Goal: Task Accomplishment & Management: Manage account settings

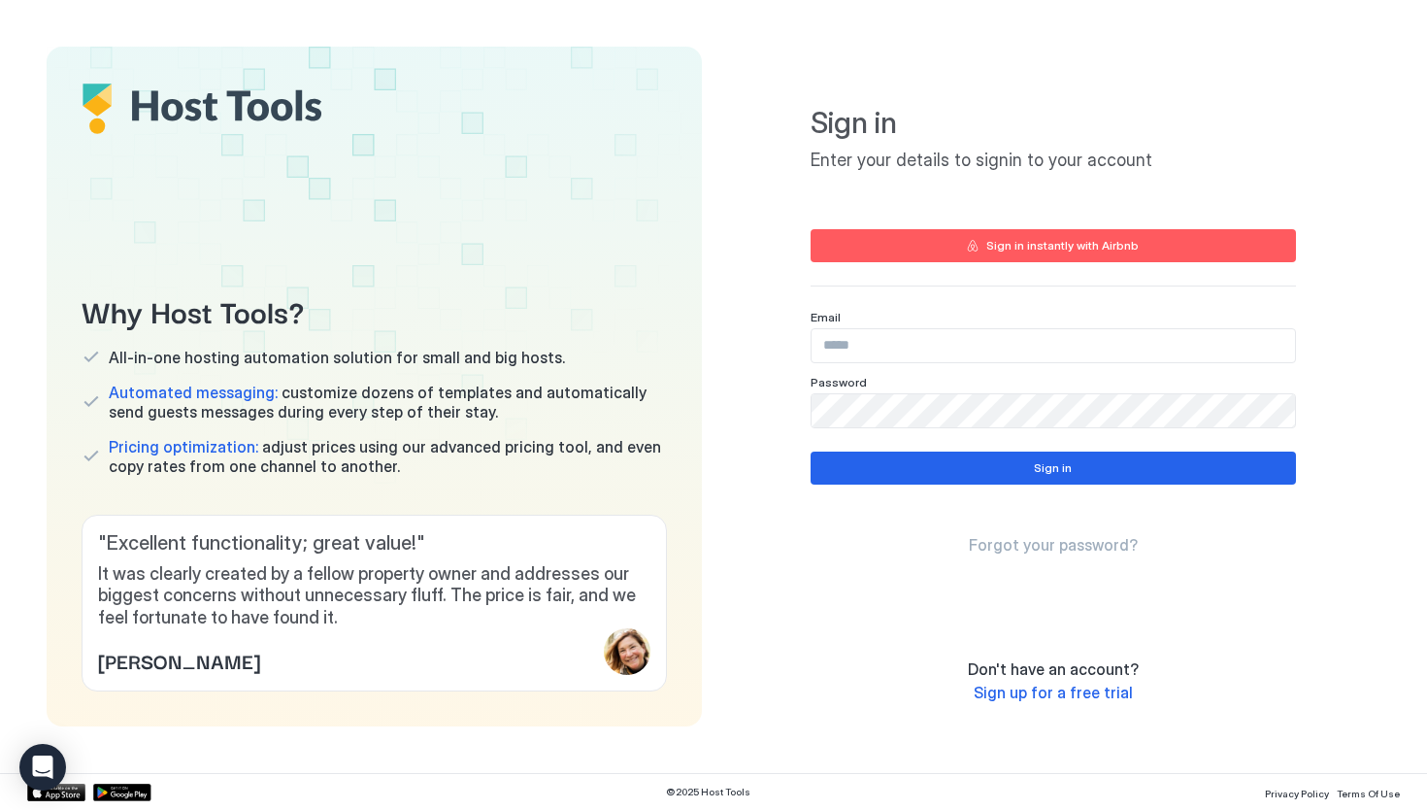
click at [884, 349] on input "Input Field" at bounding box center [1053, 345] width 483 height 33
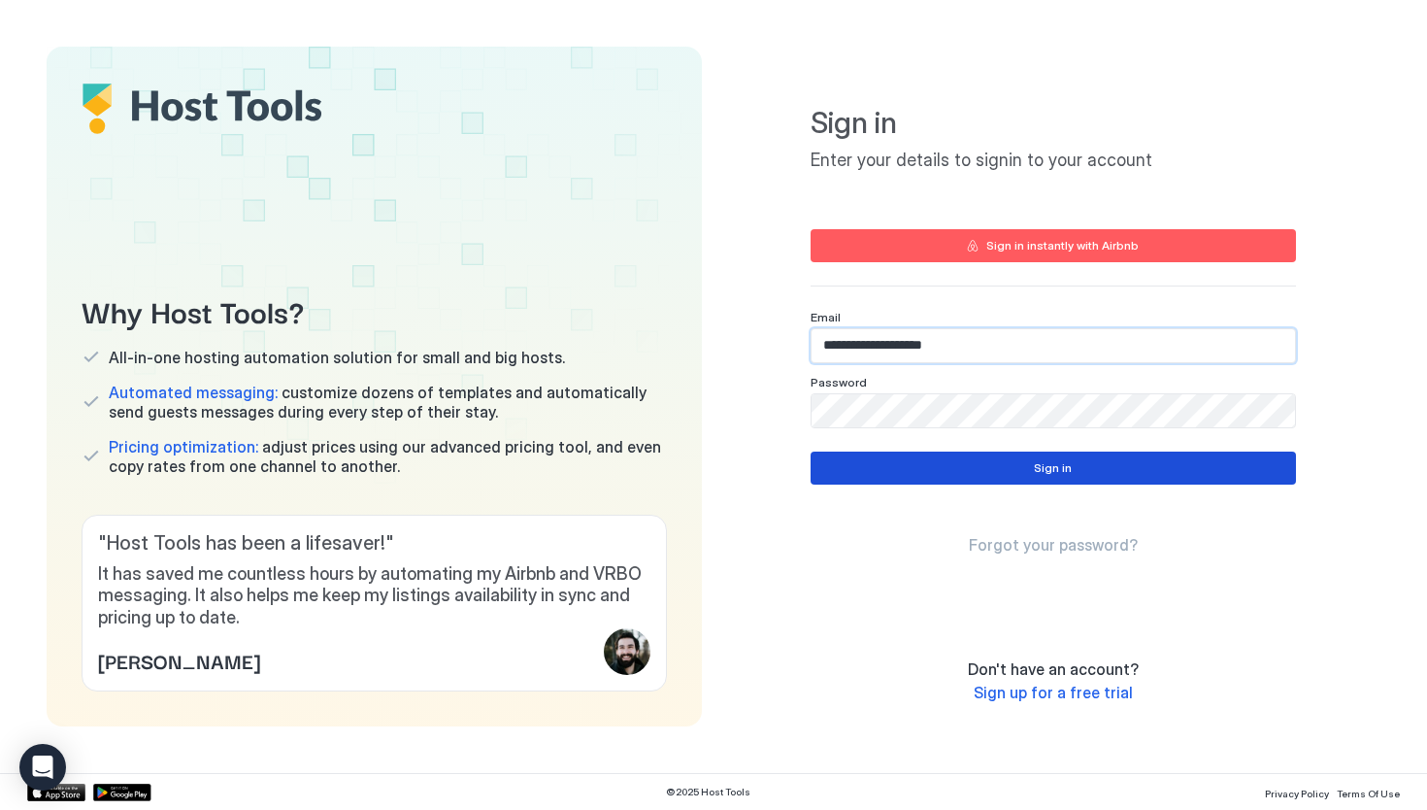
type input "**********"
click at [883, 462] on button "Sign in" at bounding box center [1053, 467] width 485 height 33
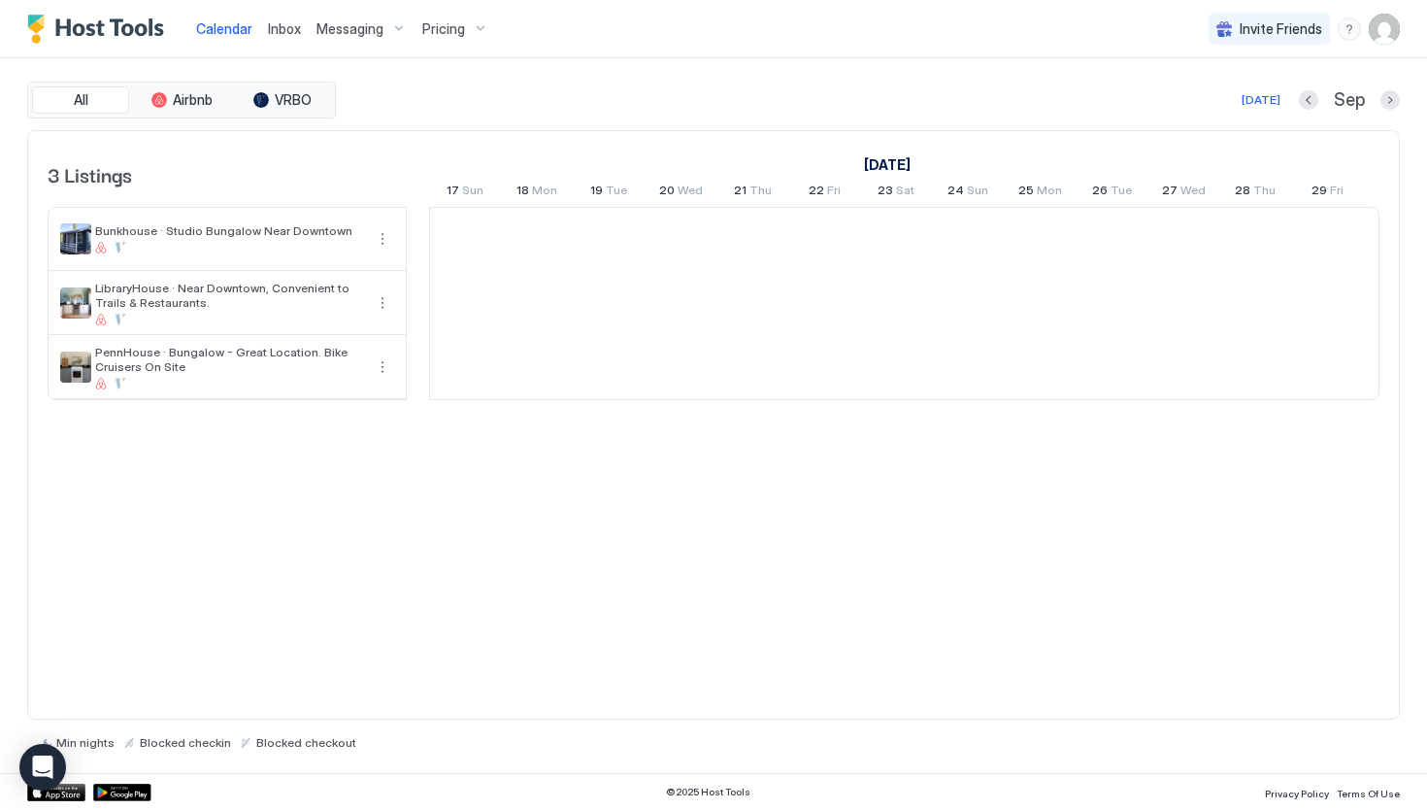
scroll to position [0, 1079]
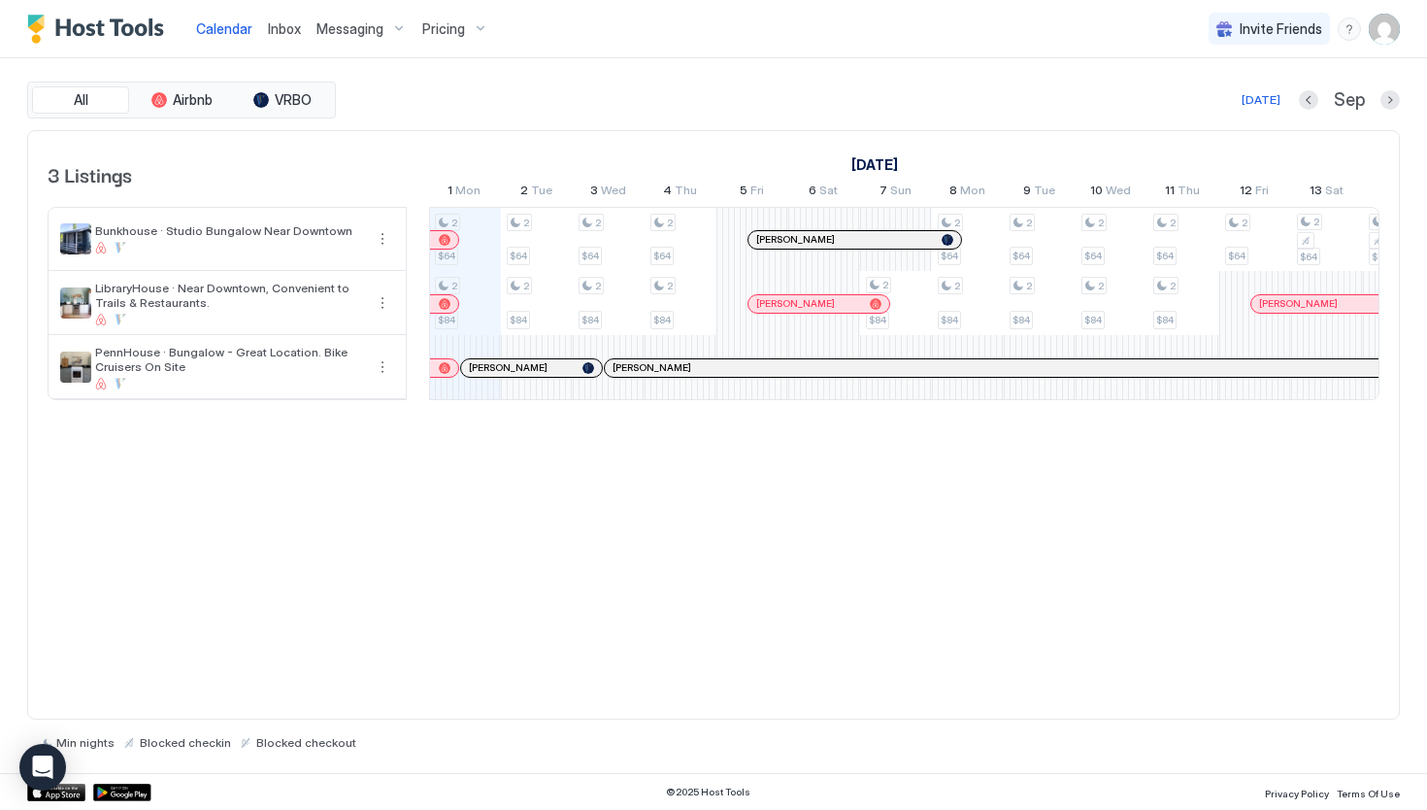
click at [481, 27] on div "Pricing" at bounding box center [456, 29] width 82 height 33
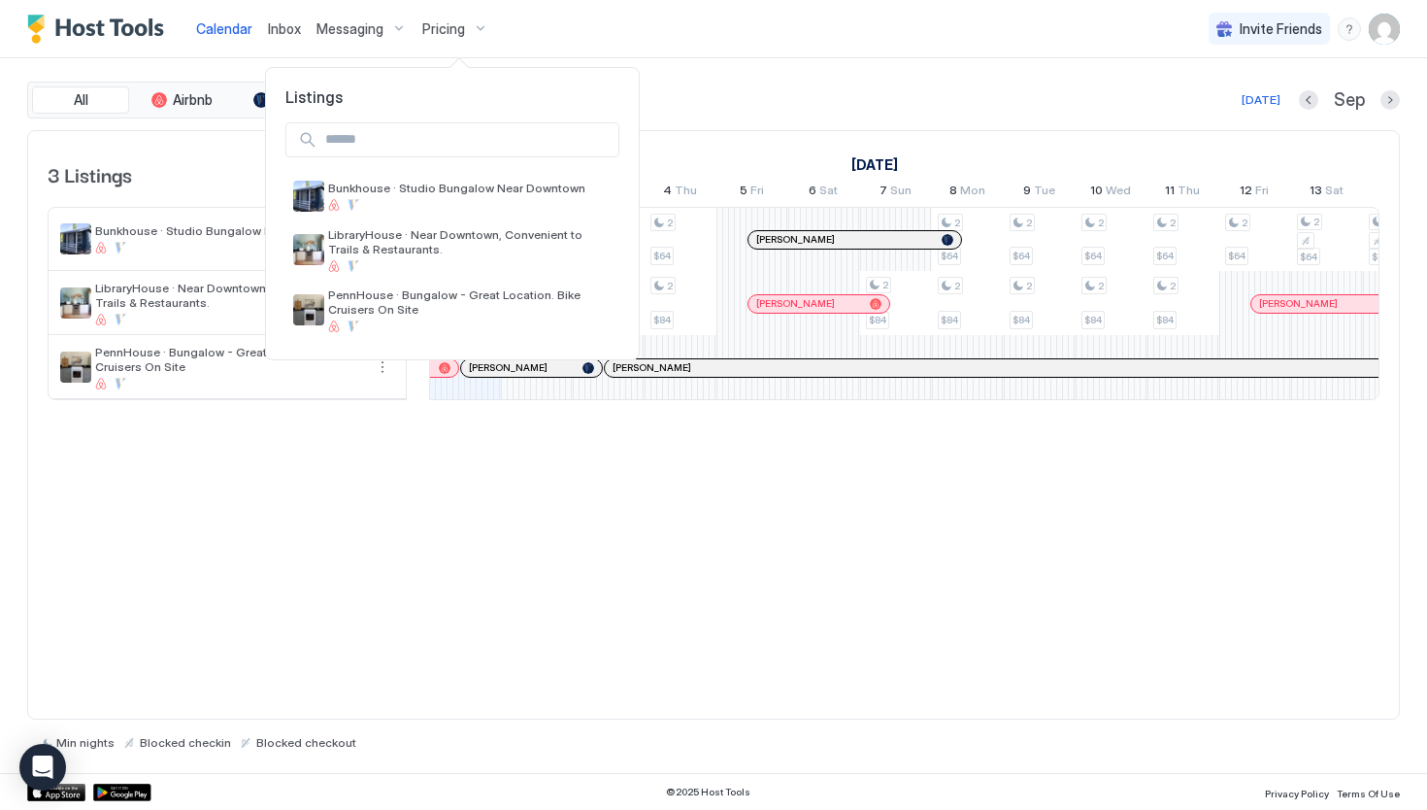
click at [468, 25] on div at bounding box center [713, 405] width 1427 height 810
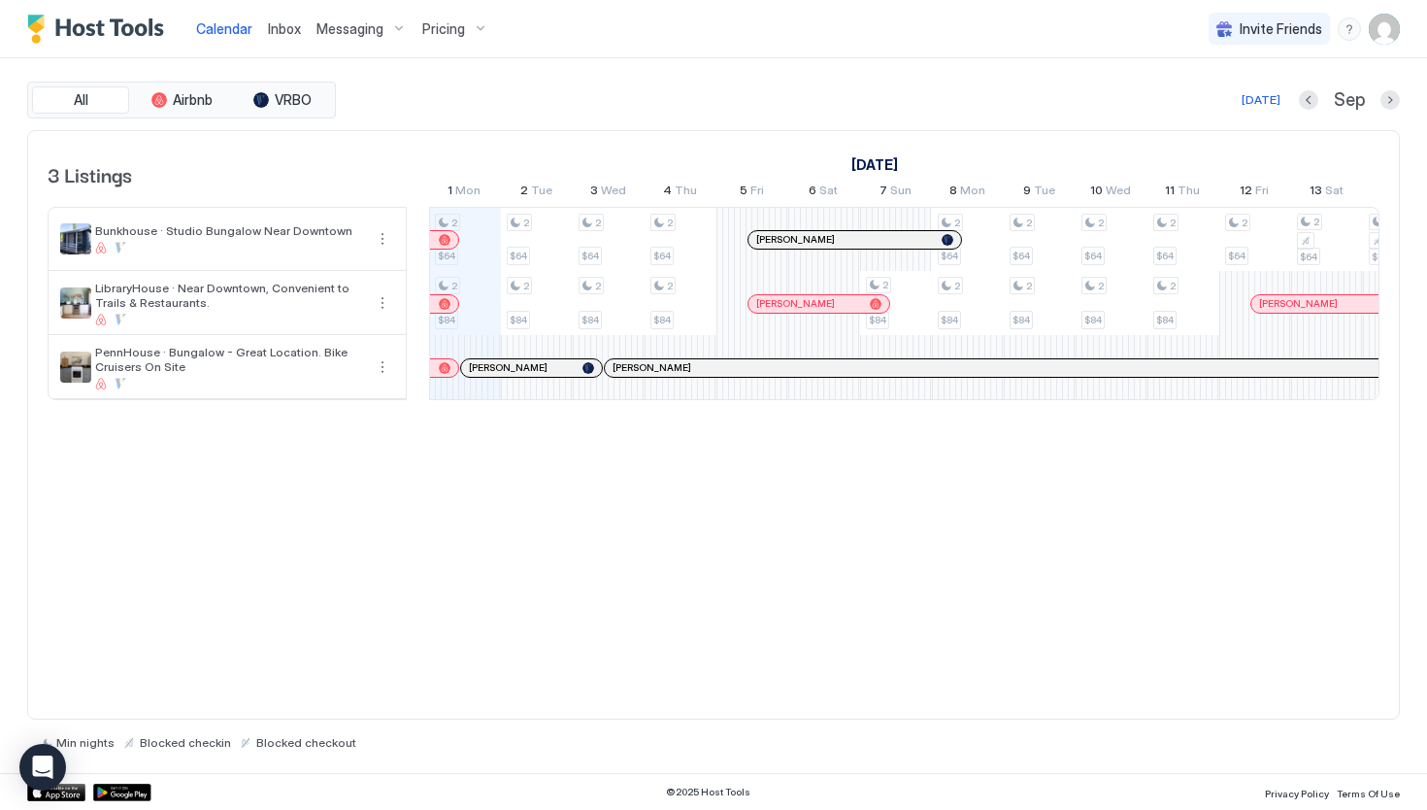
click at [476, 28] on div "Pricing" at bounding box center [456, 29] width 82 height 33
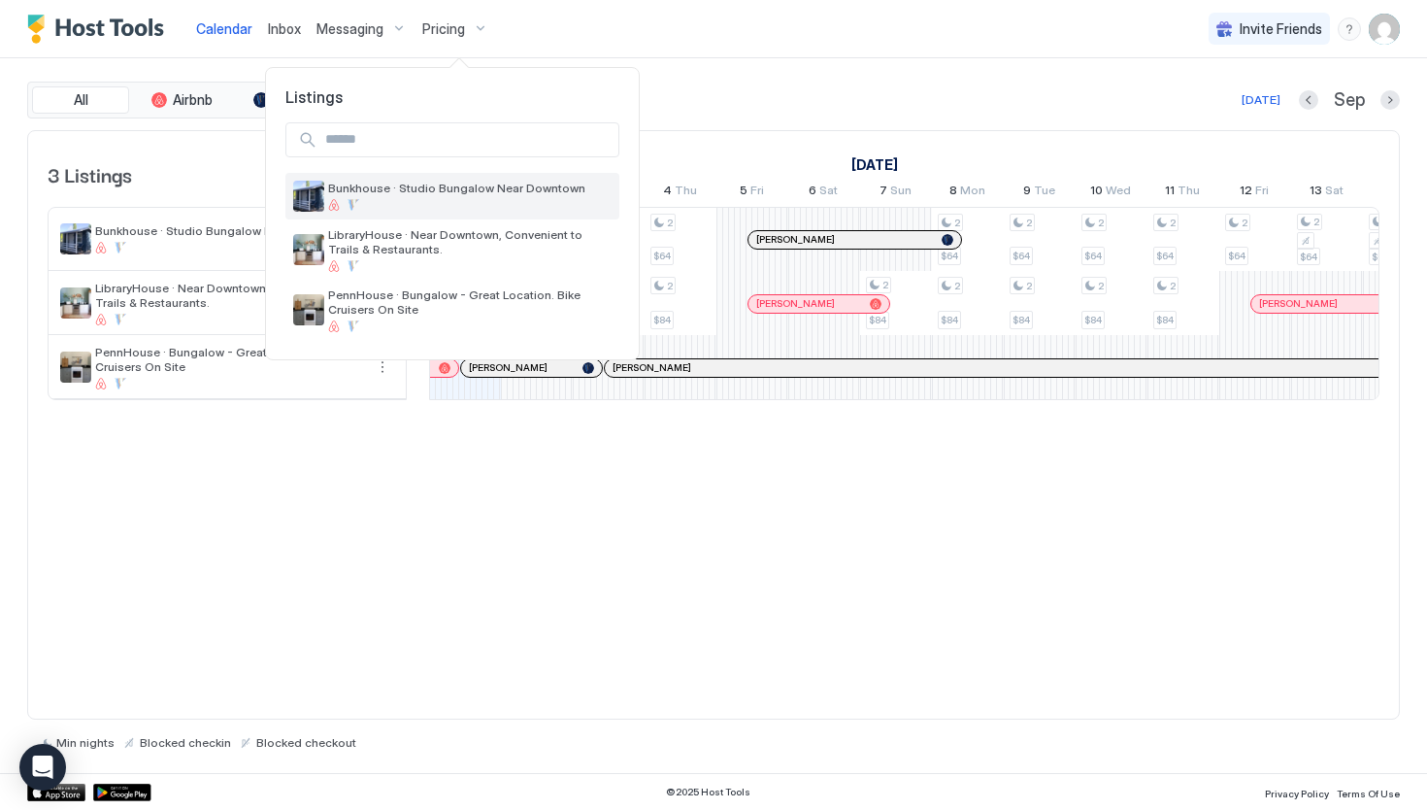
click at [419, 190] on span "Bunkhouse · Studio Bungalow Near Downtown" at bounding box center [469, 188] width 283 height 15
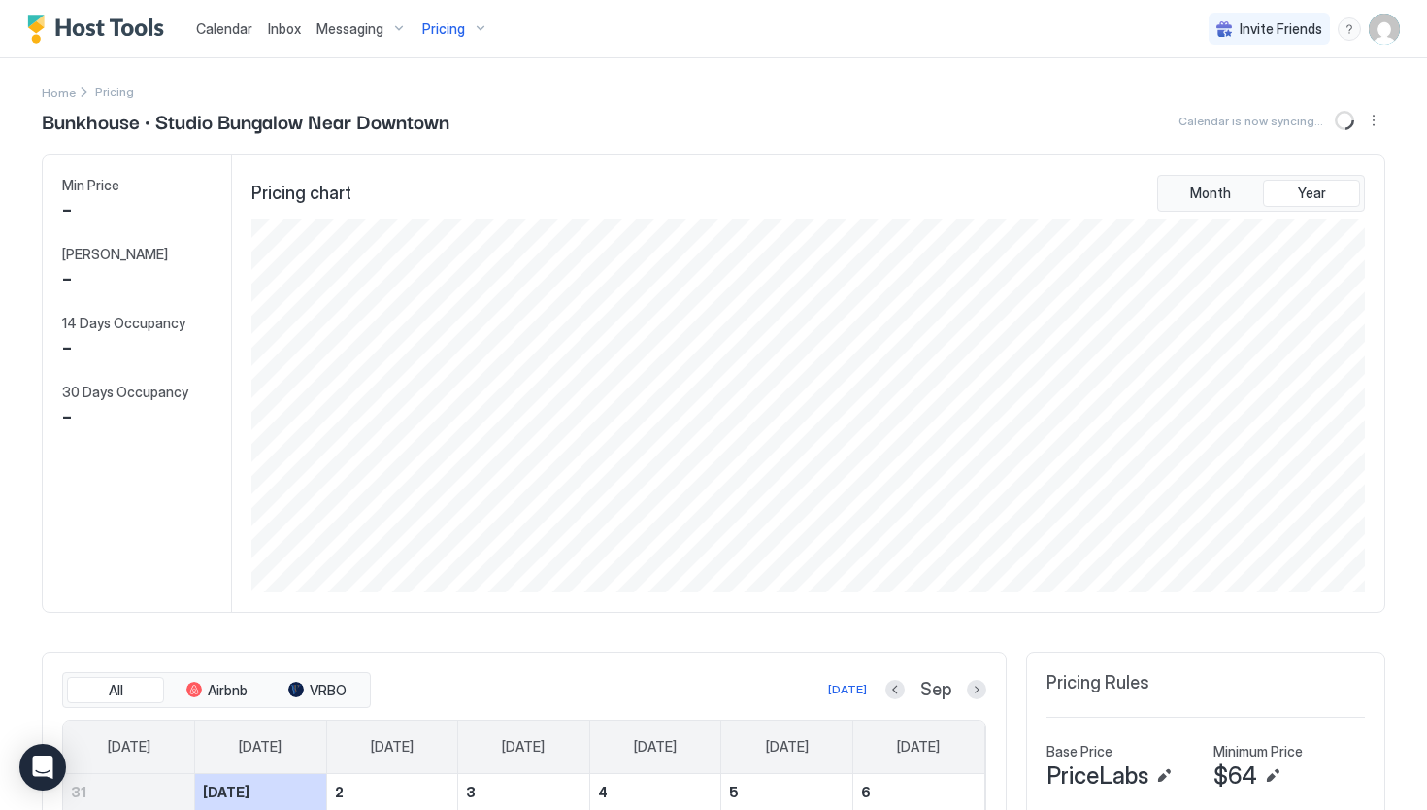
scroll to position [373, 1117]
click at [1378, 120] on button "More options" at bounding box center [1373, 120] width 23 height 23
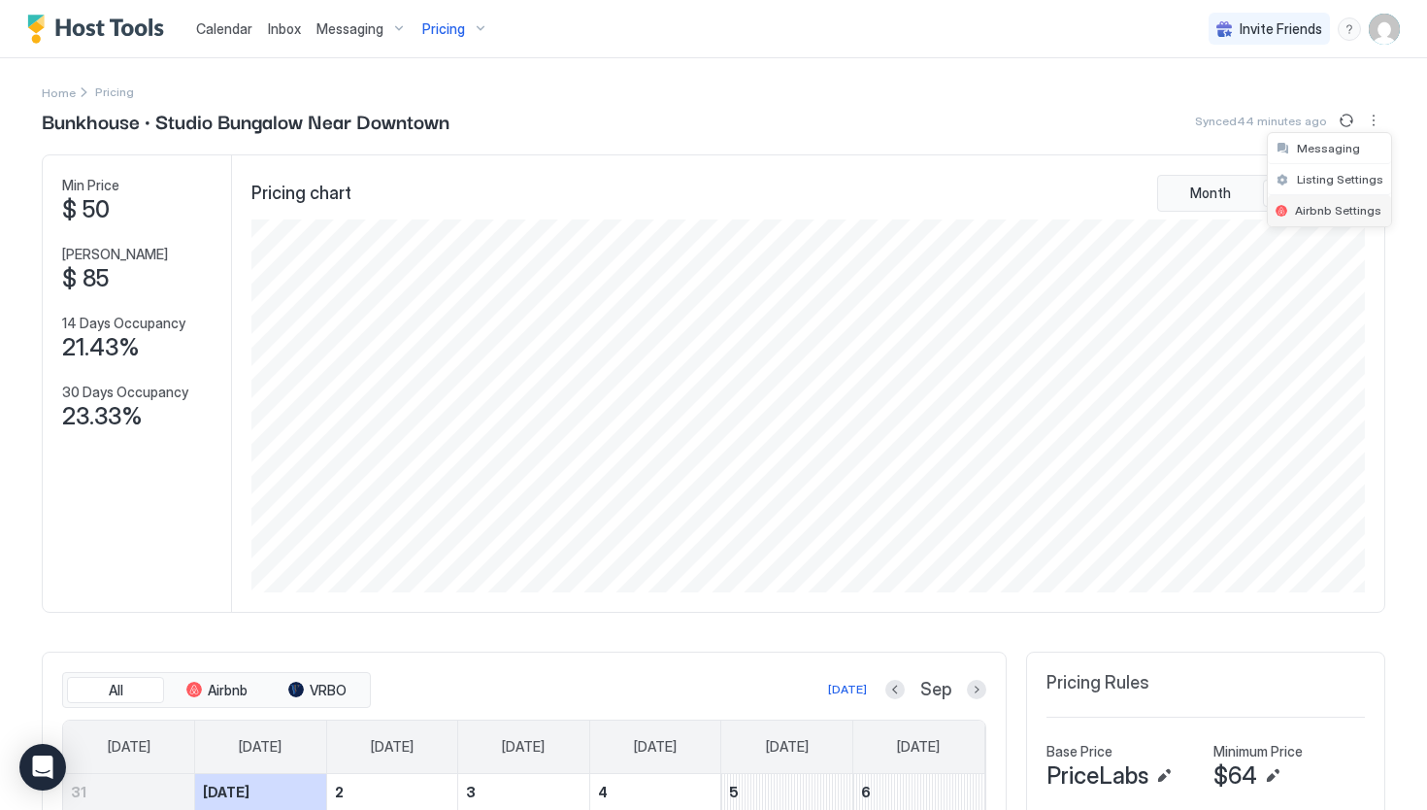
click at [1344, 210] on span "Airbnb Settings" at bounding box center [1338, 210] width 86 height 15
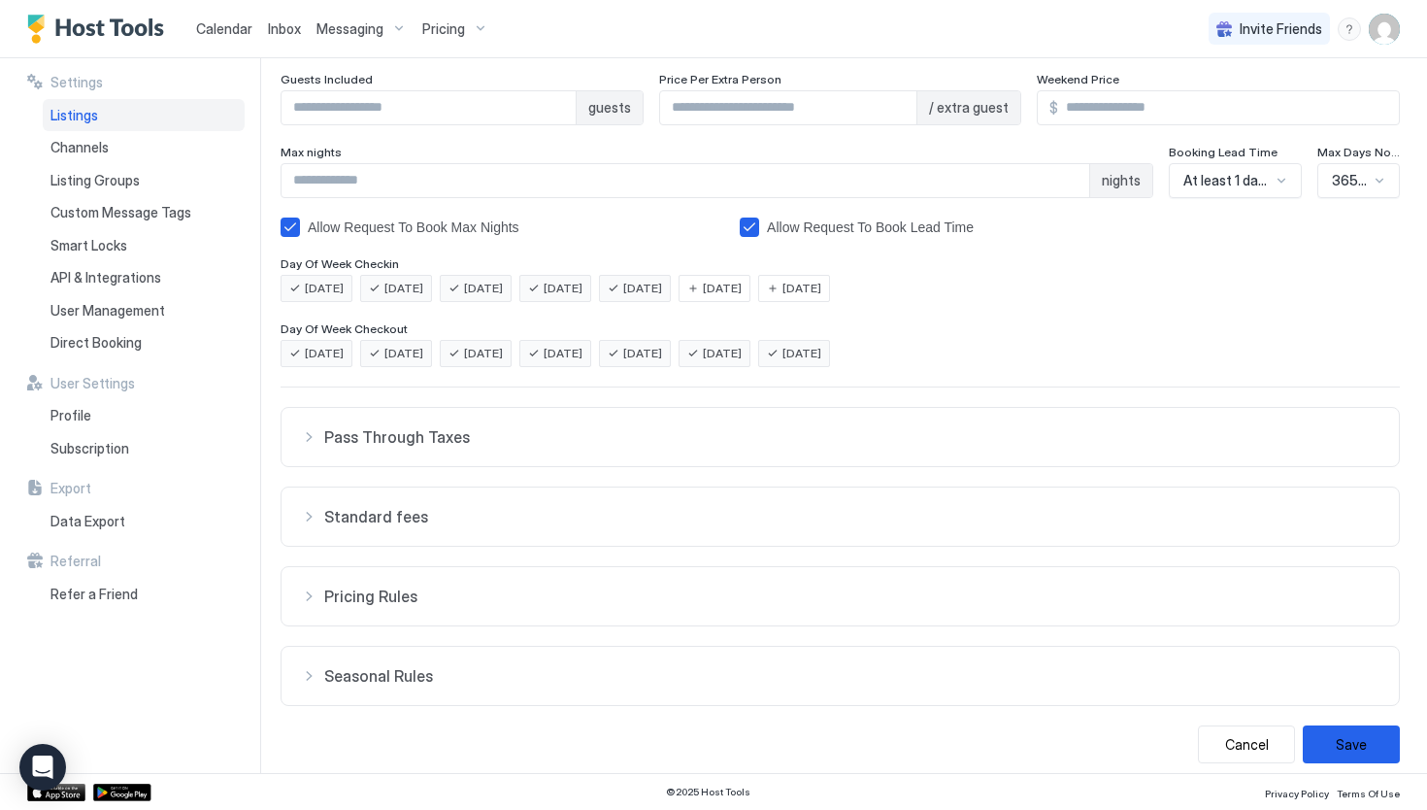
scroll to position [272, 0]
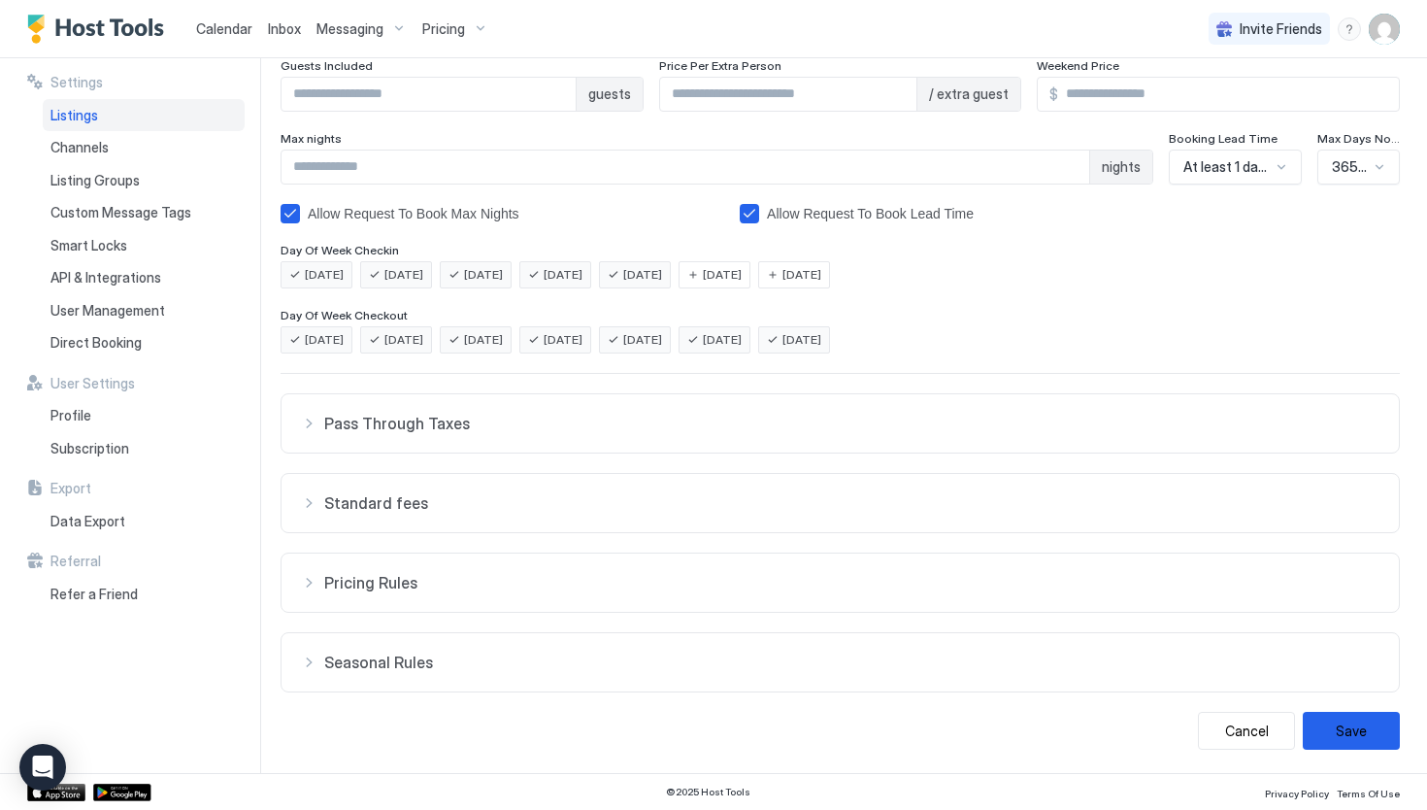
click at [296, 452] on button "Standard fees" at bounding box center [840, 423] width 1117 height 58
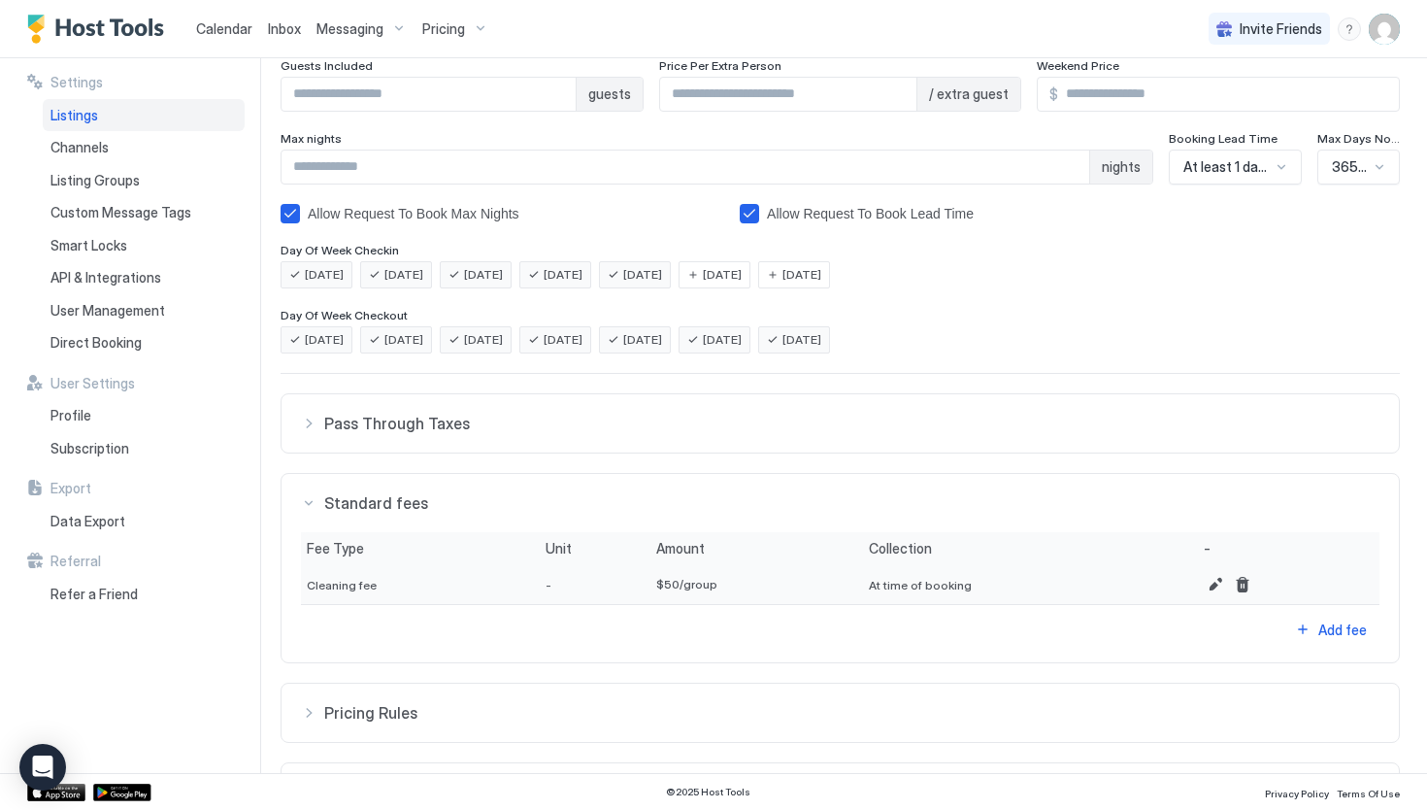
click at [313, 433] on div "Standard fees" at bounding box center [840, 423] width 1079 height 19
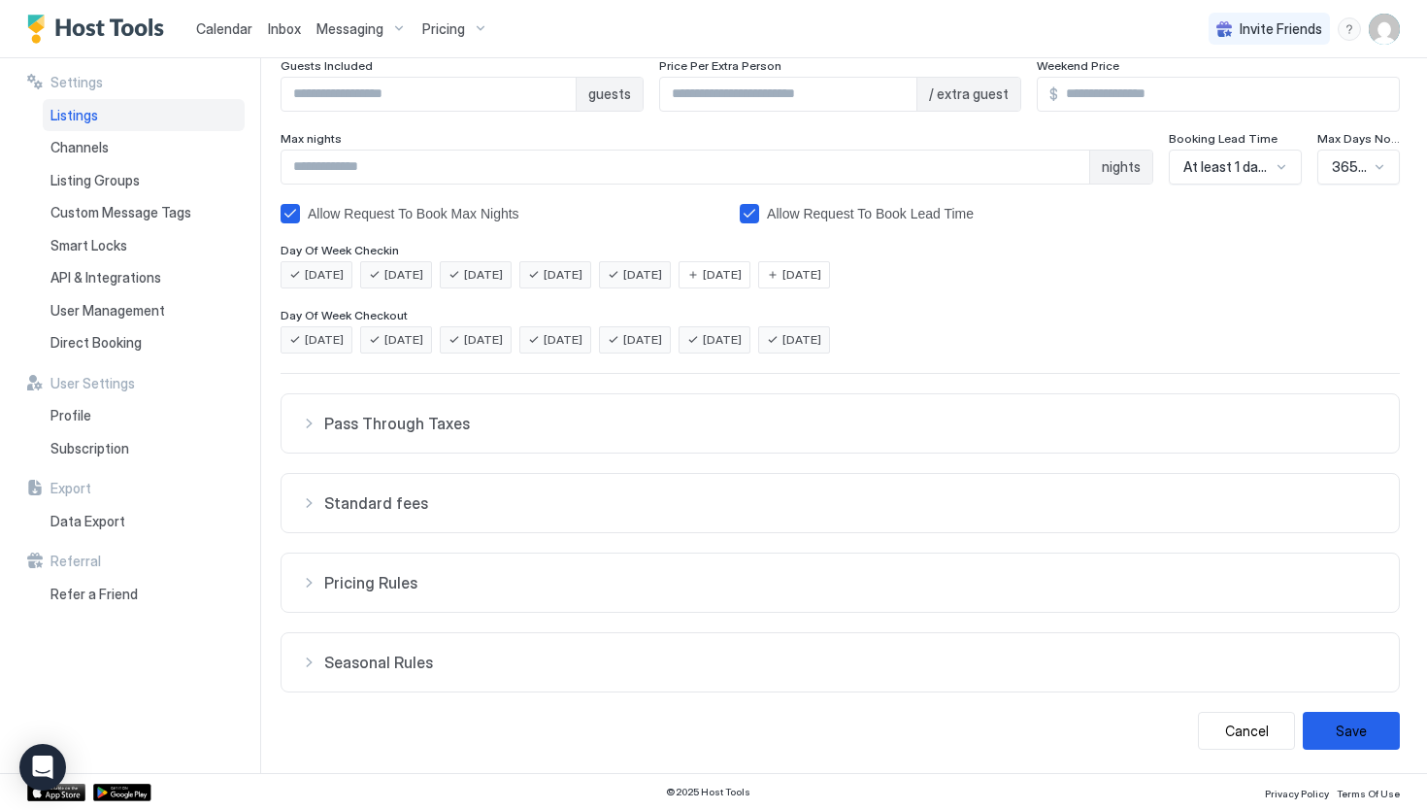
click at [311, 433] on div "Pass Through Taxes" at bounding box center [840, 423] width 1079 height 19
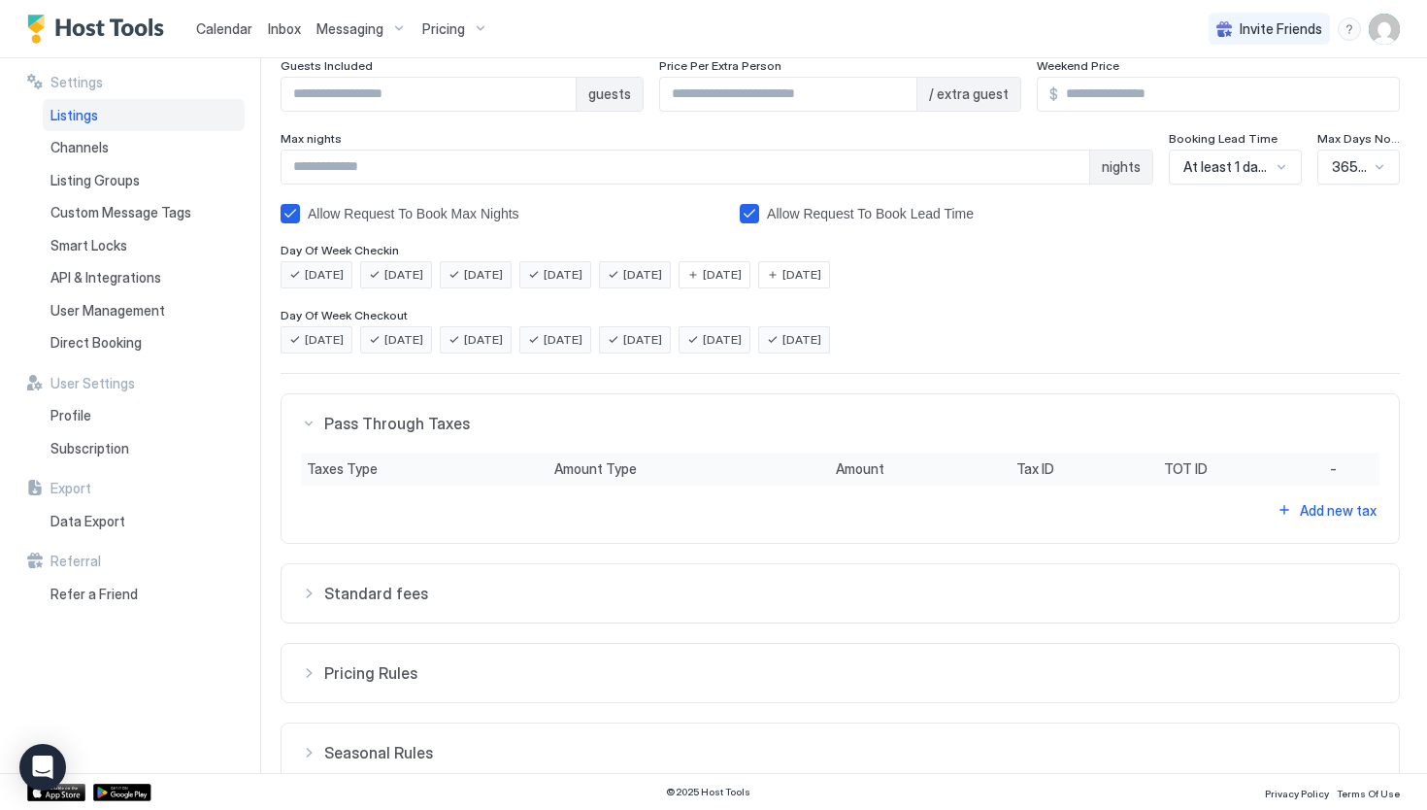
click at [311, 429] on div "Pass Through Taxes" at bounding box center [840, 423] width 1079 height 19
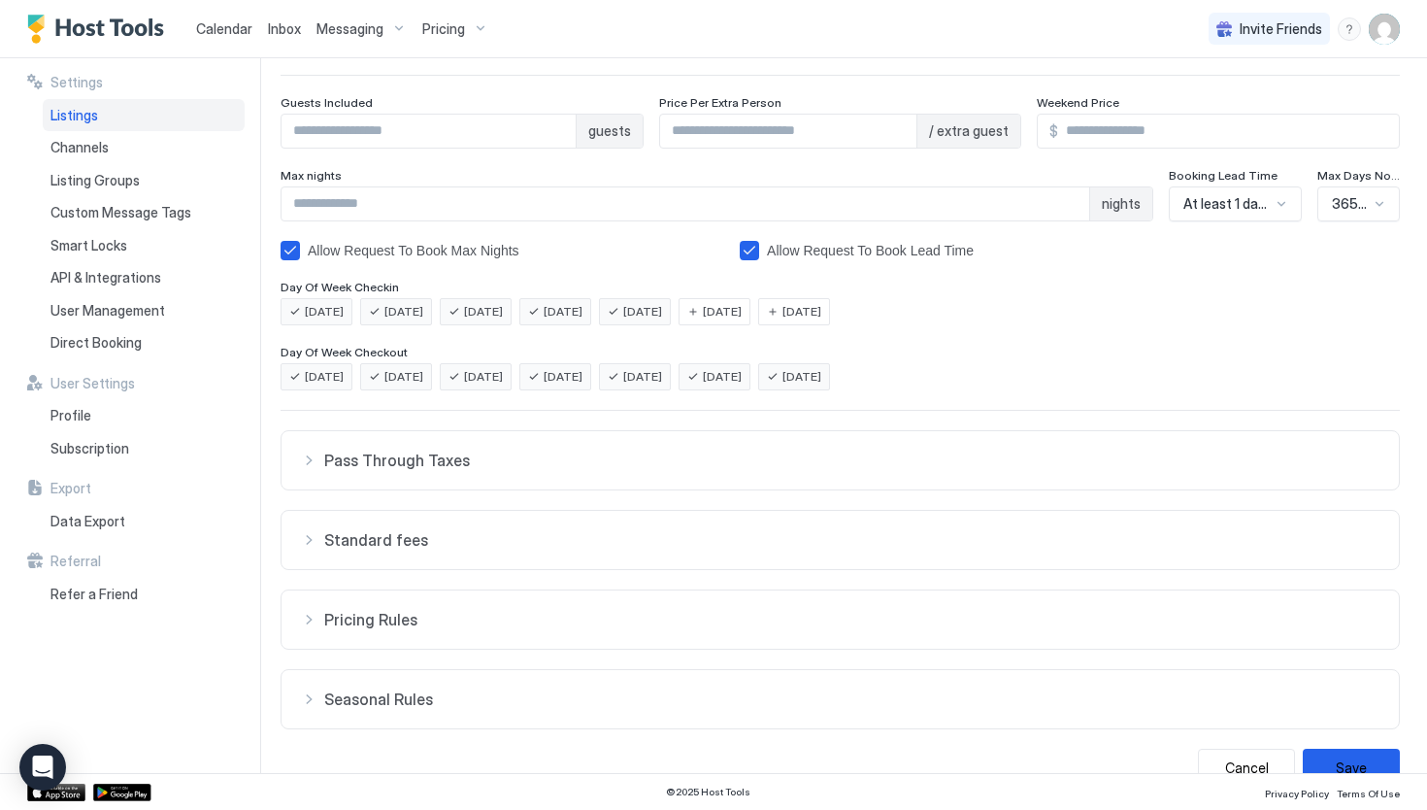
scroll to position [253, 0]
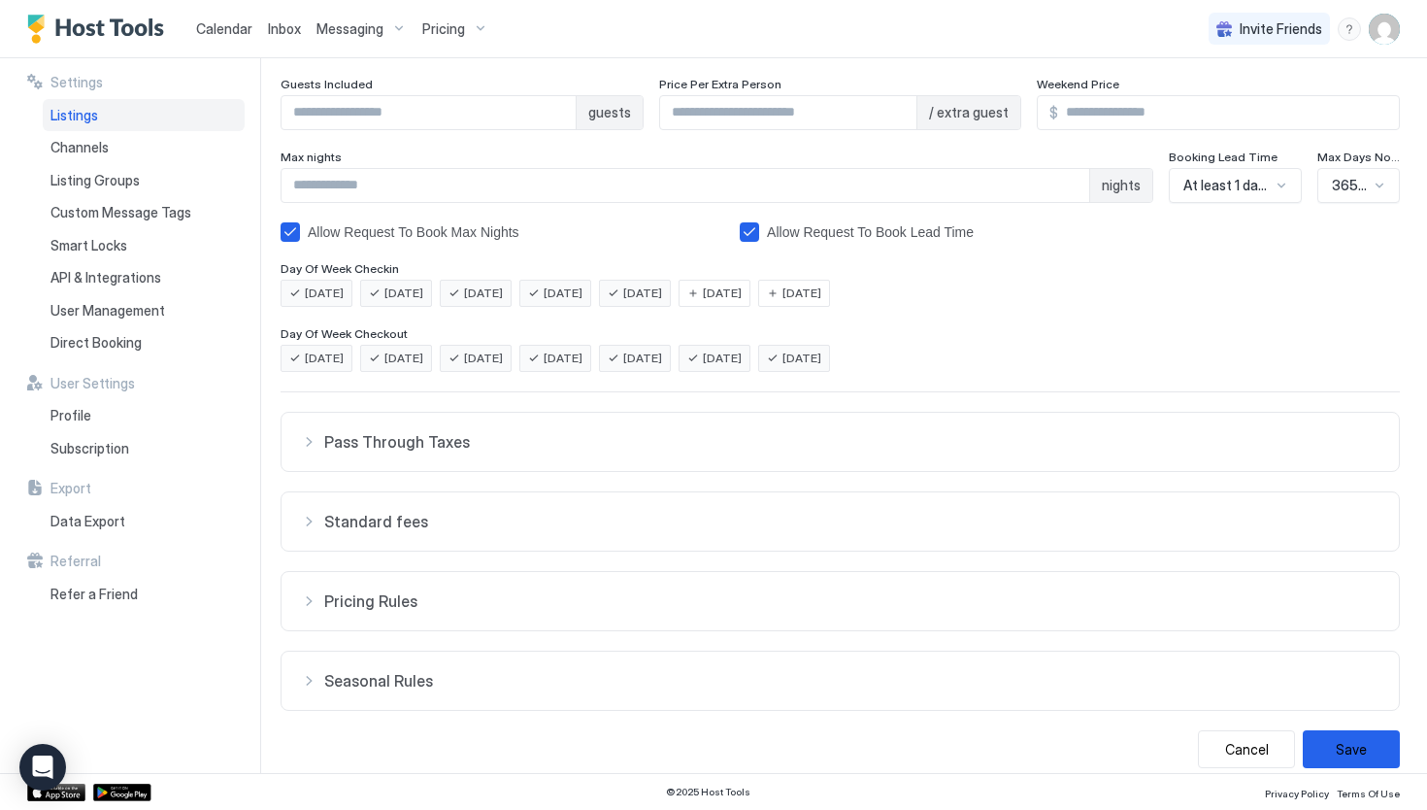
click at [303, 471] on button "Pricing Rules" at bounding box center [840, 442] width 1117 height 58
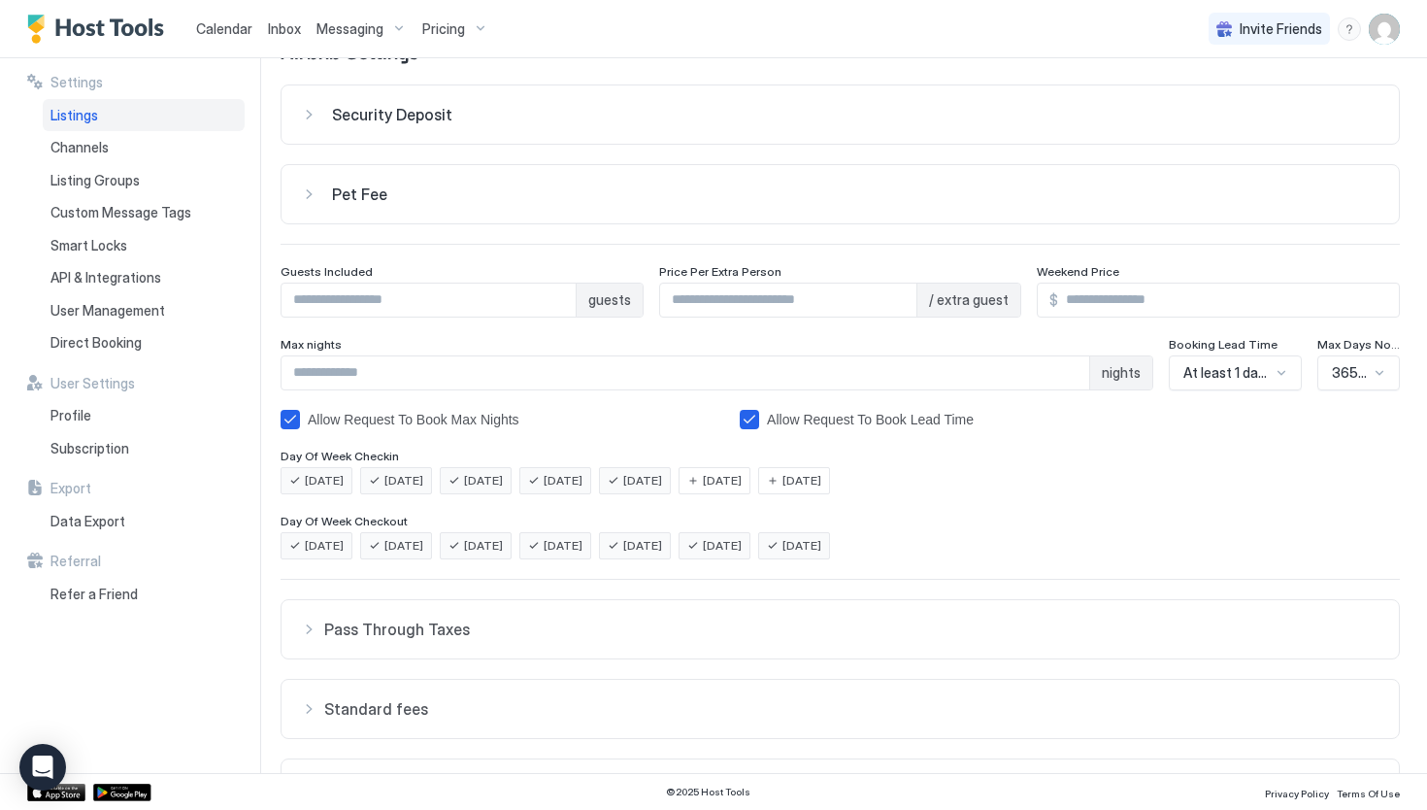
scroll to position [0, 0]
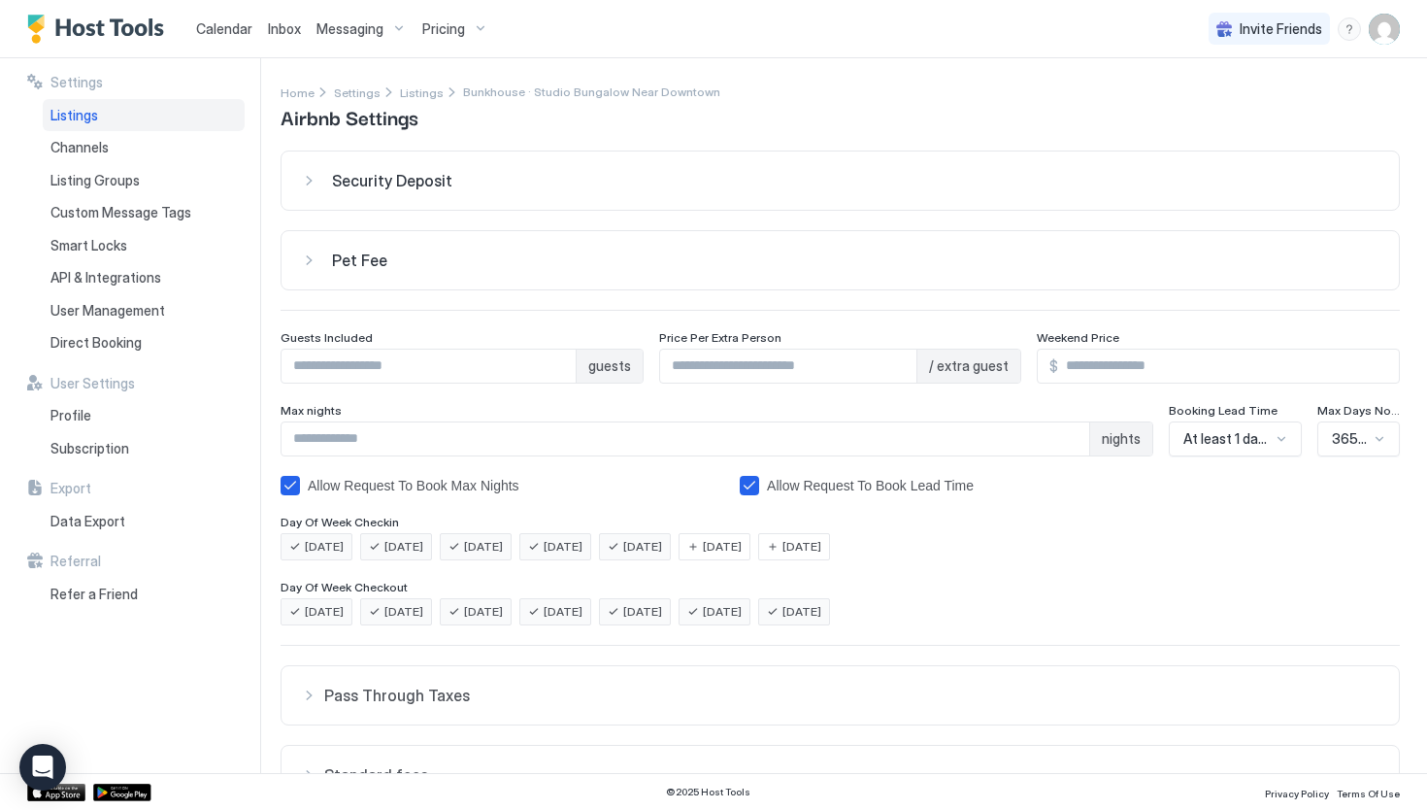
click at [475, 35] on div "Pricing" at bounding box center [456, 29] width 82 height 33
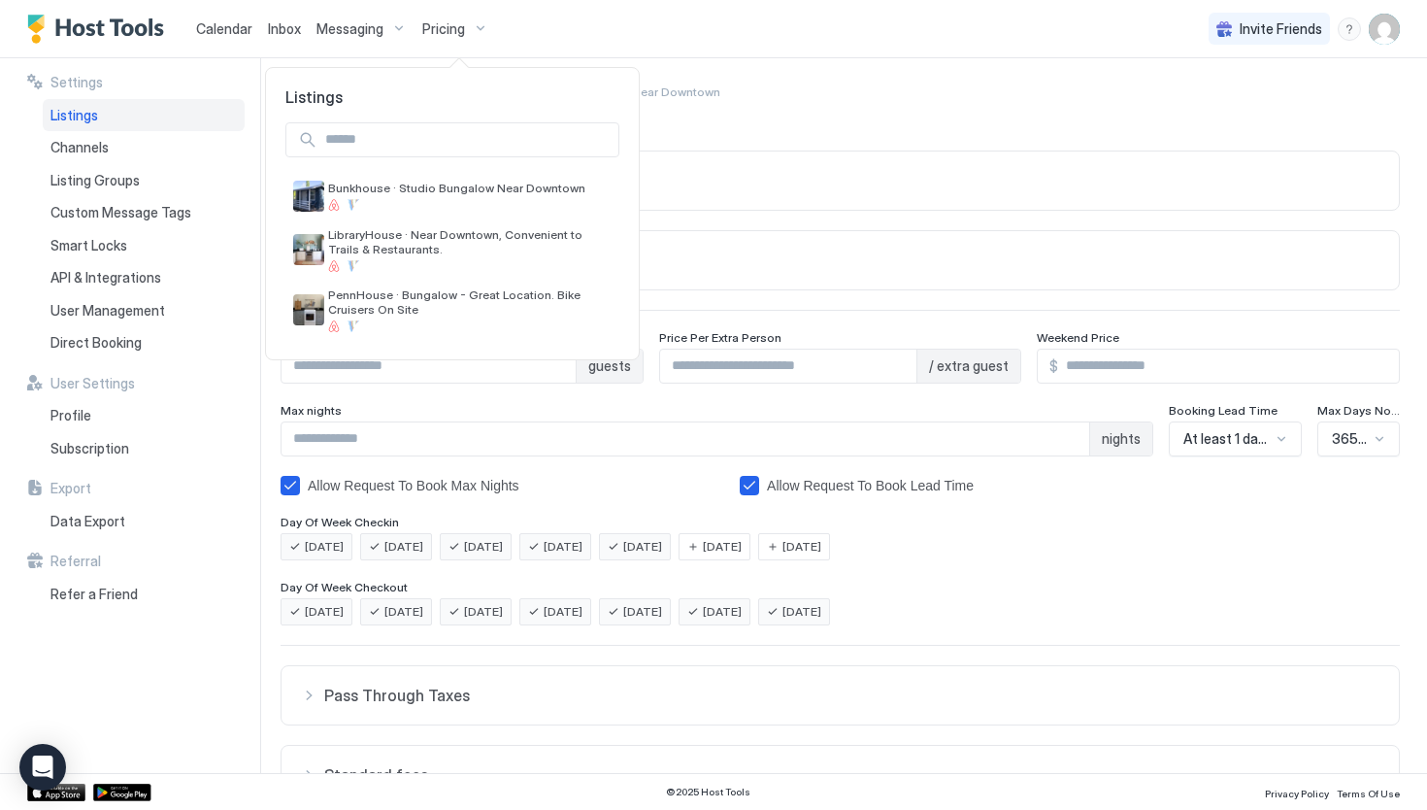
click at [474, 31] on div at bounding box center [713, 405] width 1427 height 810
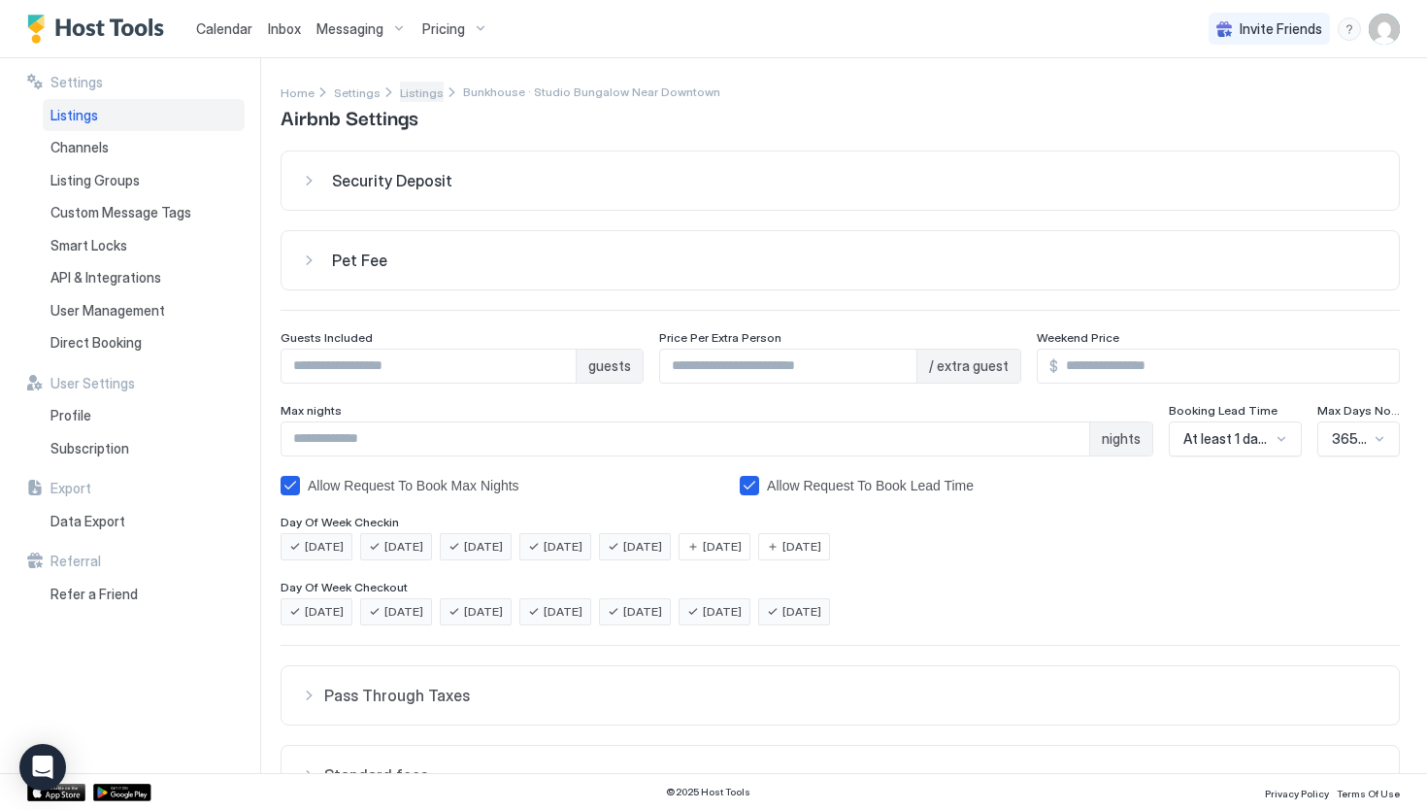
click at [410, 92] on span "Listings" at bounding box center [422, 92] width 44 height 15
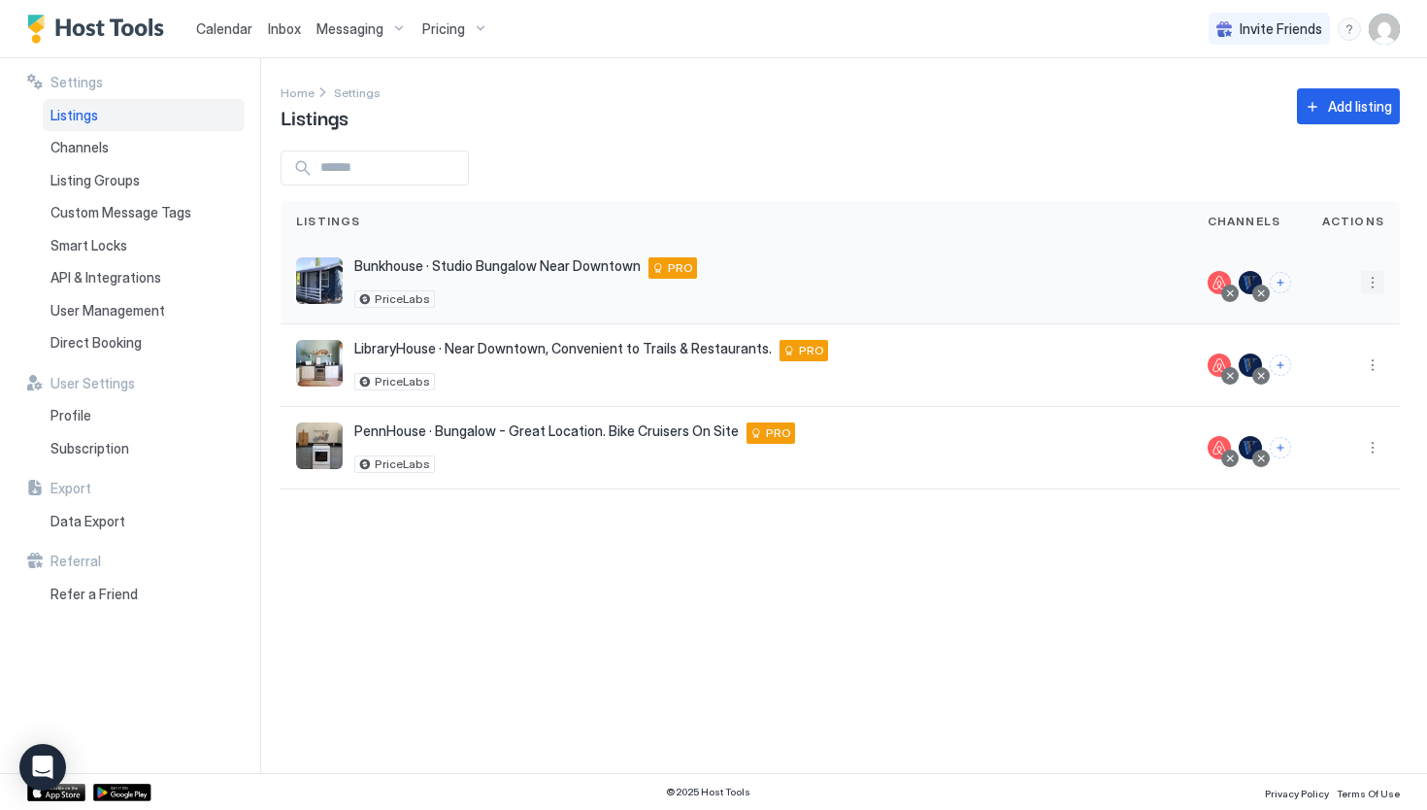
click at [1377, 286] on button "More options" at bounding box center [1372, 282] width 23 height 23
click at [1339, 335] on div "Pricing" at bounding box center [1322, 341] width 133 height 31
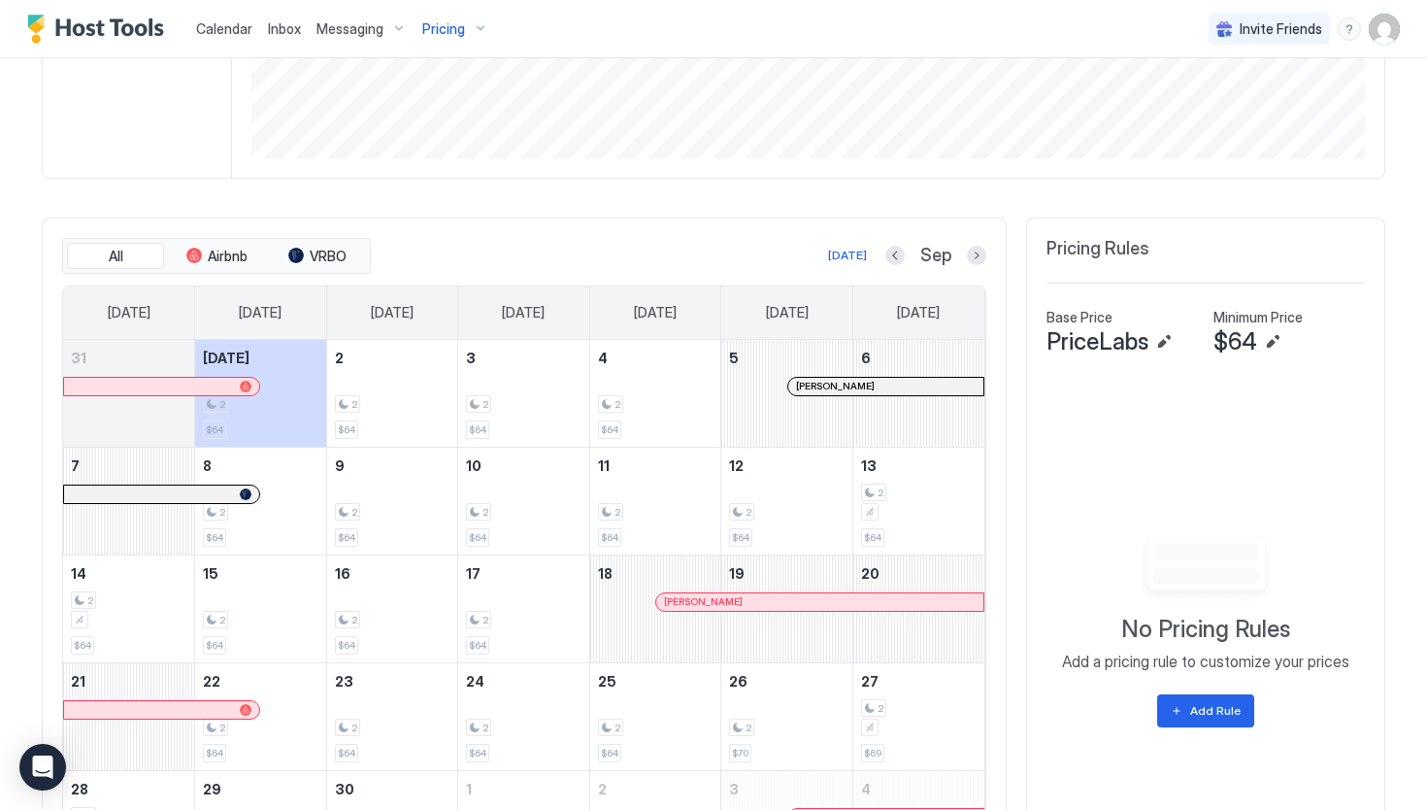
scroll to position [439, 0]
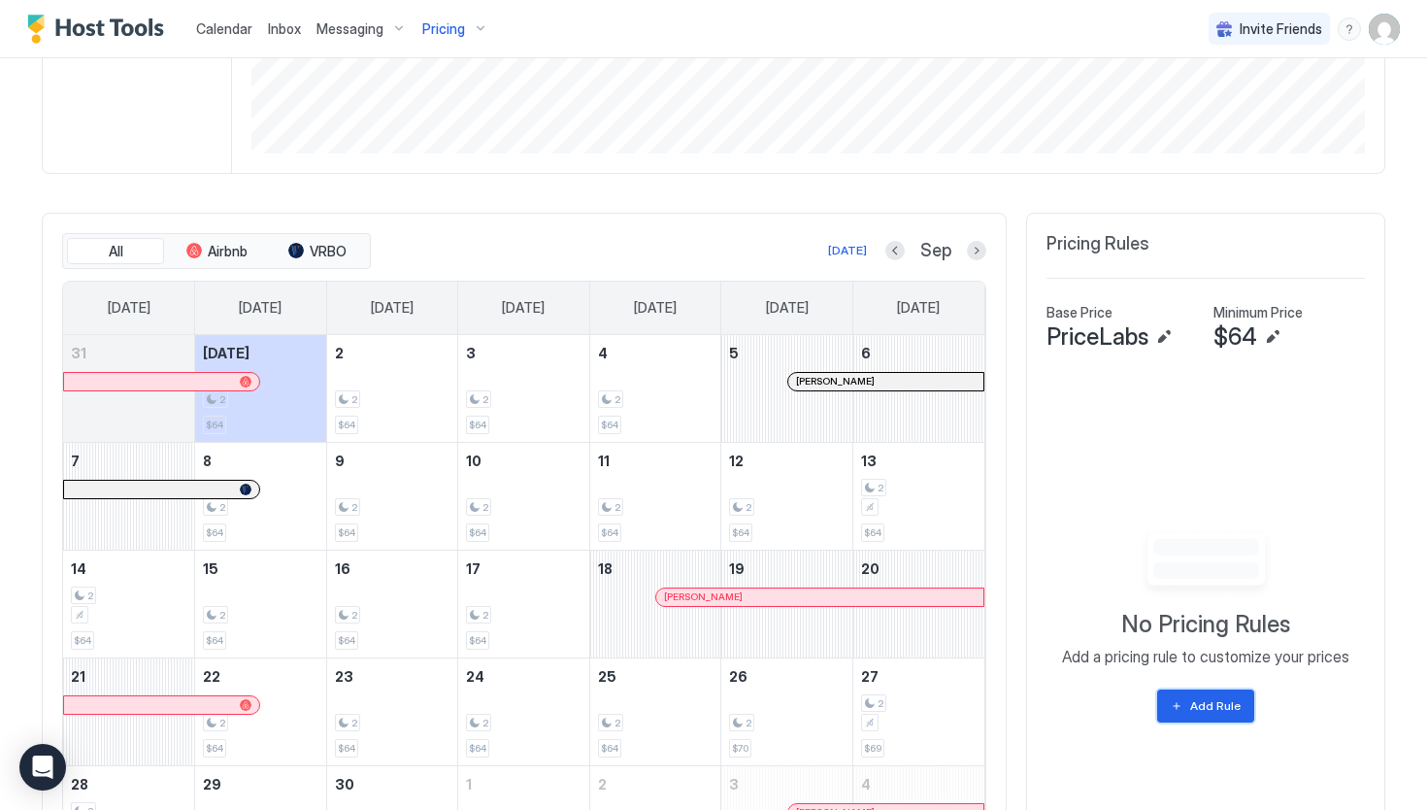
click at [1218, 697] on div "Add Rule" at bounding box center [1215, 705] width 50 height 17
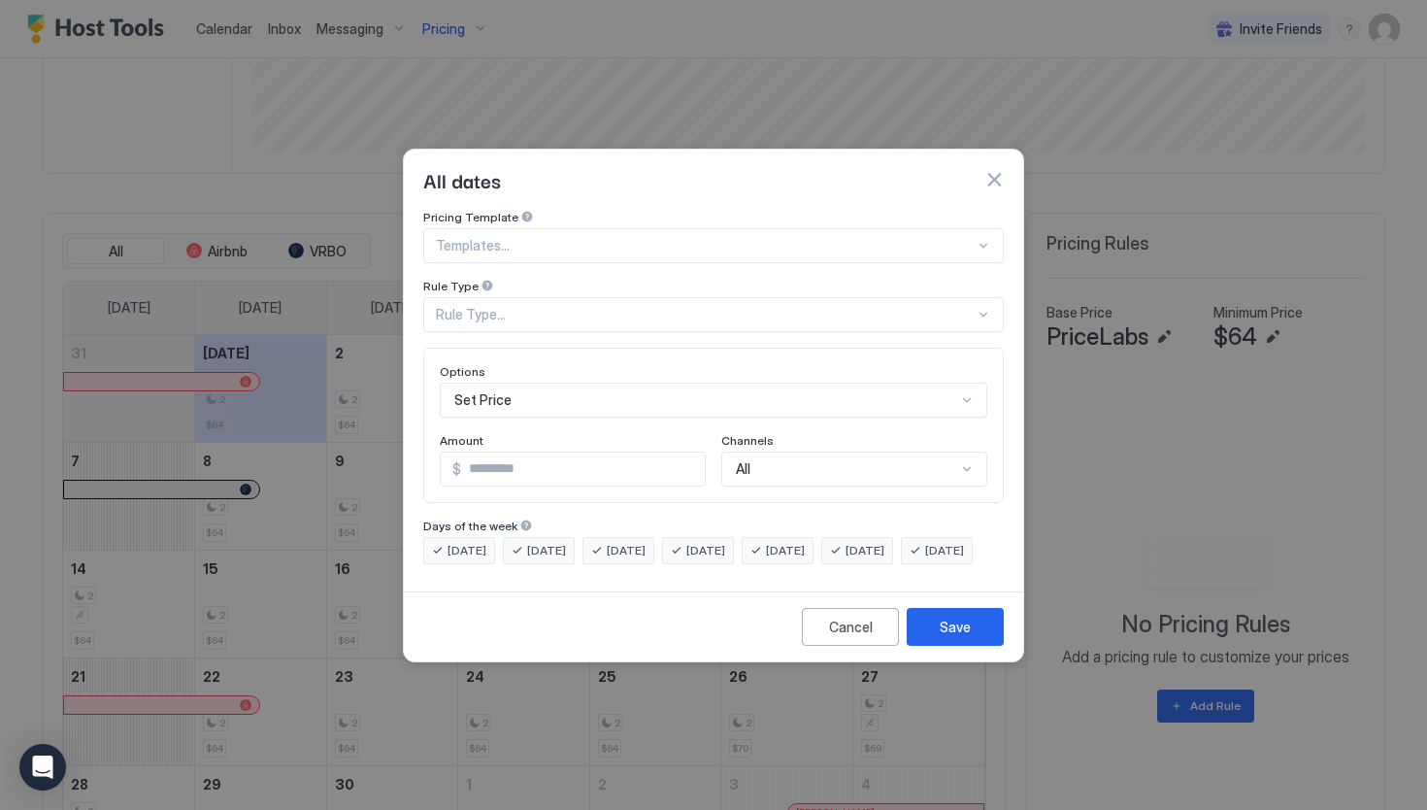
click at [618, 237] on div at bounding box center [705, 245] width 539 height 17
type input "******"
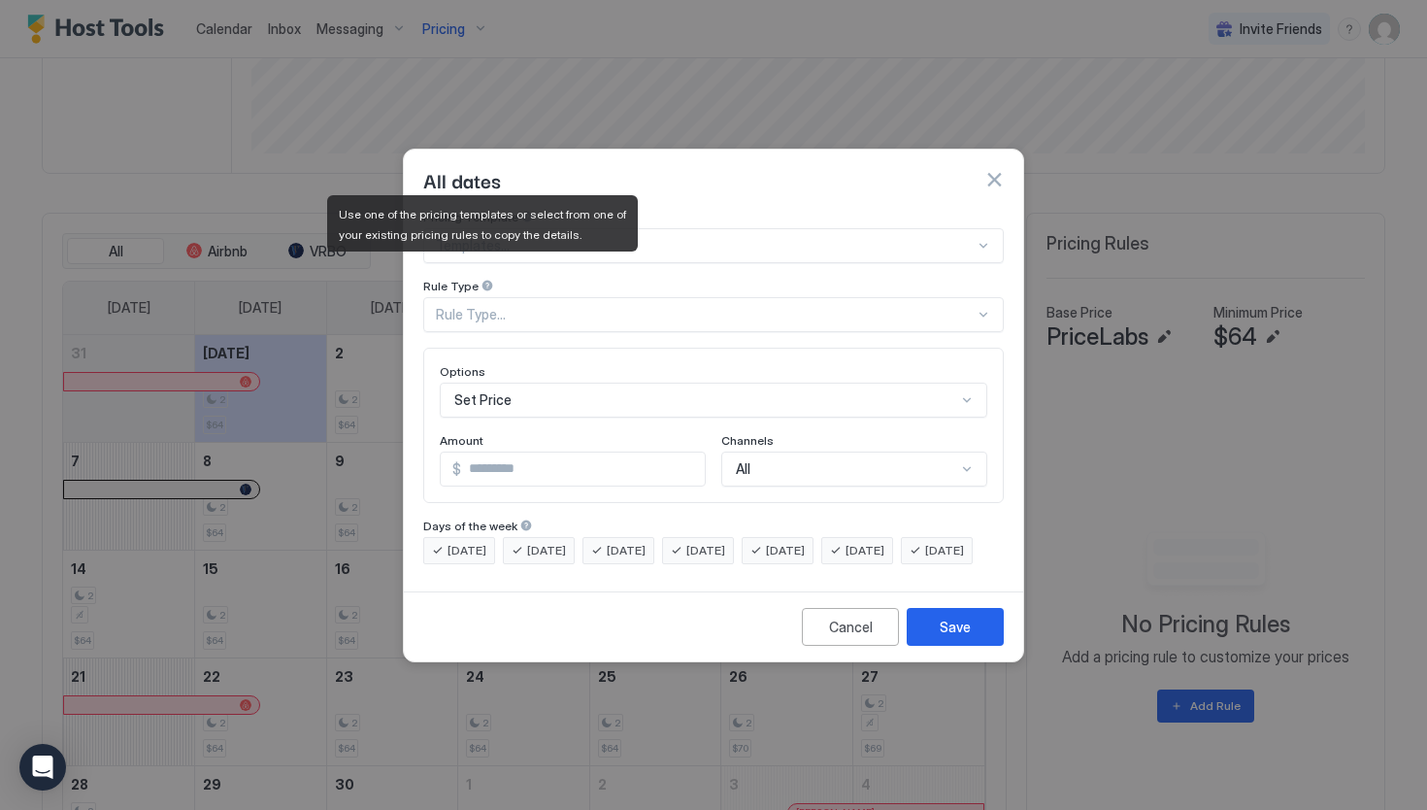
click at [969, 306] on div "Rule Type..." at bounding box center [705, 314] width 539 height 17
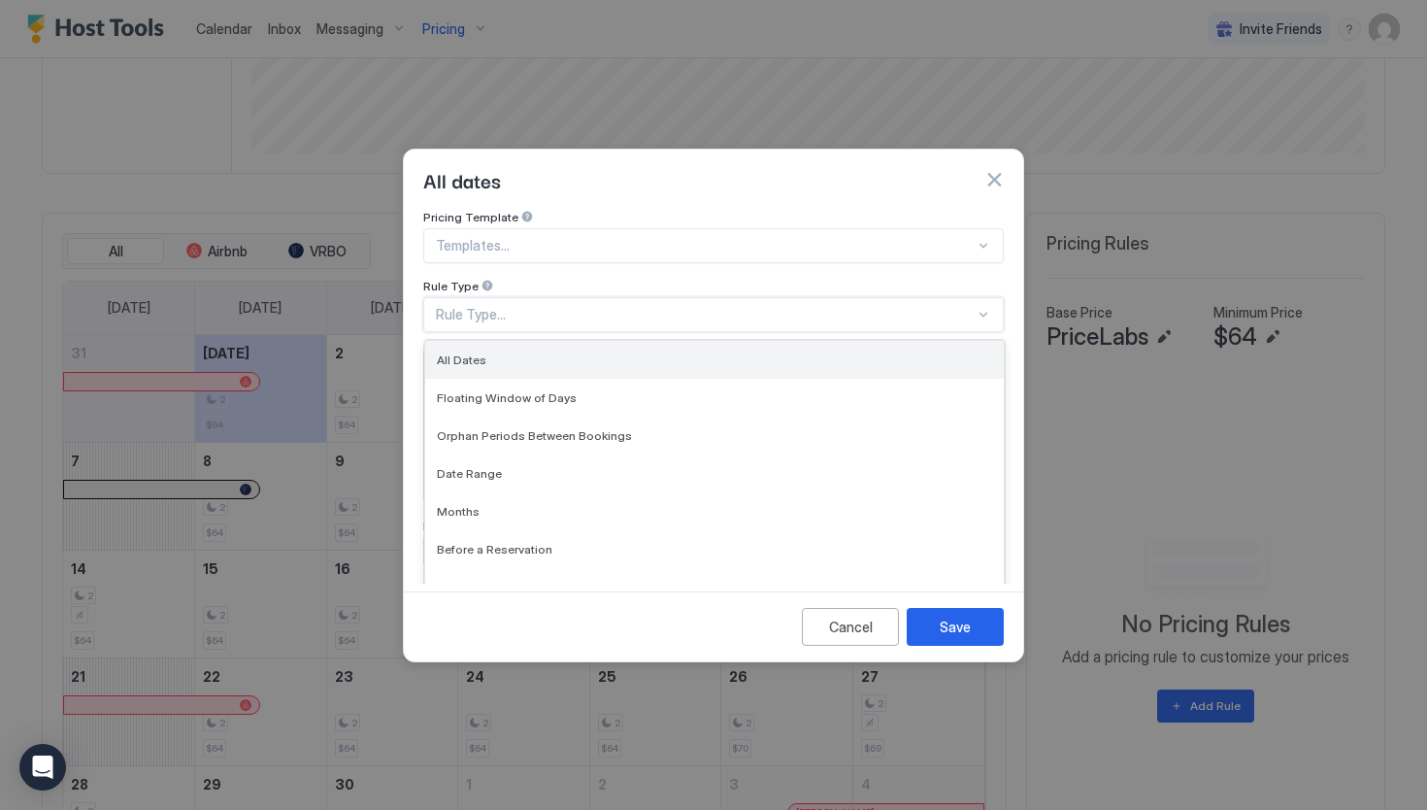
click at [853, 352] on div "All Dates" at bounding box center [714, 359] width 555 height 15
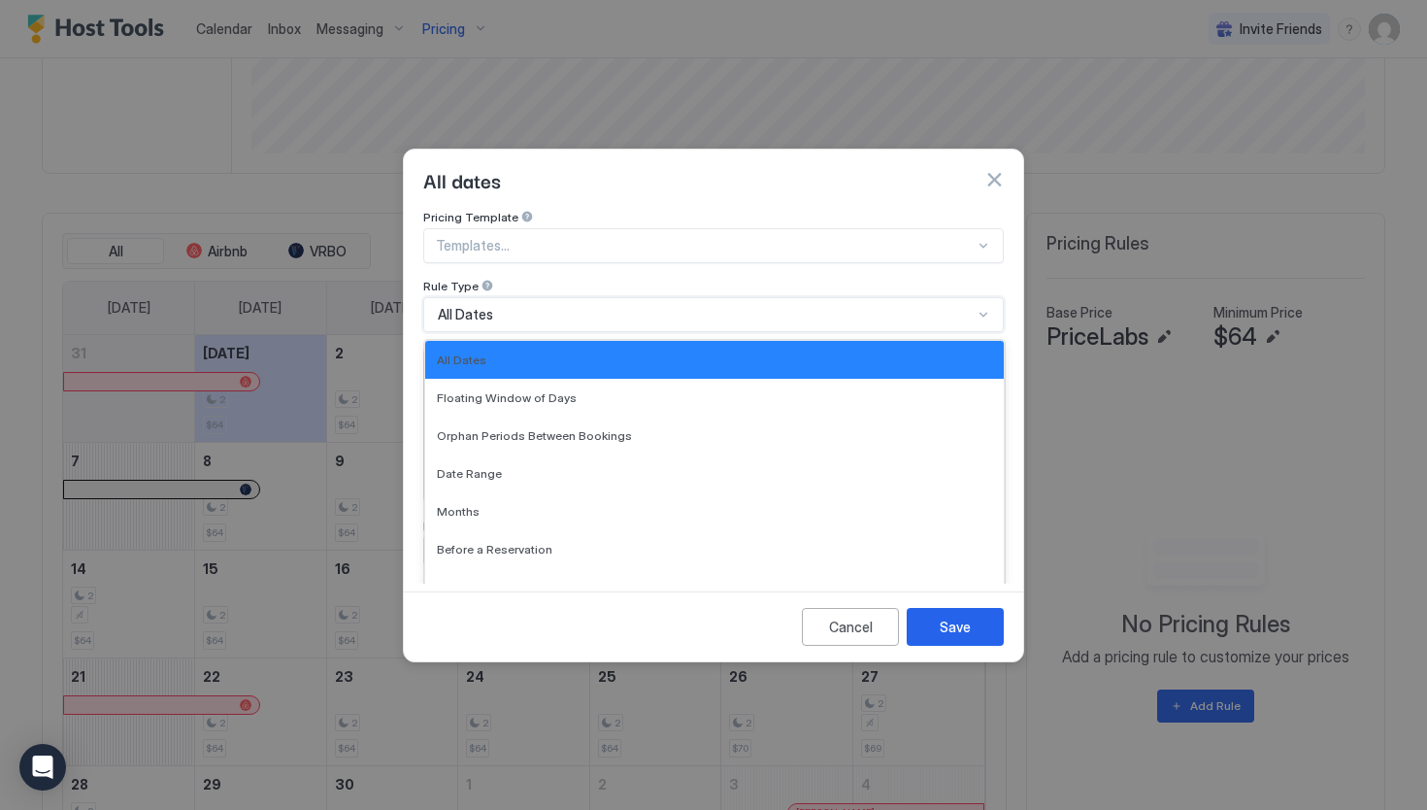
click at [986, 307] on div at bounding box center [984, 315] width 16 height 16
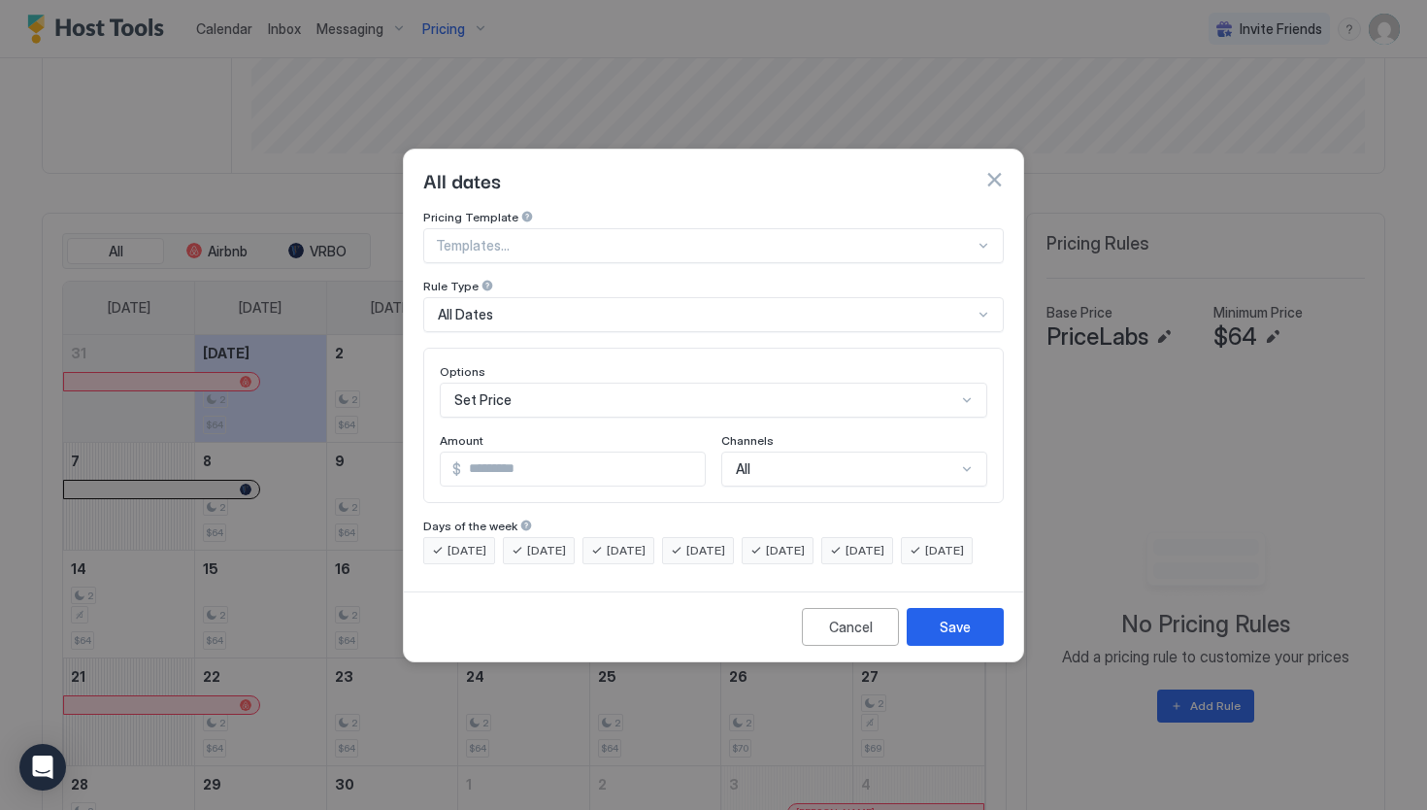
click at [677, 630] on div "Cancel Save" at bounding box center [713, 626] width 619 height 70
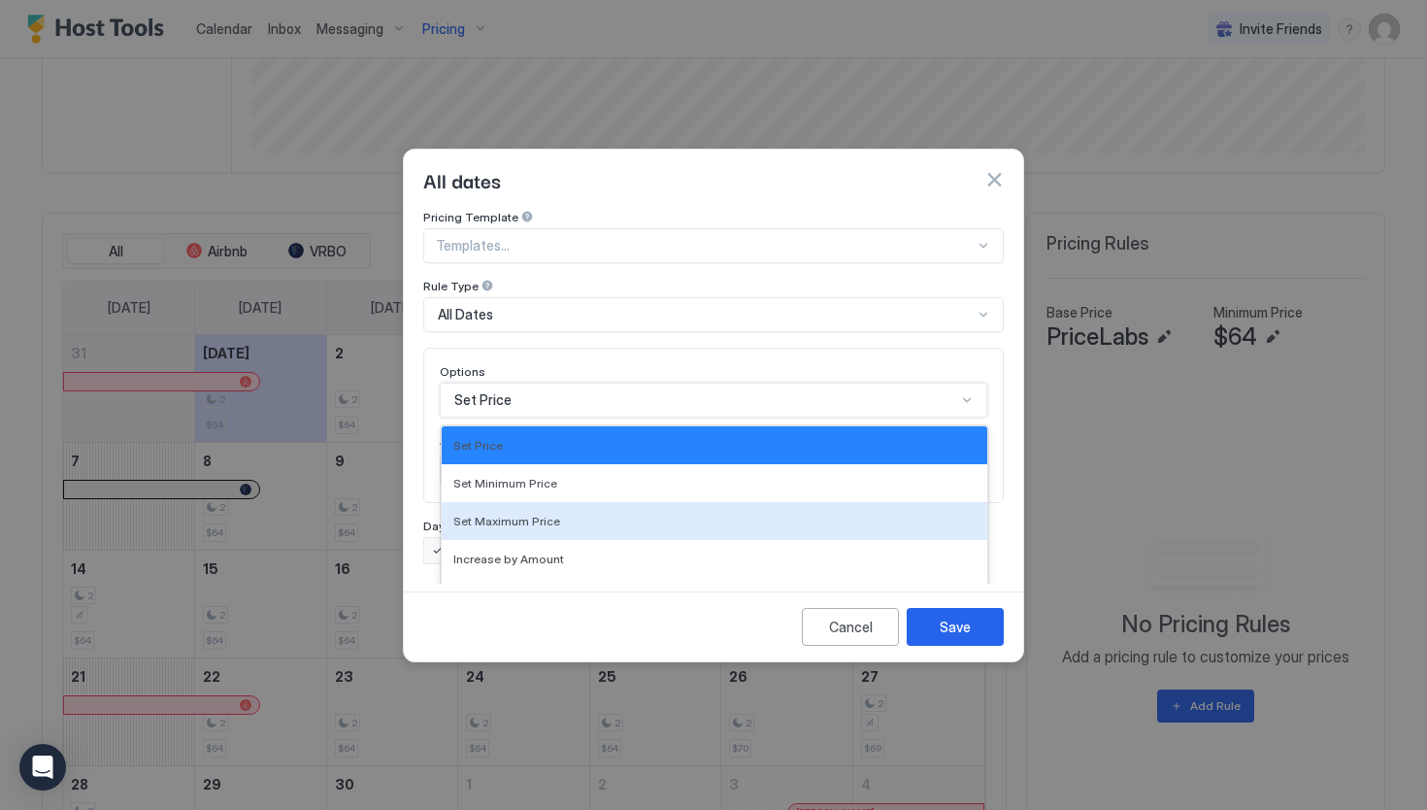
scroll to position [100, 0]
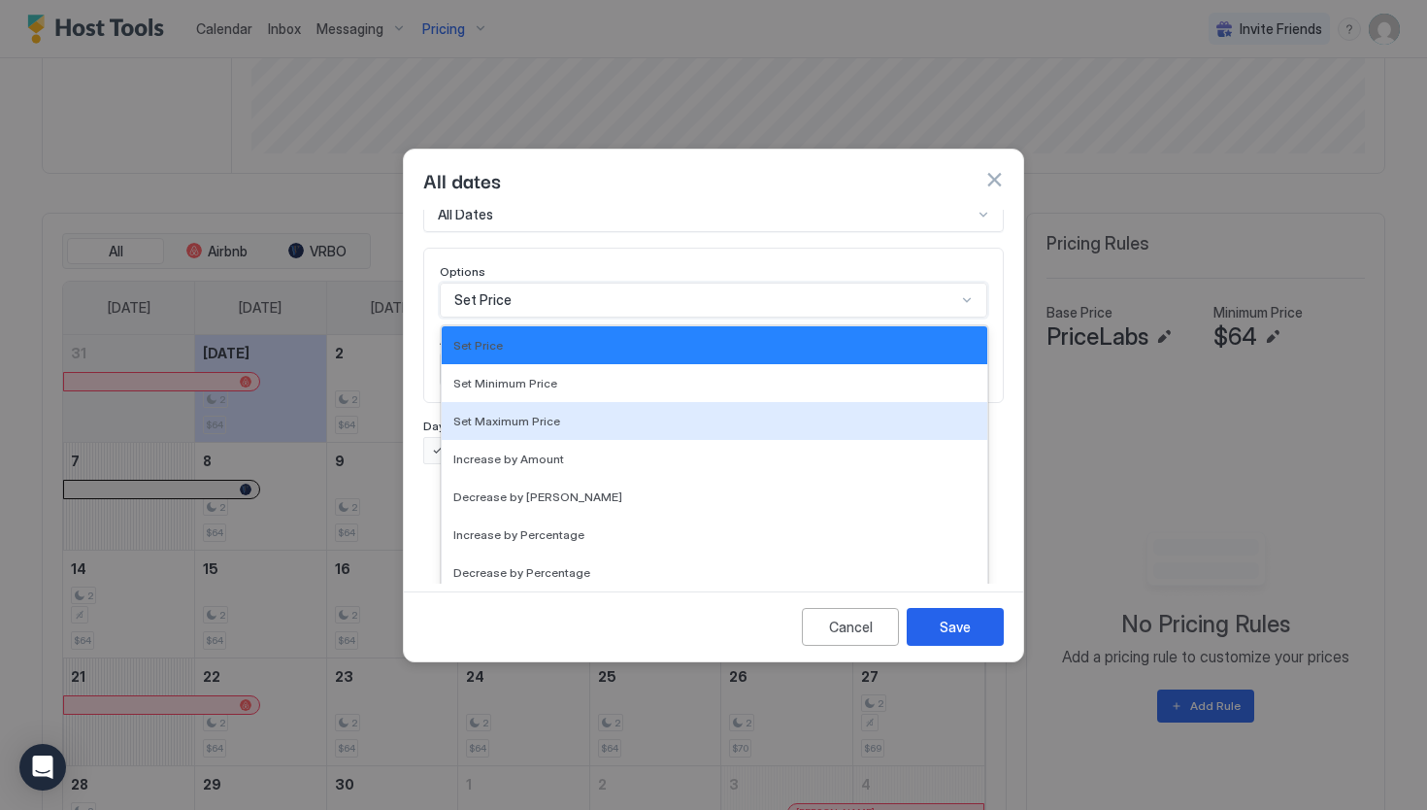
click at [967, 317] on div "Set Maximum Price, 3 of 17. 17 results available. Use Up and Down to choose opt…" at bounding box center [714, 299] width 548 height 35
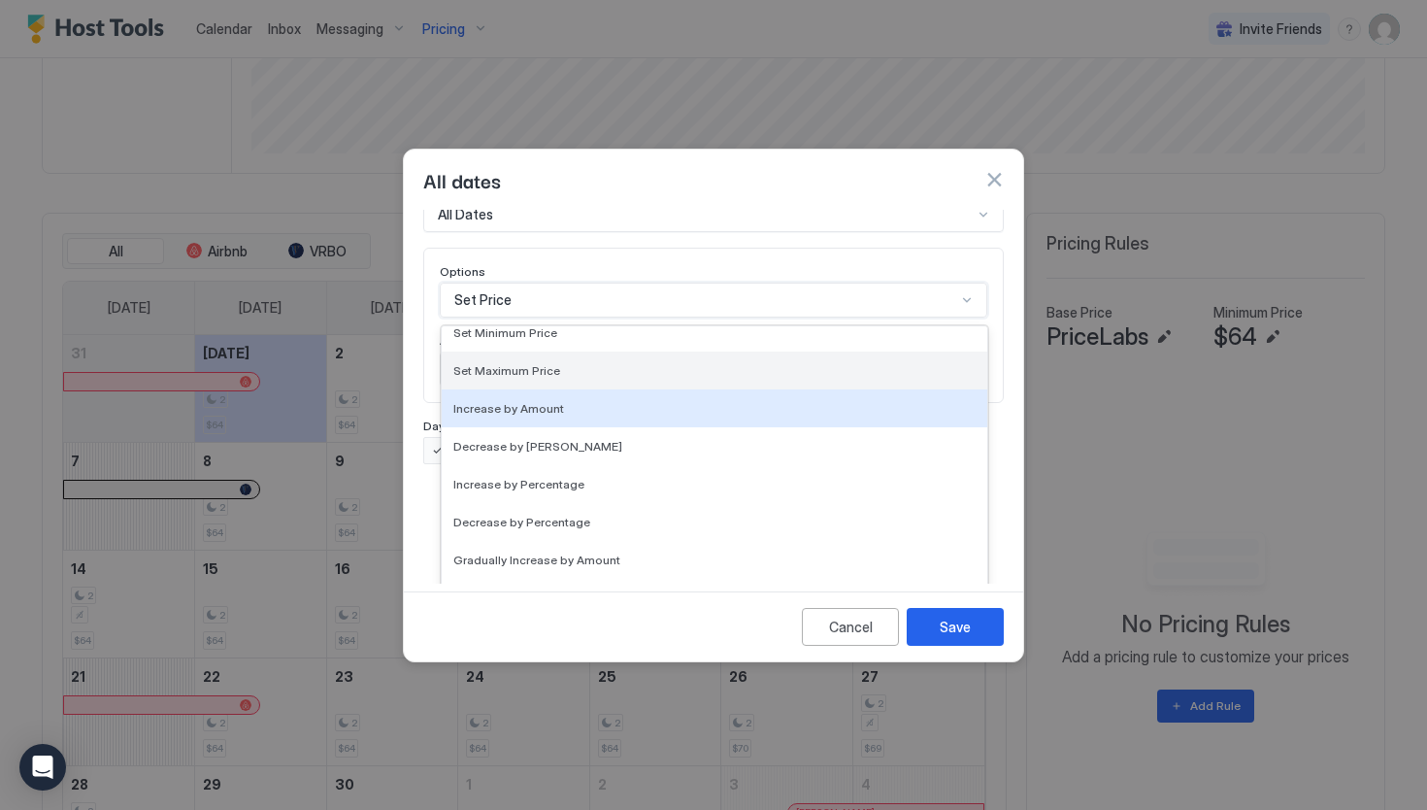
scroll to position [65, 0]
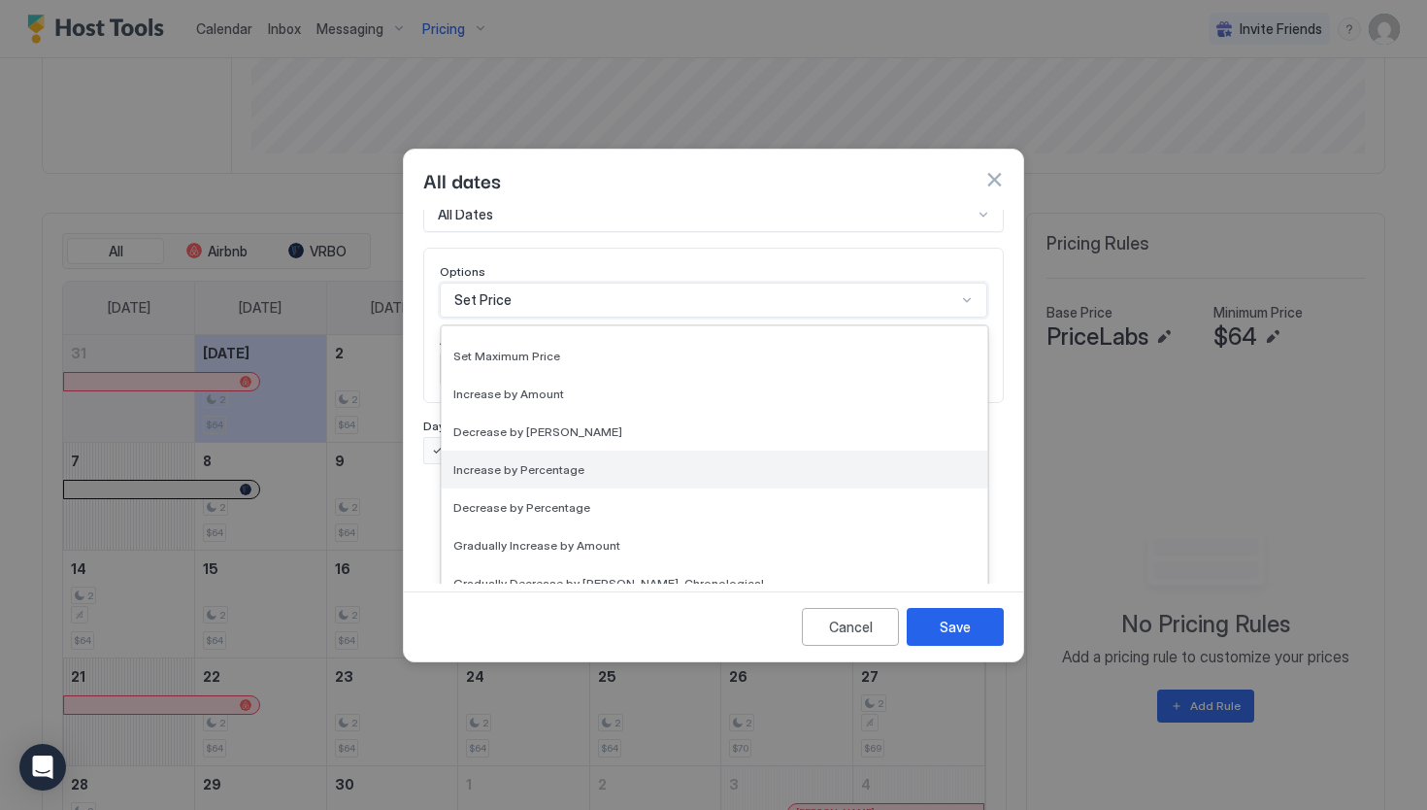
click at [812, 462] on div "Increase by Percentage" at bounding box center [714, 469] width 522 height 15
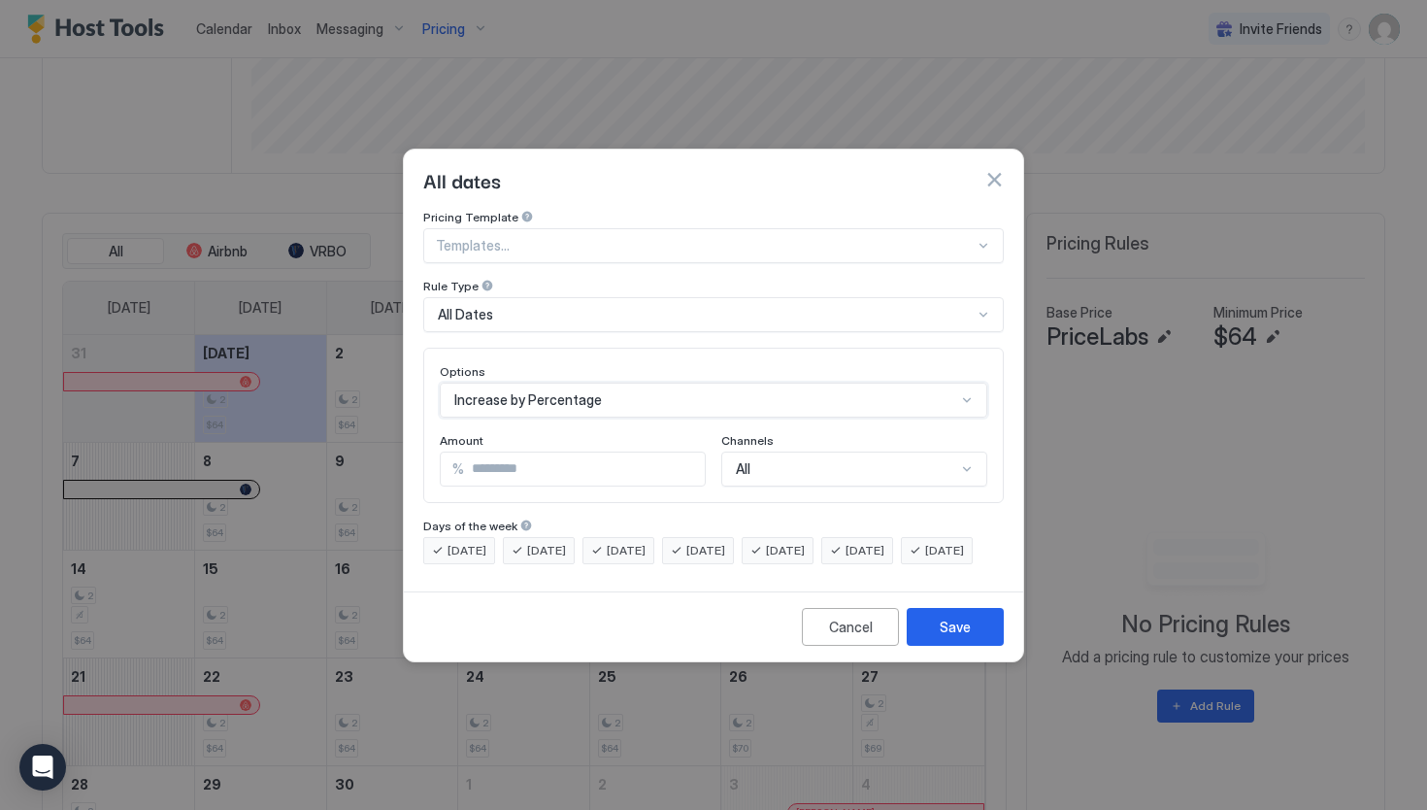
click at [511, 453] on input "*" at bounding box center [584, 468] width 241 height 33
type input "*"
type input "****"
click at [950, 459] on div "All" at bounding box center [854, 468] width 266 height 35
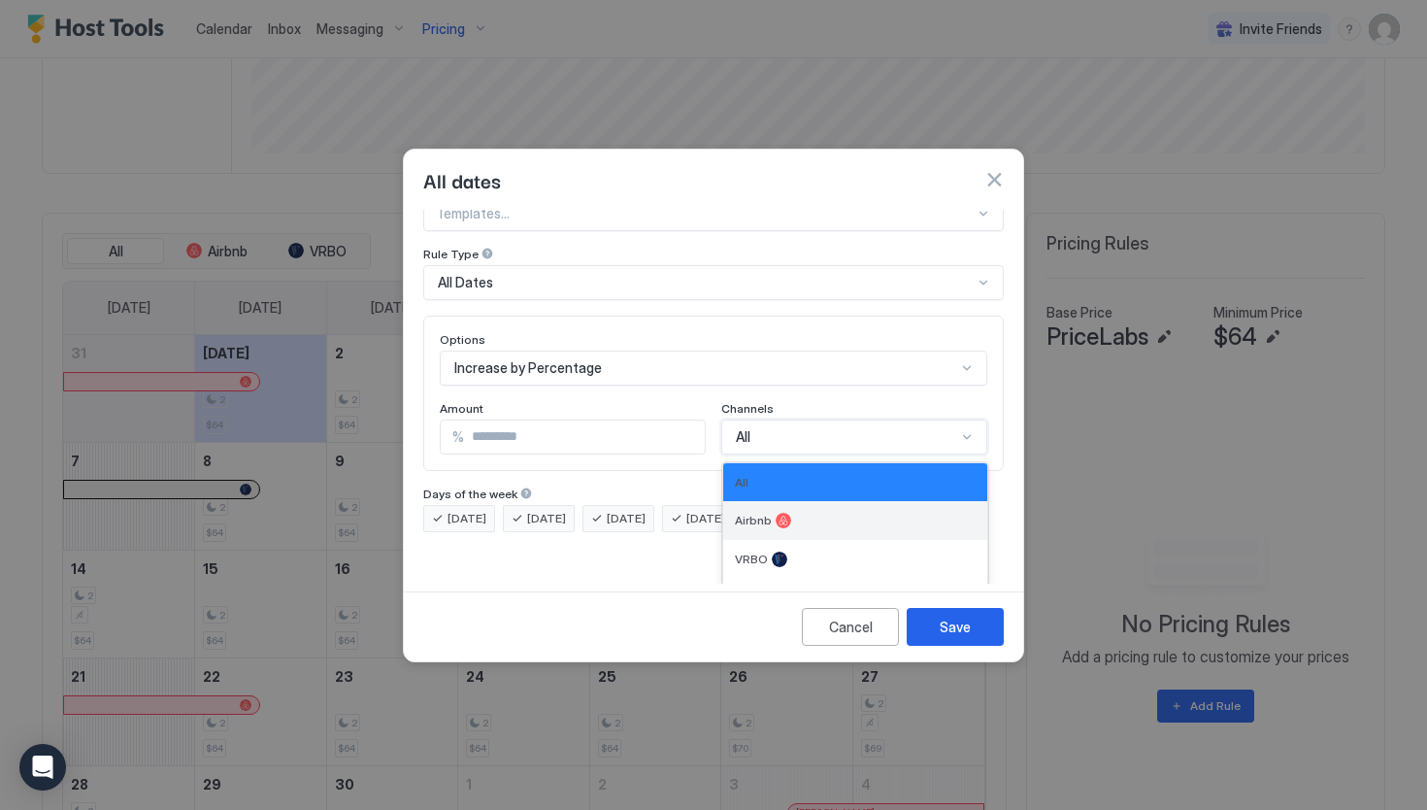
click at [937, 513] on div "Airbnb" at bounding box center [855, 521] width 241 height 16
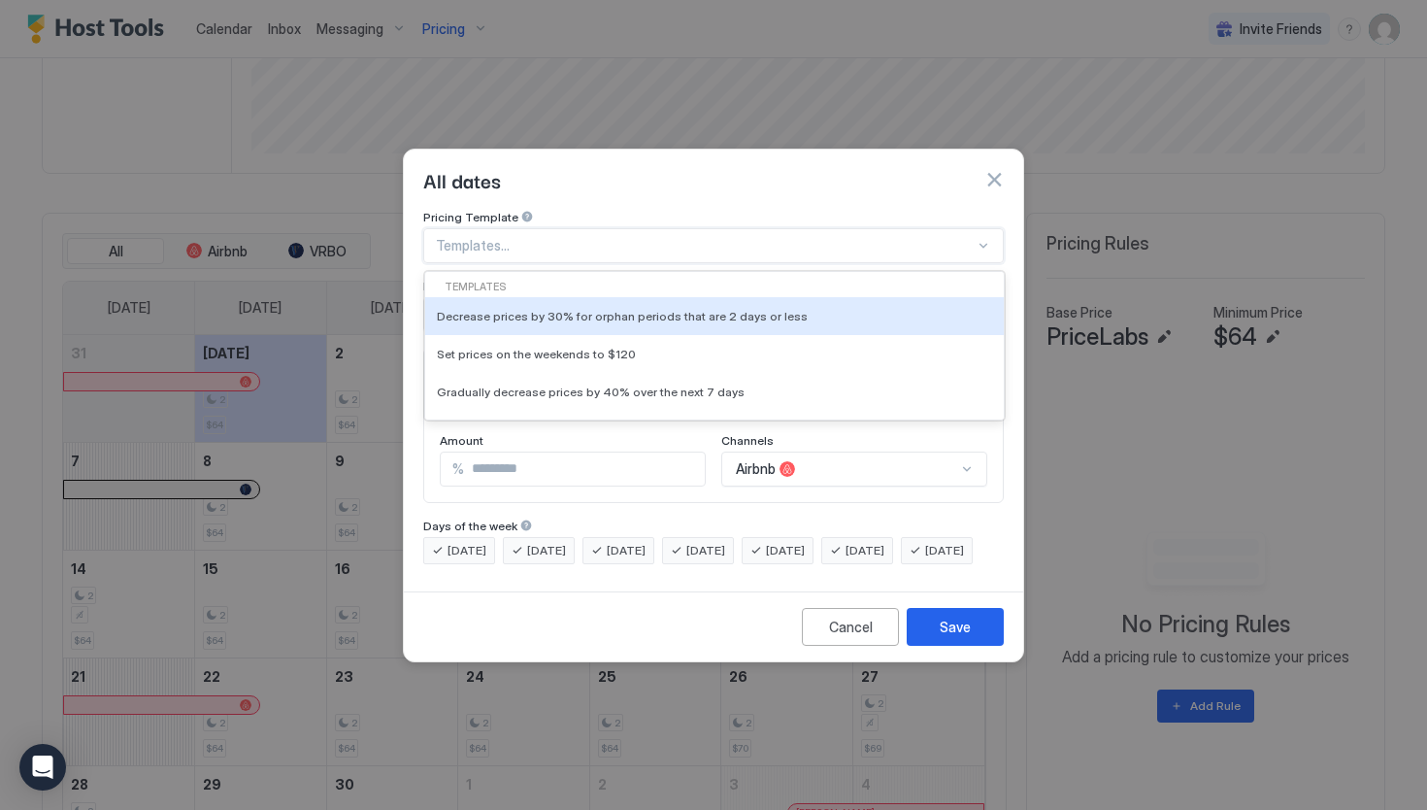
click at [986, 238] on div at bounding box center [984, 246] width 16 height 16
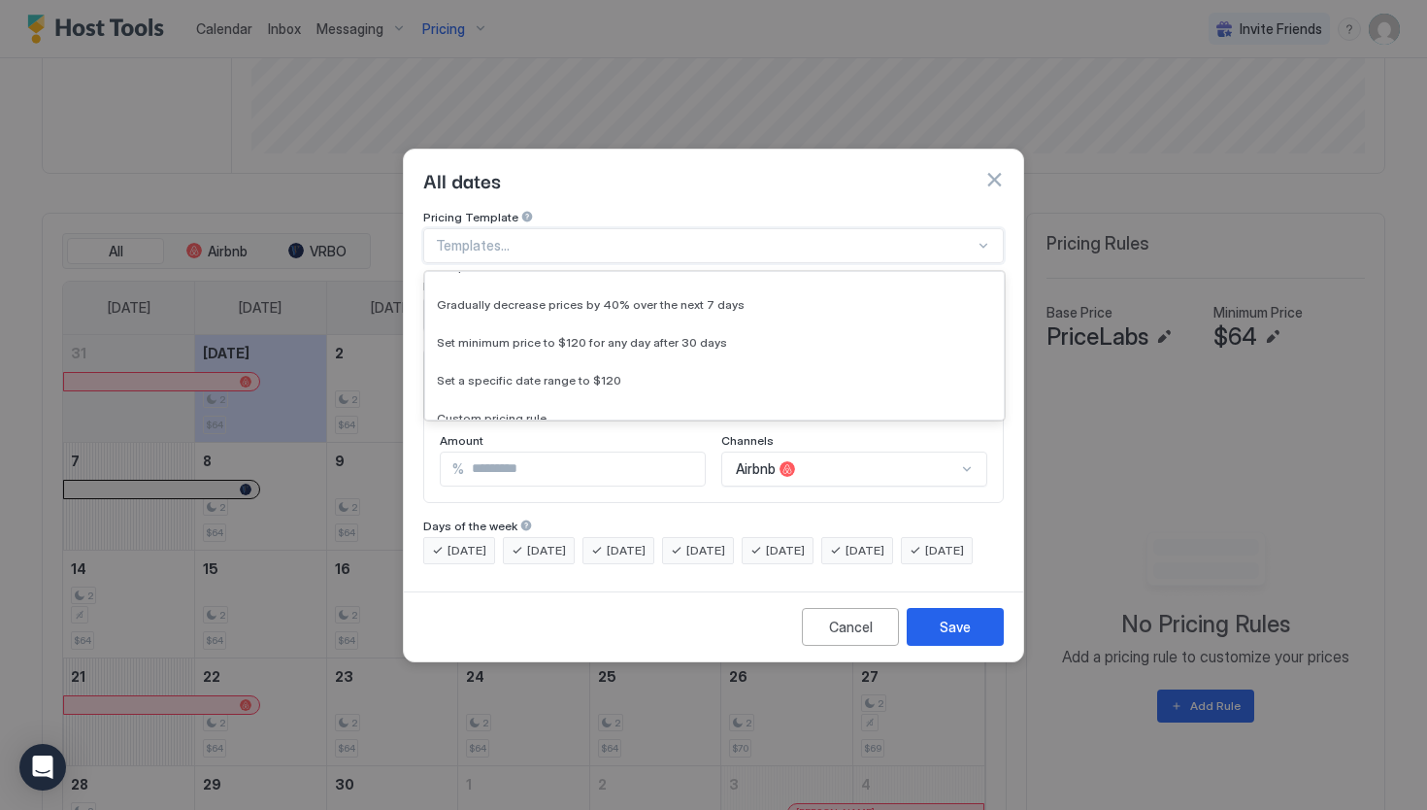
scroll to position [183, 0]
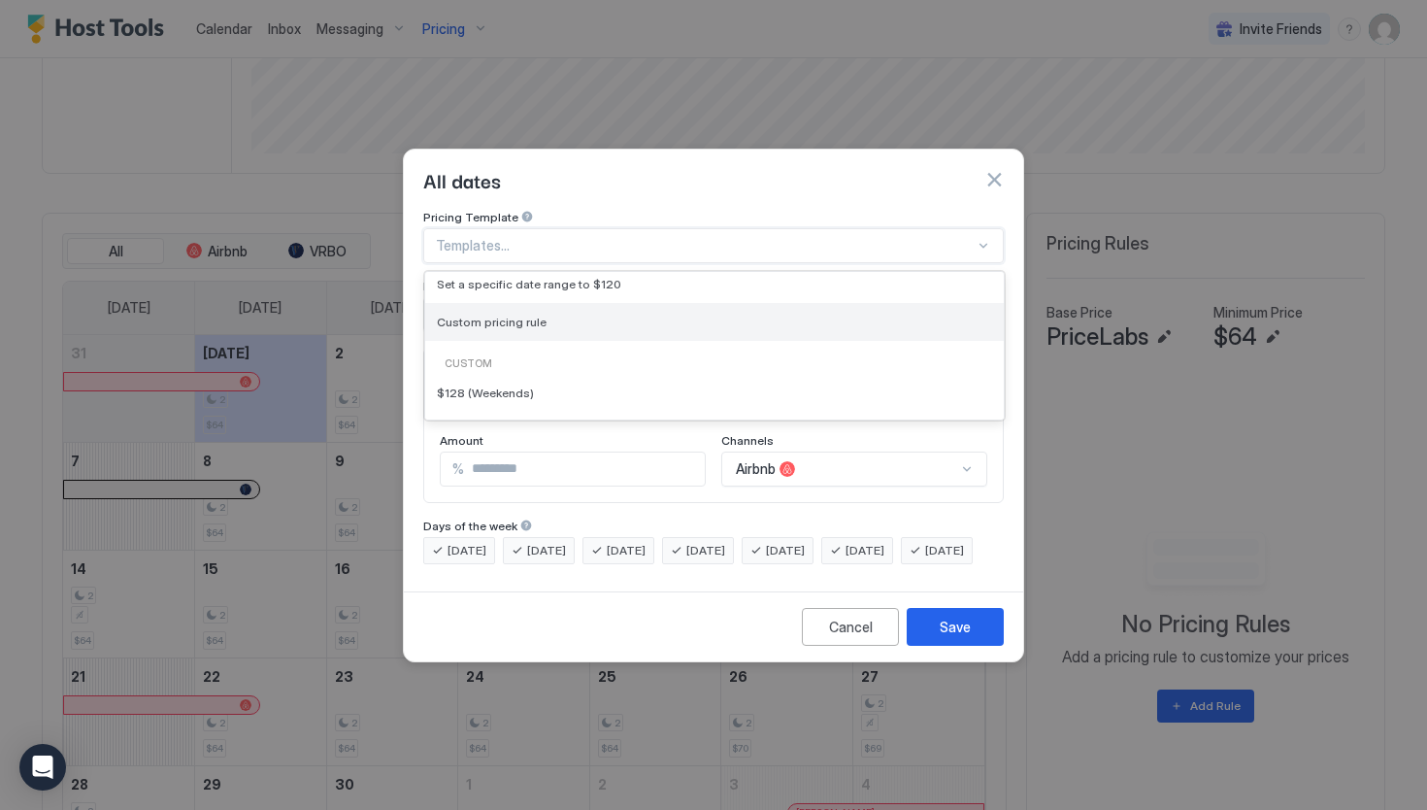
click at [825, 315] on div "Custom pricing rule" at bounding box center [714, 322] width 555 height 15
type input "***"
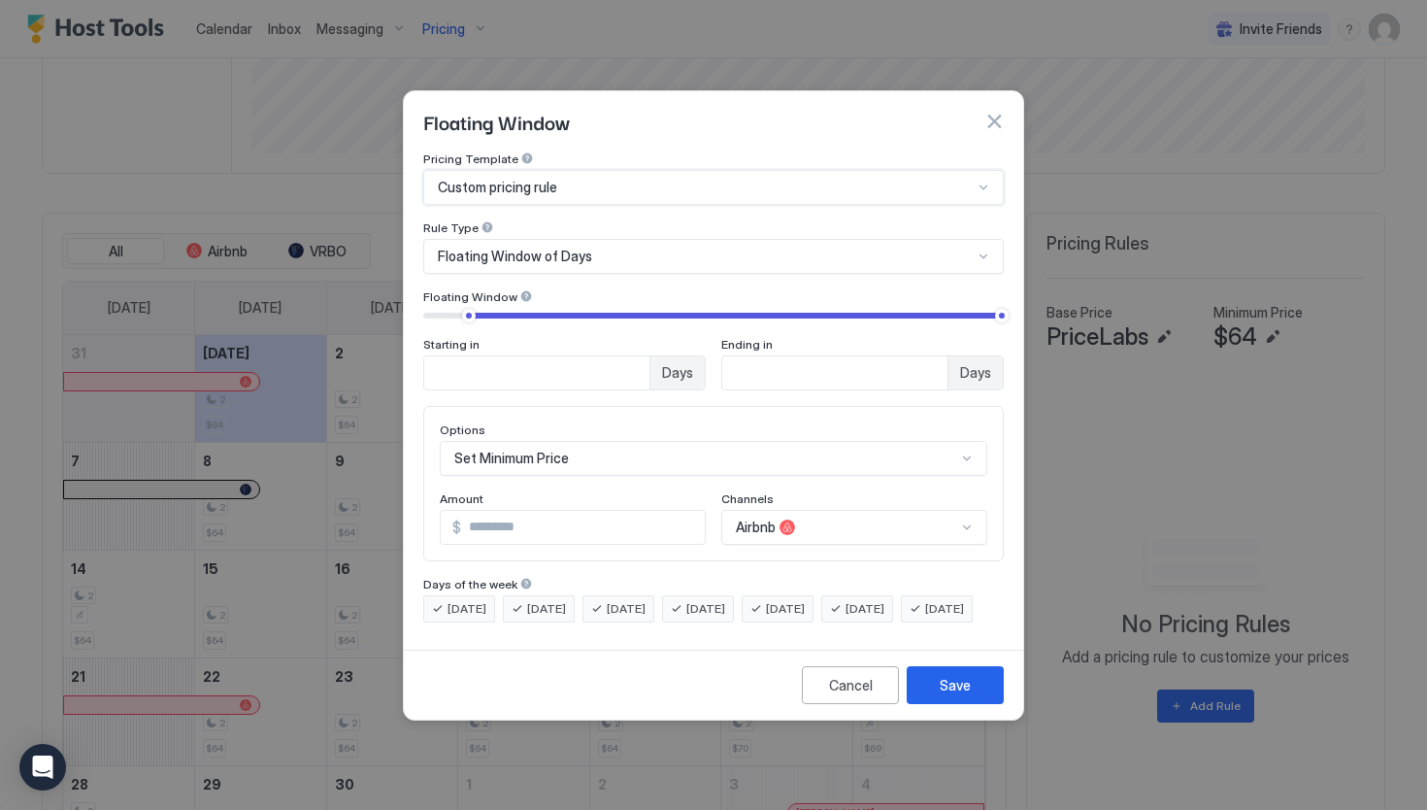
click at [972, 248] on div "Floating Window of Days" at bounding box center [705, 256] width 535 height 17
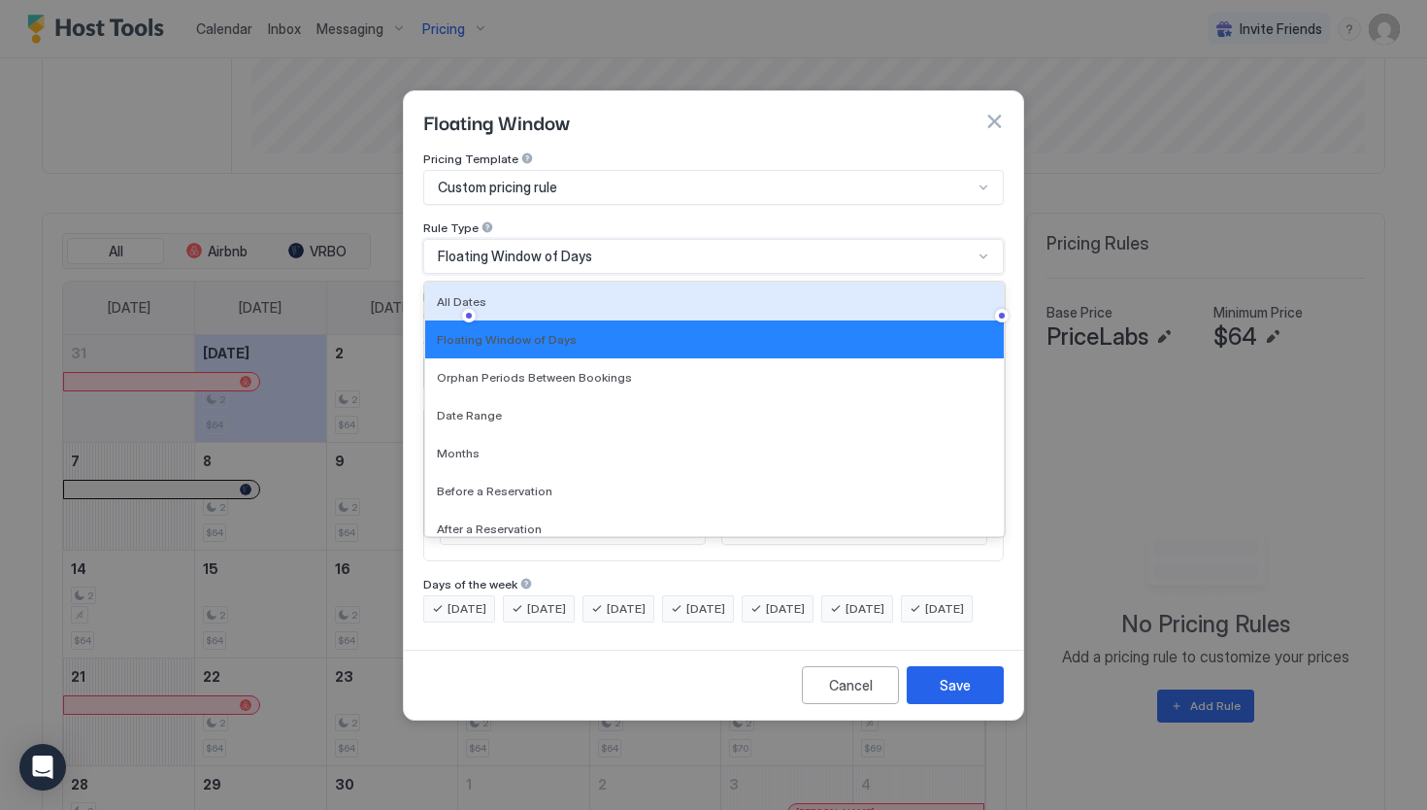
click at [990, 181] on div "Custom pricing rule" at bounding box center [713, 187] width 581 height 35
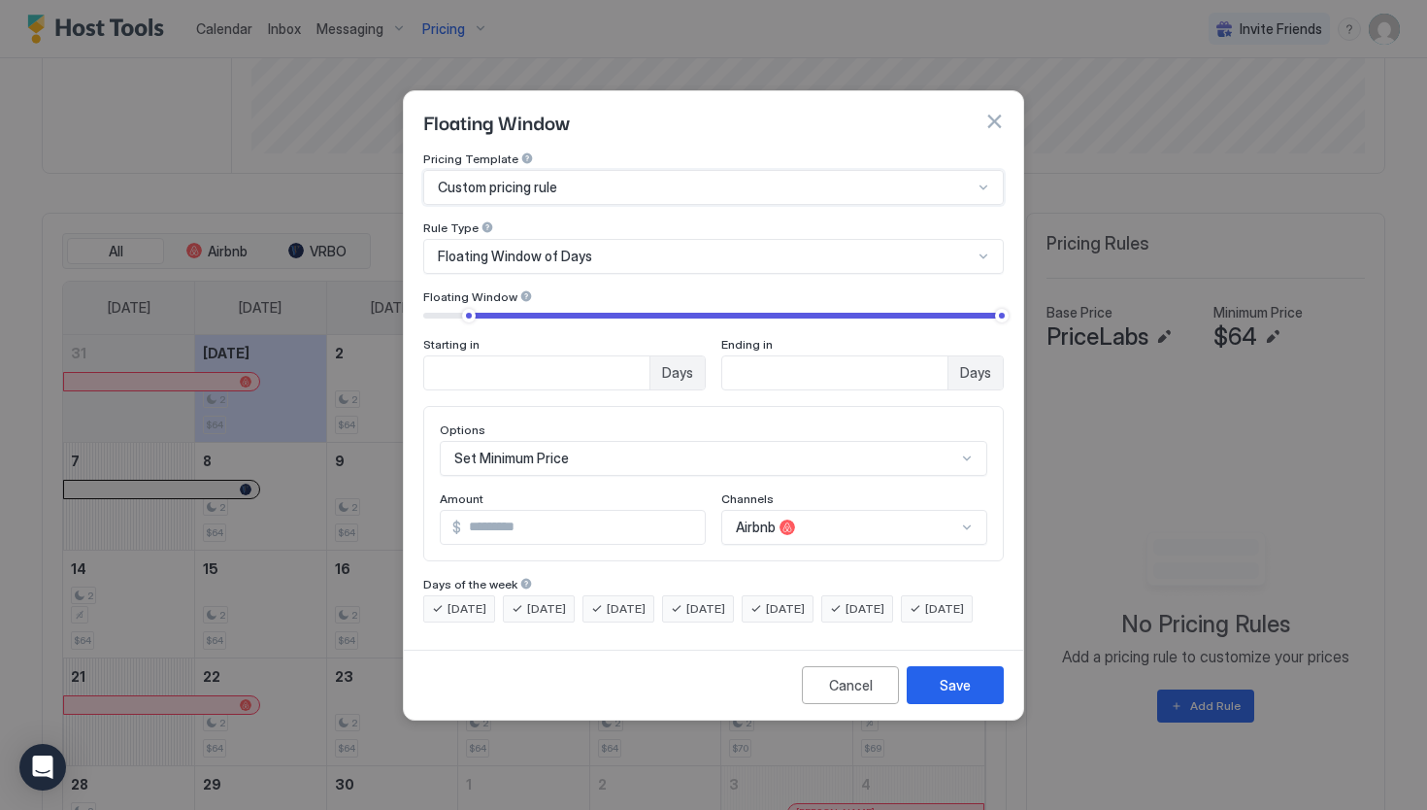
click at [984, 180] on div at bounding box center [984, 188] width 16 height 16
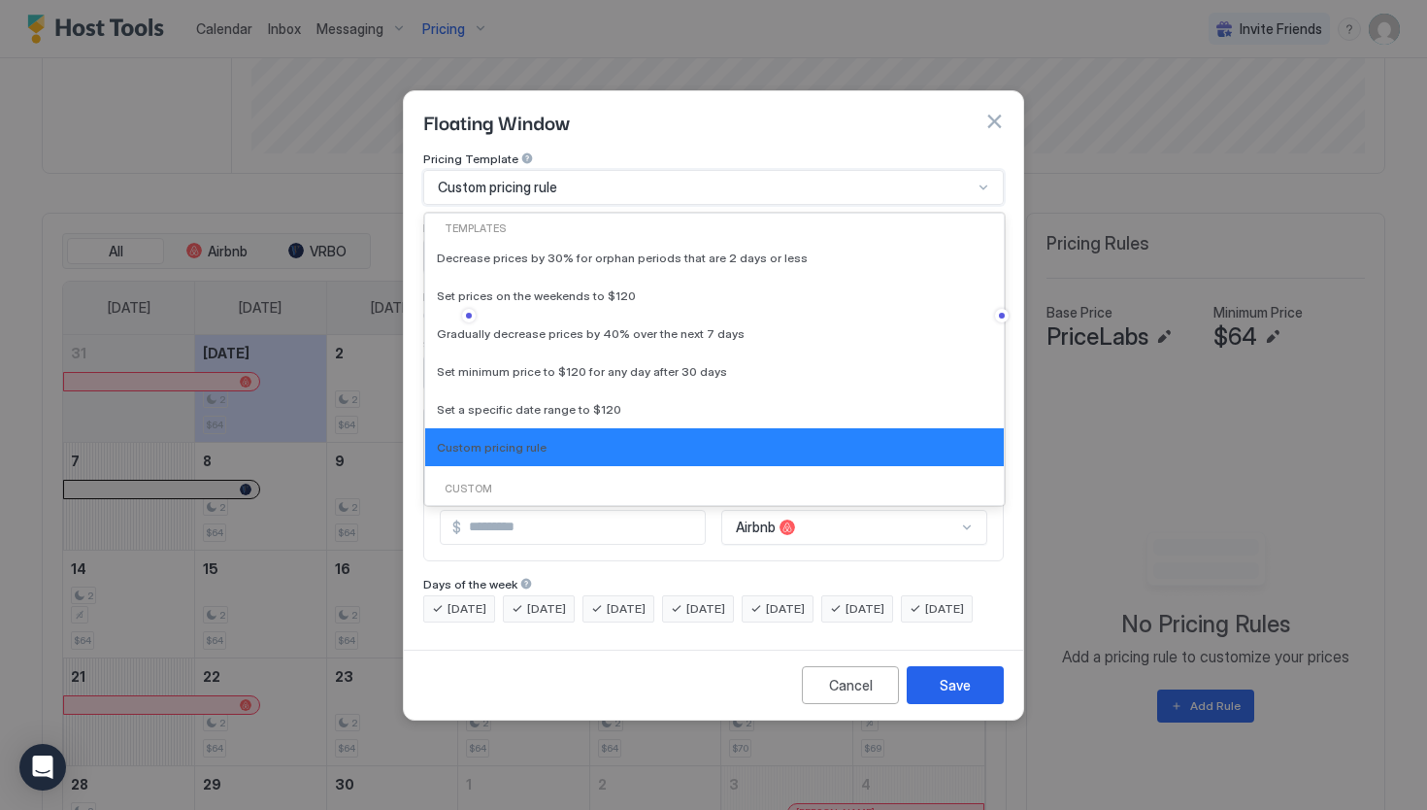
click at [927, 179] on div "Custom pricing rule" at bounding box center [705, 187] width 535 height 17
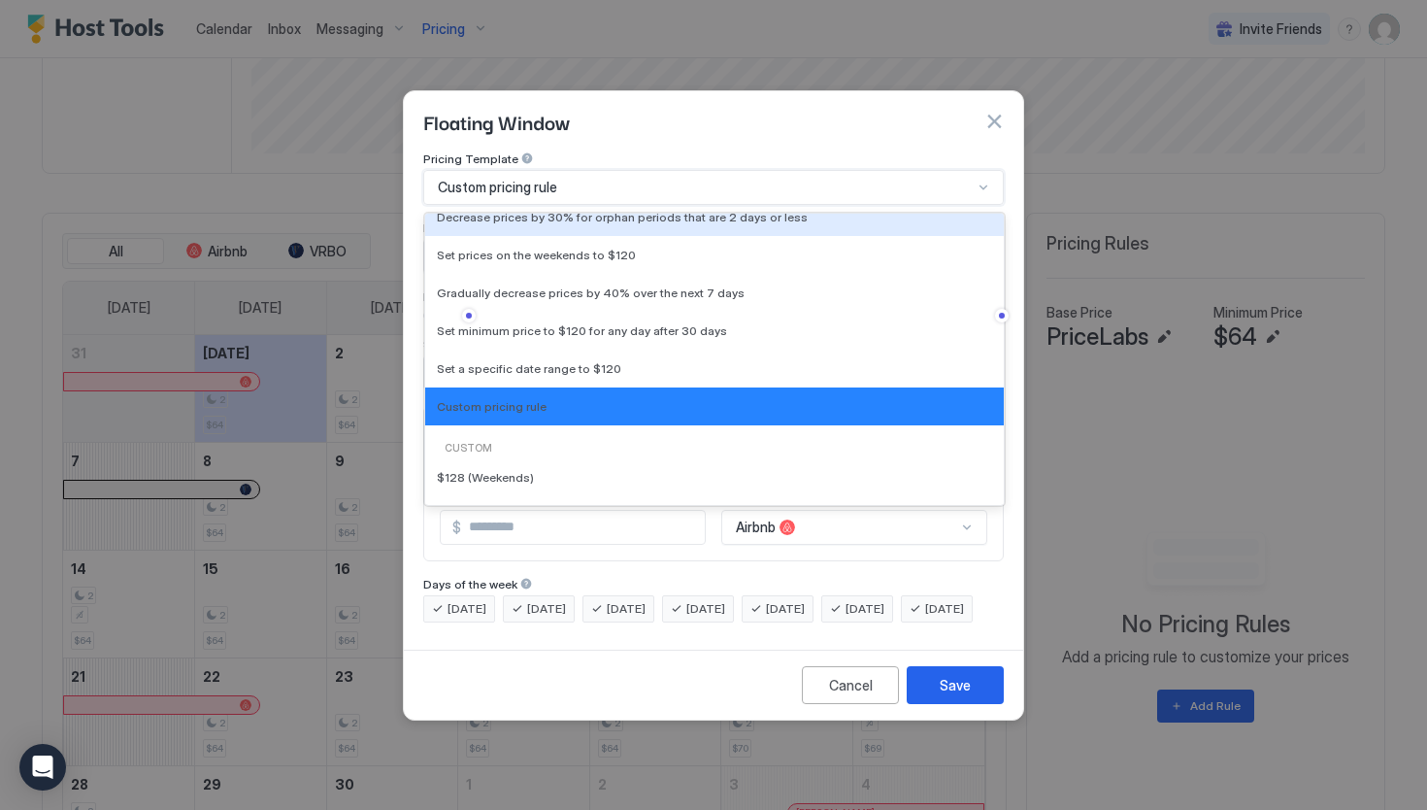
click at [604, 181] on div "Custom pricing rule" at bounding box center [713, 187] width 581 height 35
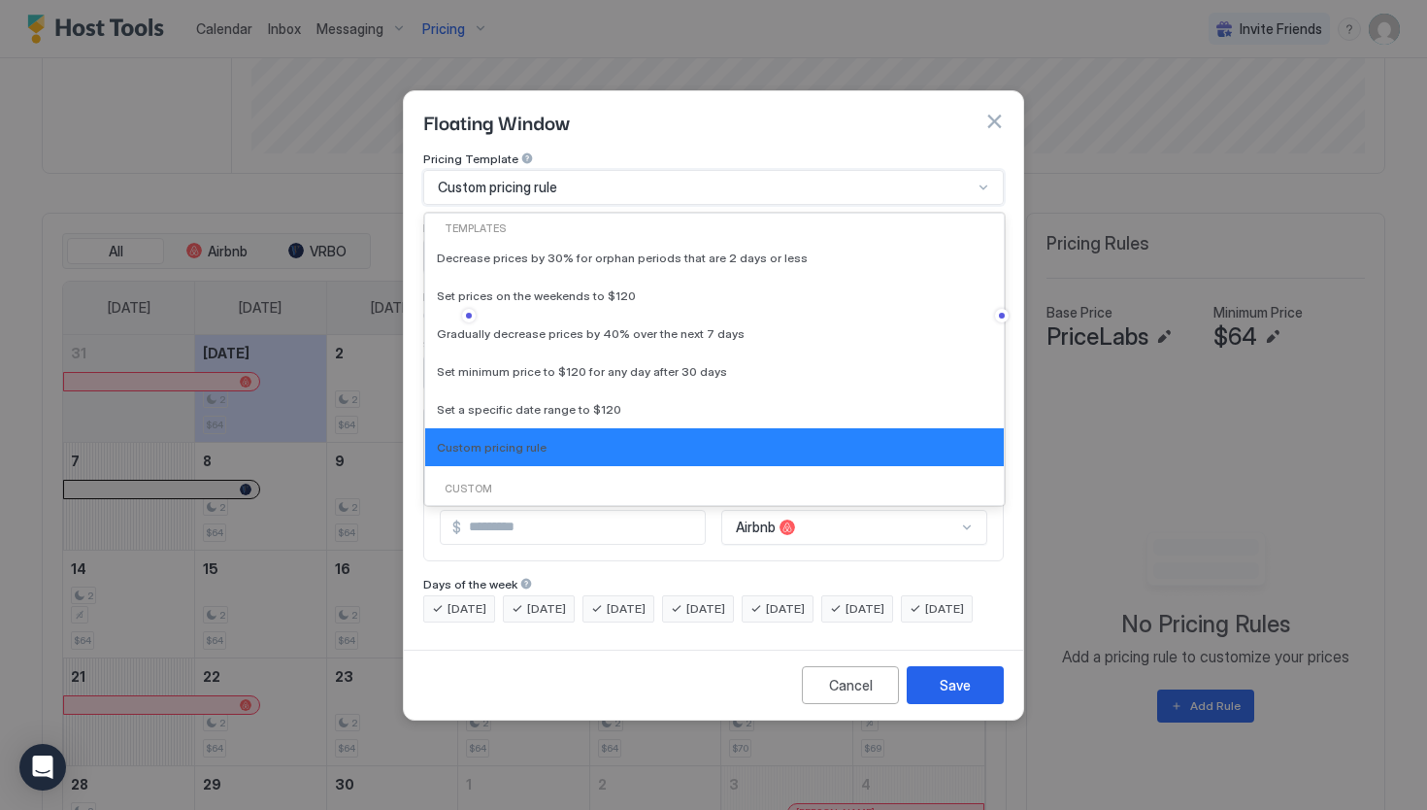
click at [604, 181] on div "Custom pricing rule" at bounding box center [713, 187] width 581 height 35
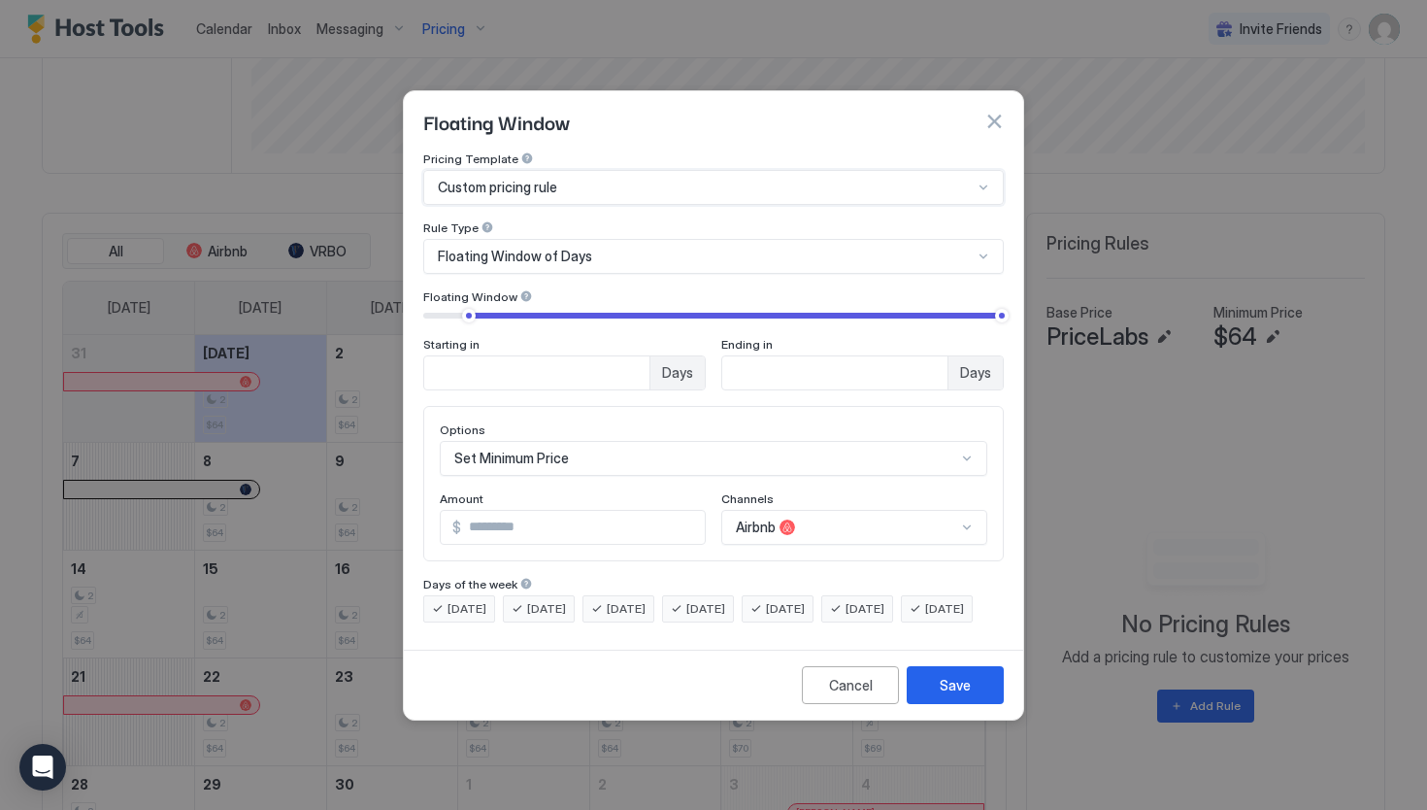
click at [597, 179] on div at bounding box center [705, 187] width 539 height 17
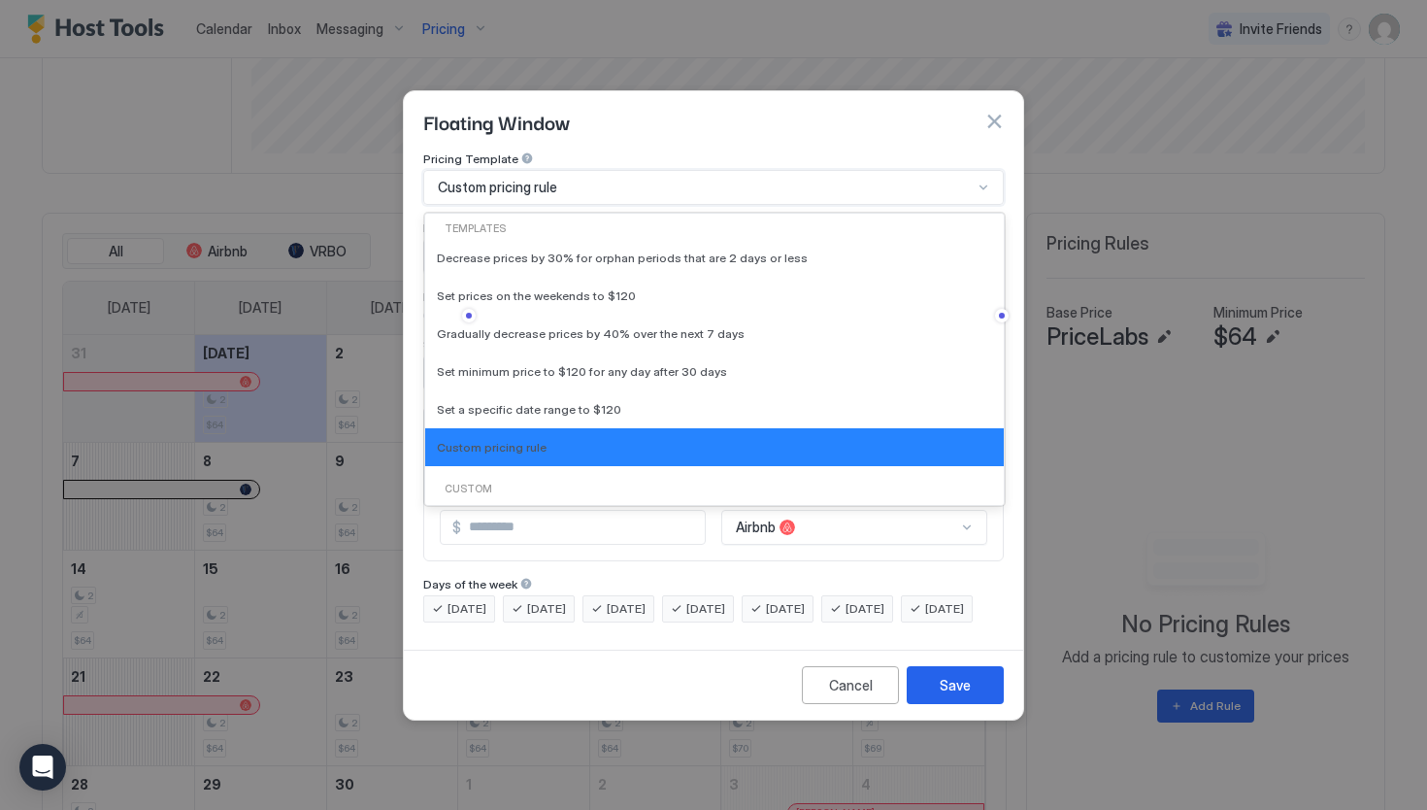
click at [597, 179] on div at bounding box center [705, 187] width 539 height 17
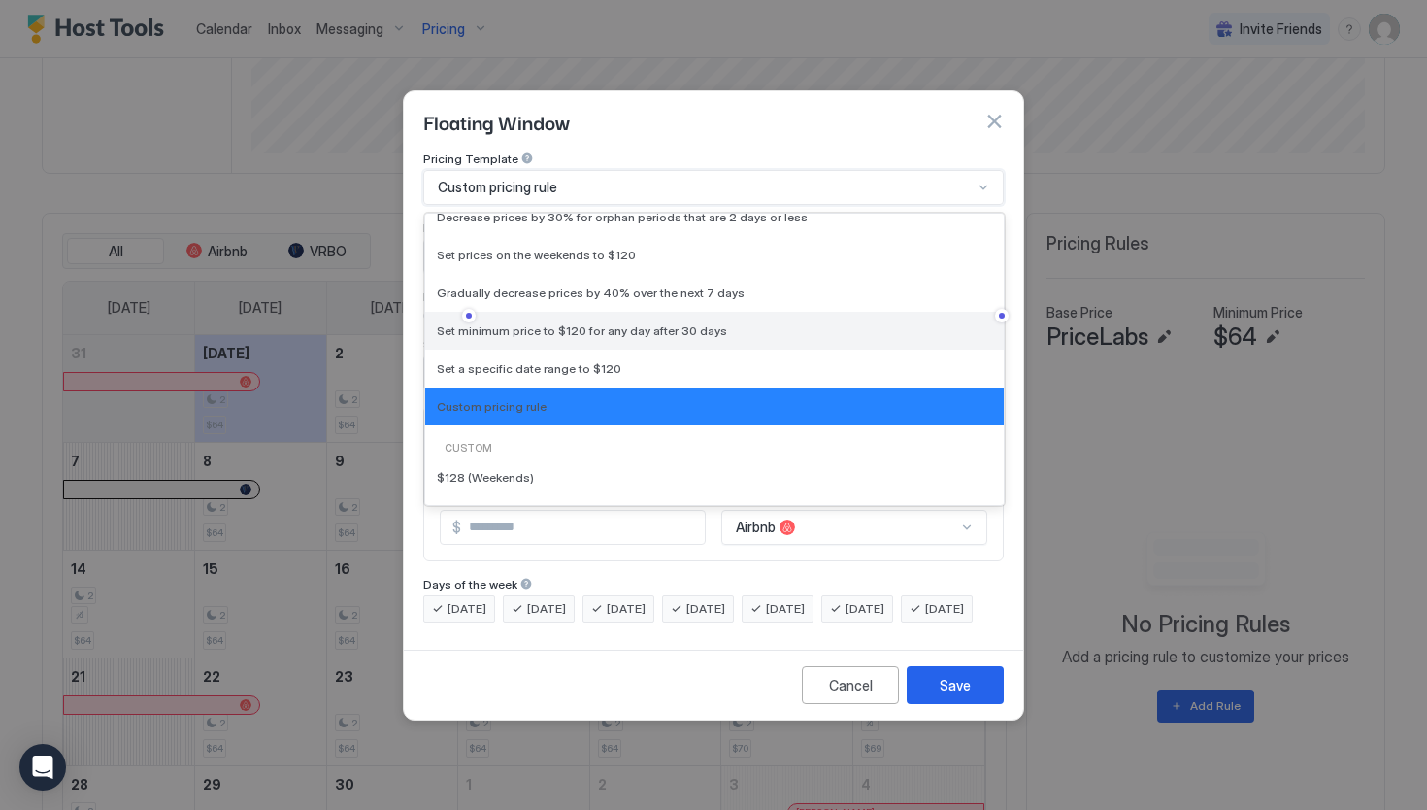
scroll to position [0, 0]
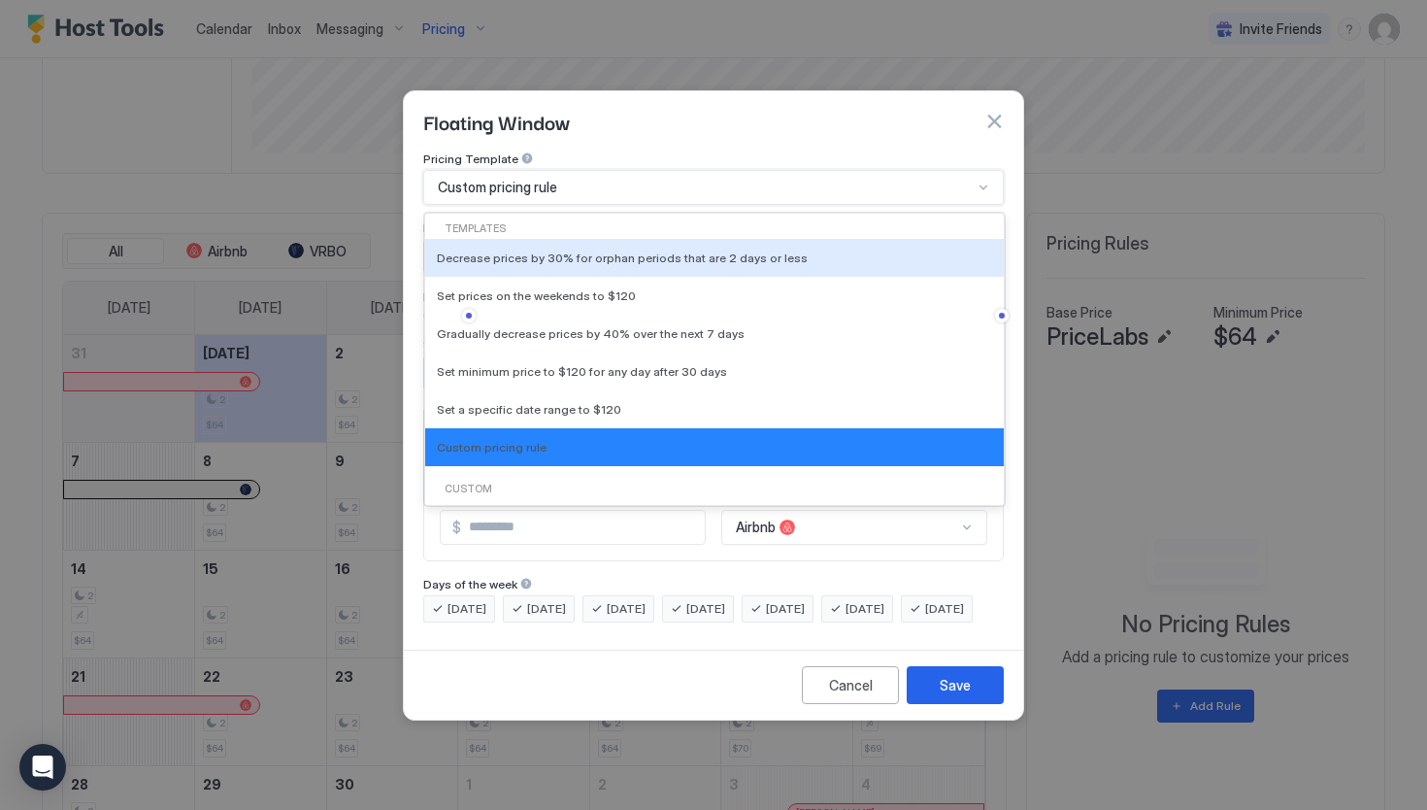
click at [522, 218] on div "Templates Decrease prices by 30% for orphan periods that are 2 days or less Set…" at bounding box center [714, 344] width 579 height 260
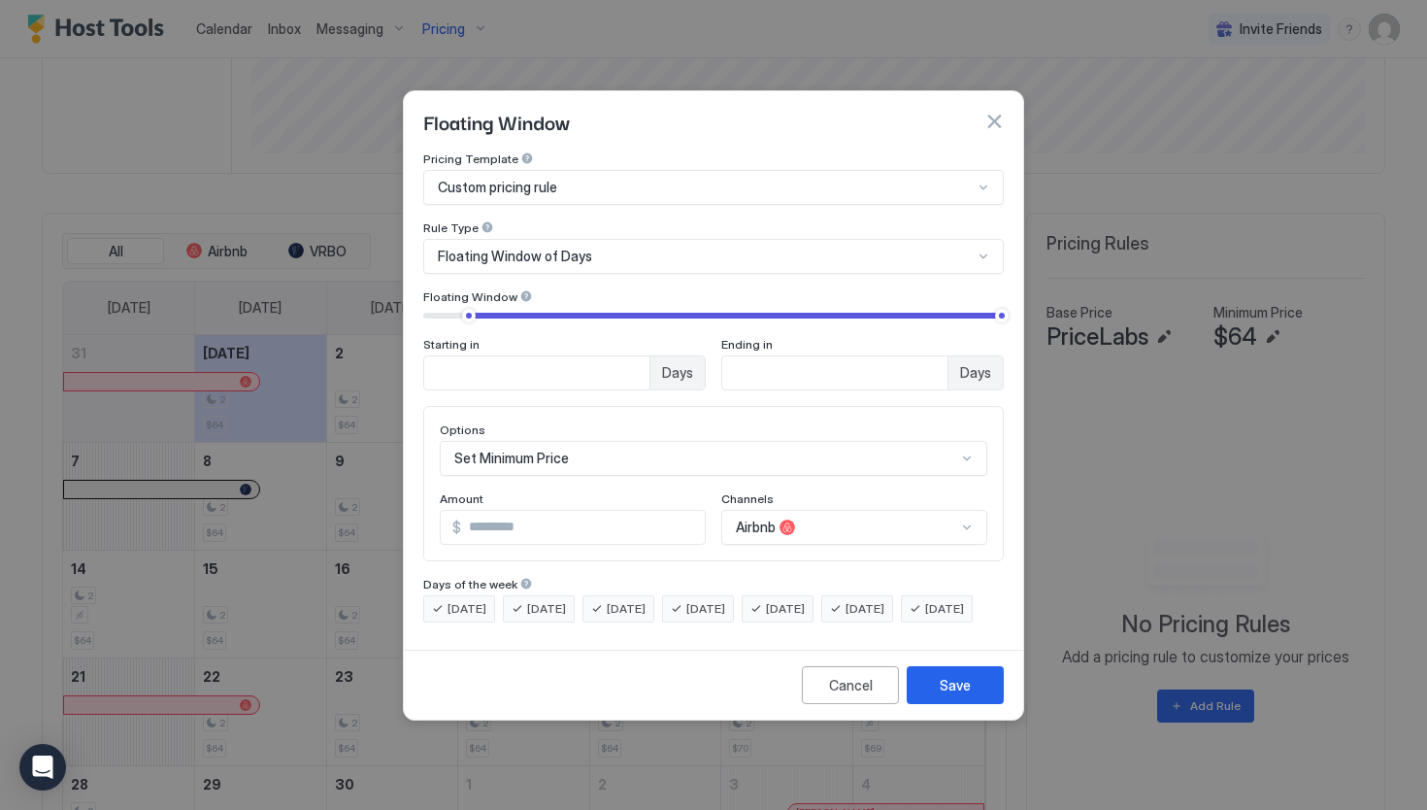
click at [571, 151] on div "Pricing Template" at bounding box center [713, 160] width 581 height 18
click at [571, 179] on div "Custom pricing rule" at bounding box center [705, 187] width 535 height 17
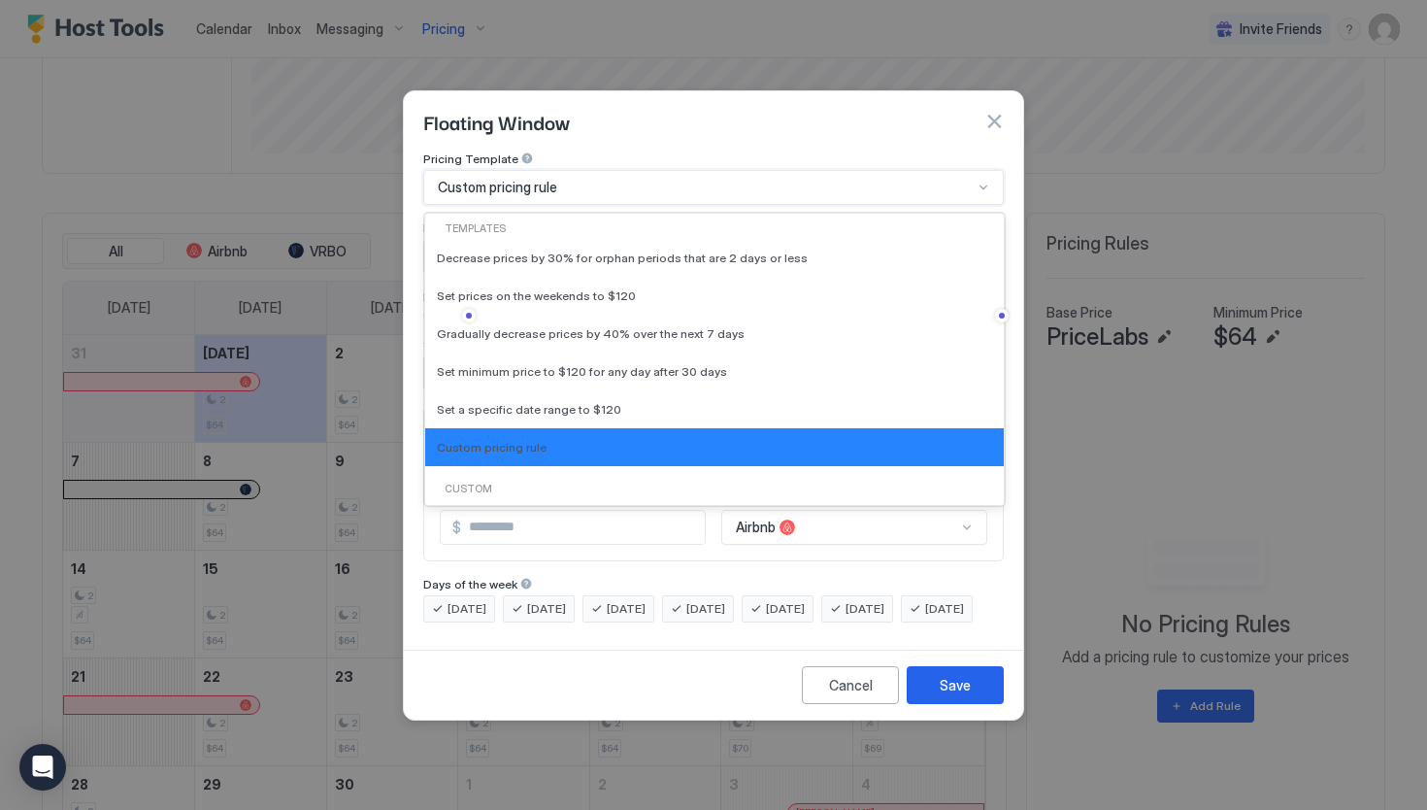
click at [571, 179] on div "Custom pricing rule" at bounding box center [705, 187] width 535 height 17
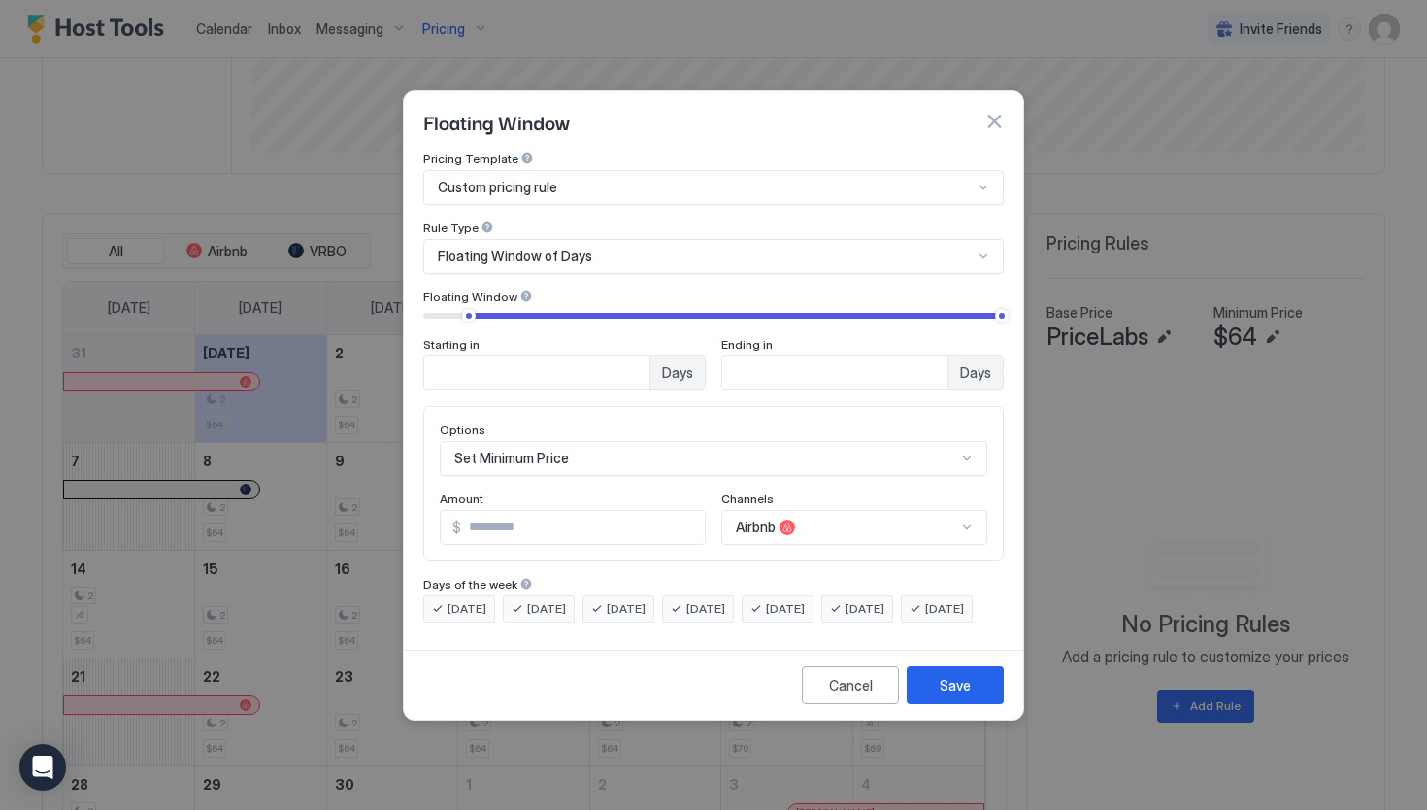
click at [1001, 112] on button "button" at bounding box center [993, 121] width 19 height 19
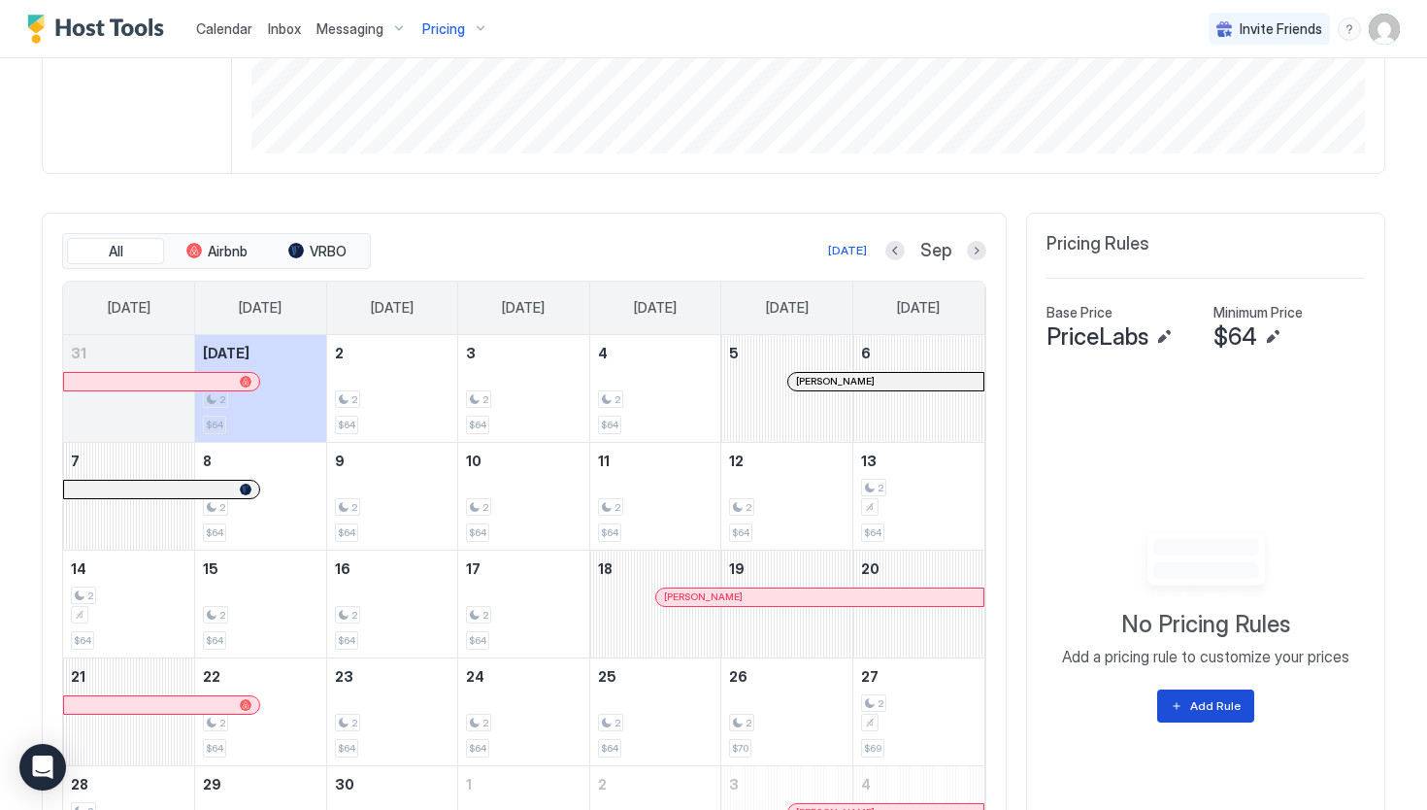
click at [1217, 697] on div "Add Rule" at bounding box center [1215, 705] width 50 height 17
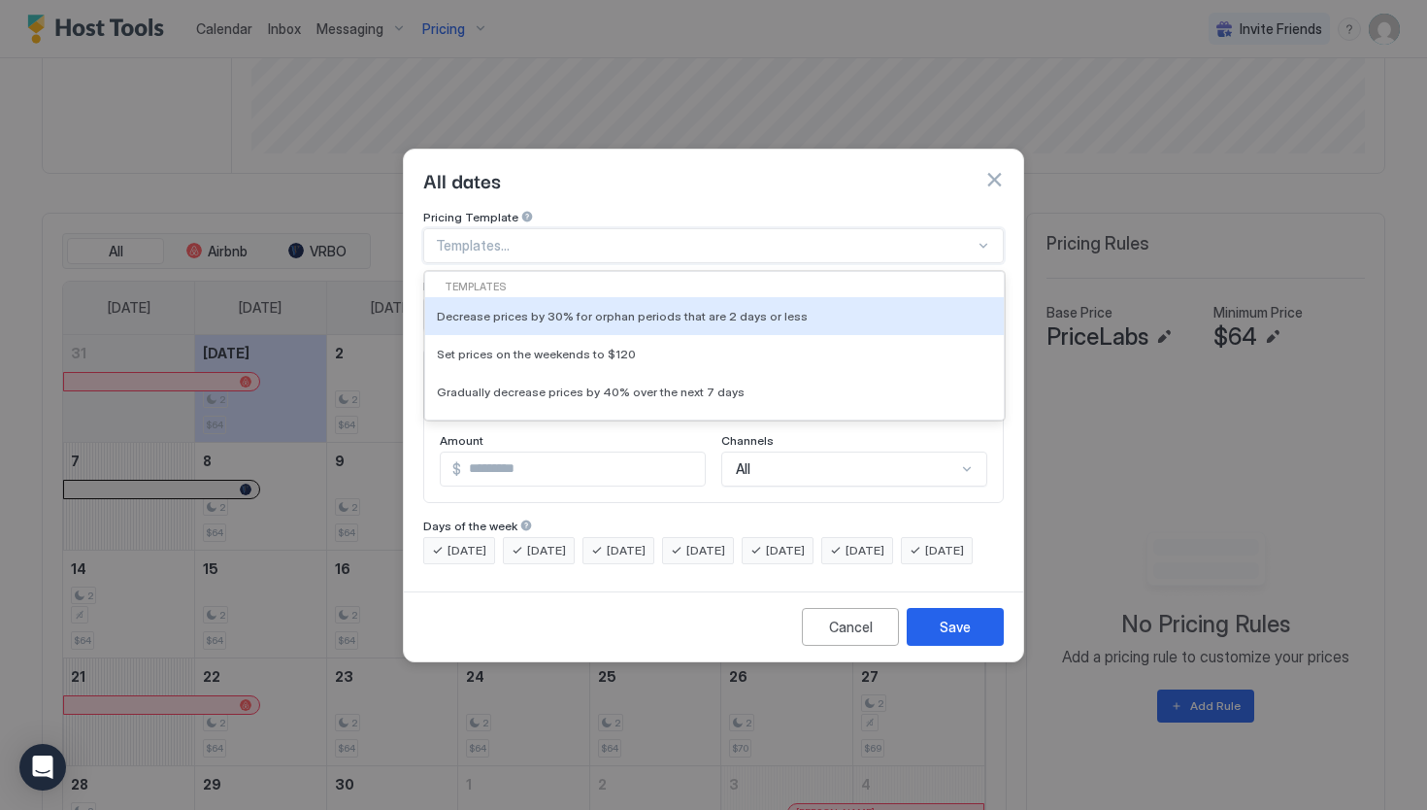
click at [721, 237] on div at bounding box center [705, 245] width 539 height 17
click at [720, 237] on div at bounding box center [705, 245] width 539 height 17
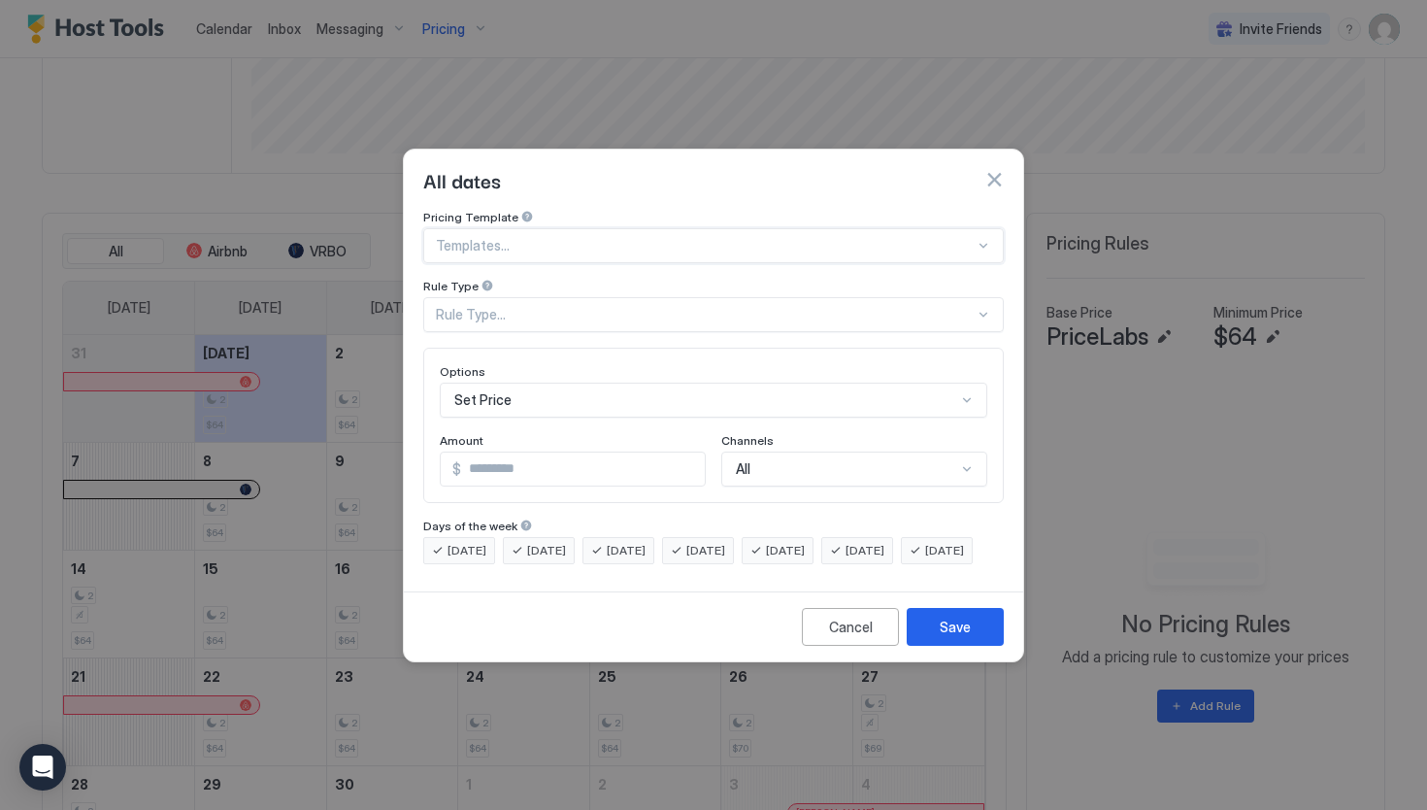
click at [608, 306] on div "Rule Type..." at bounding box center [705, 314] width 539 height 17
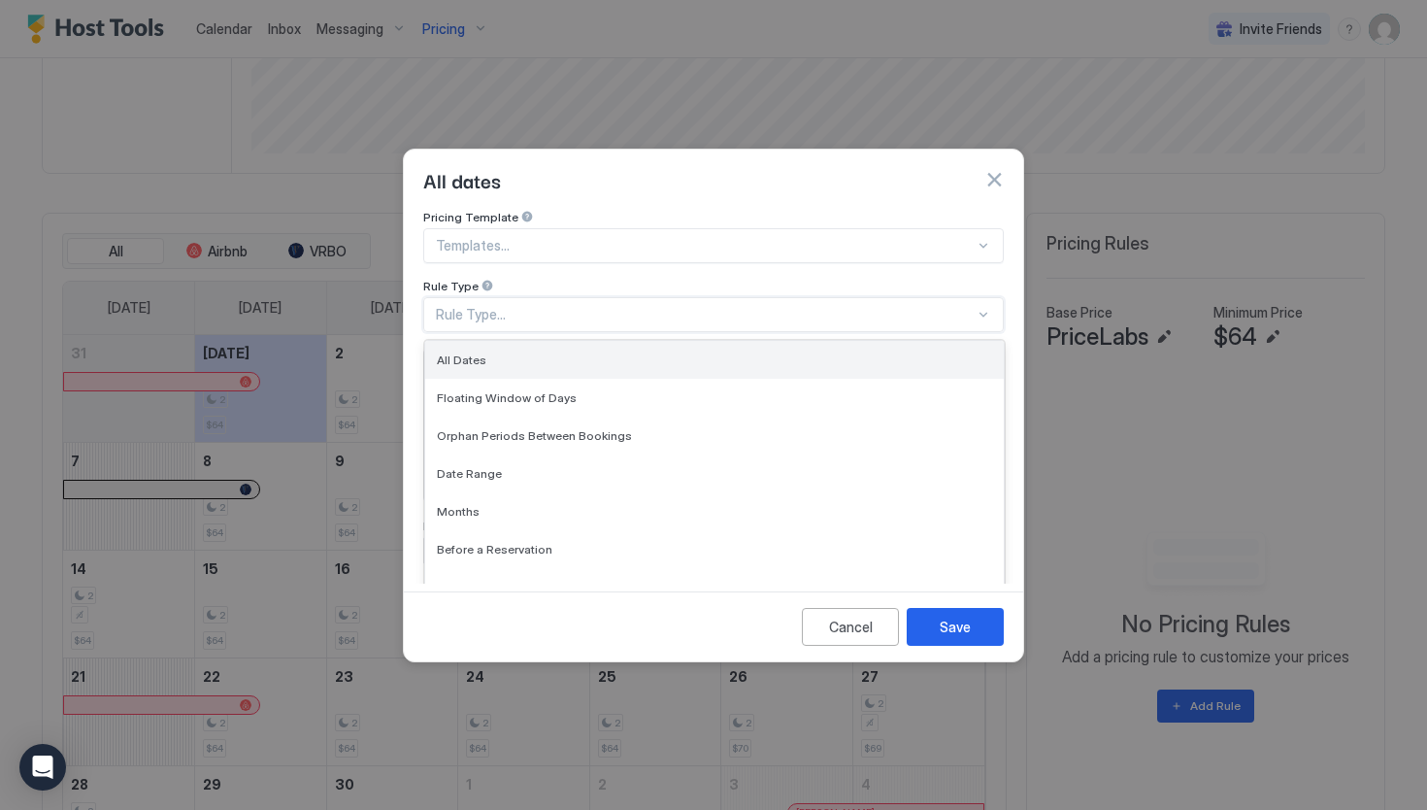
click at [568, 352] on div "All Dates" at bounding box center [714, 359] width 555 height 15
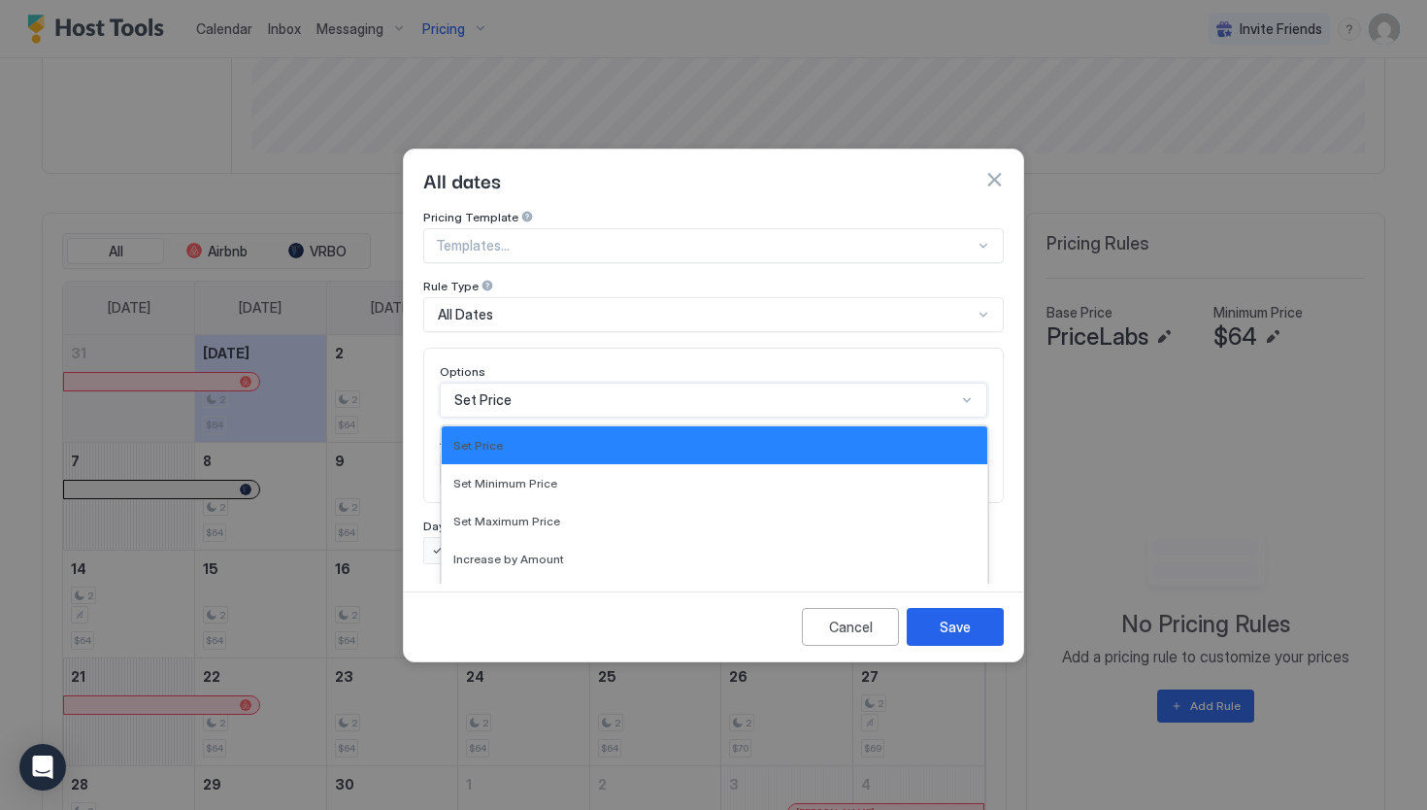
click at [595, 395] on div "Set Price selected, 1 of 17. 17 results available. Use Up and Down to choose op…" at bounding box center [714, 399] width 548 height 35
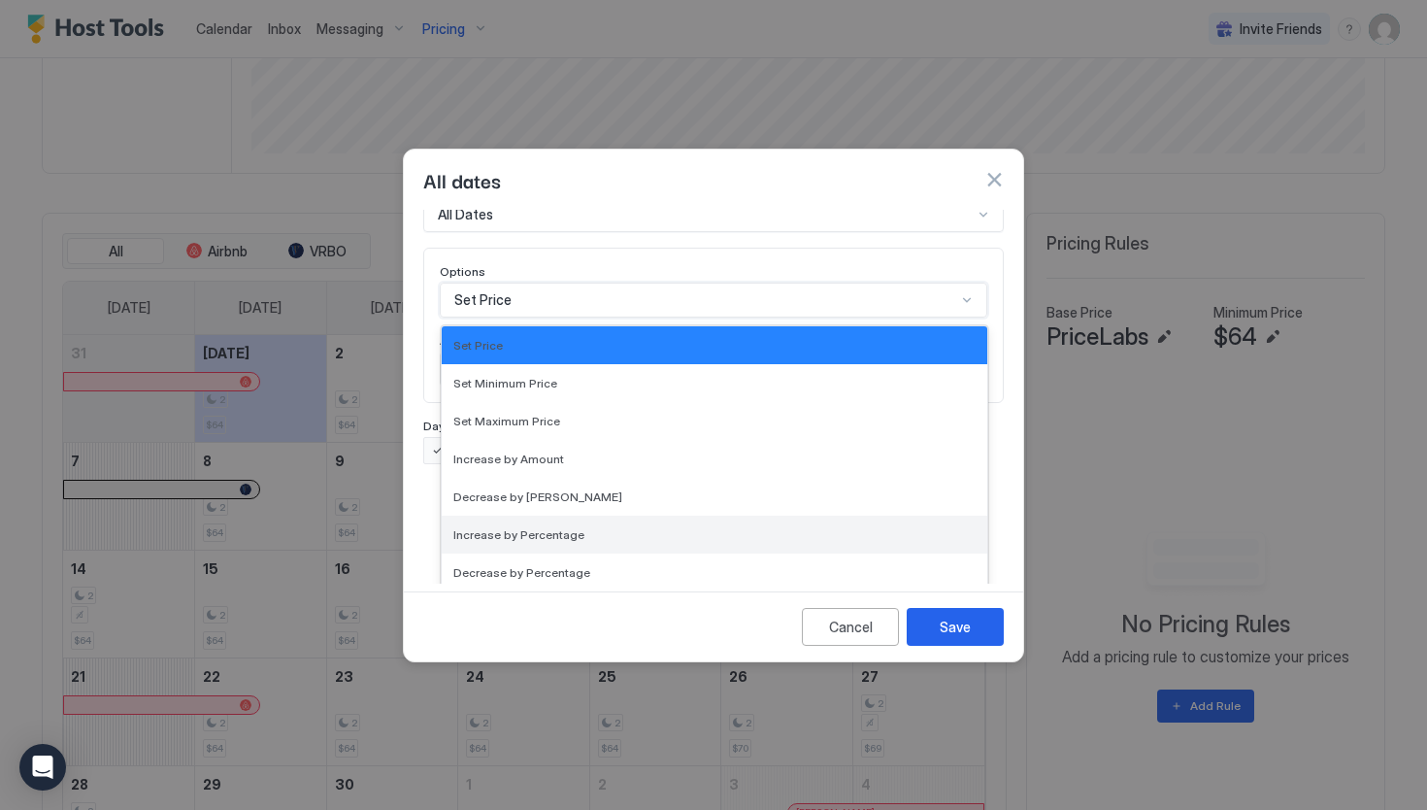
click at [599, 527] on div "Increase by Percentage" at bounding box center [714, 534] width 522 height 15
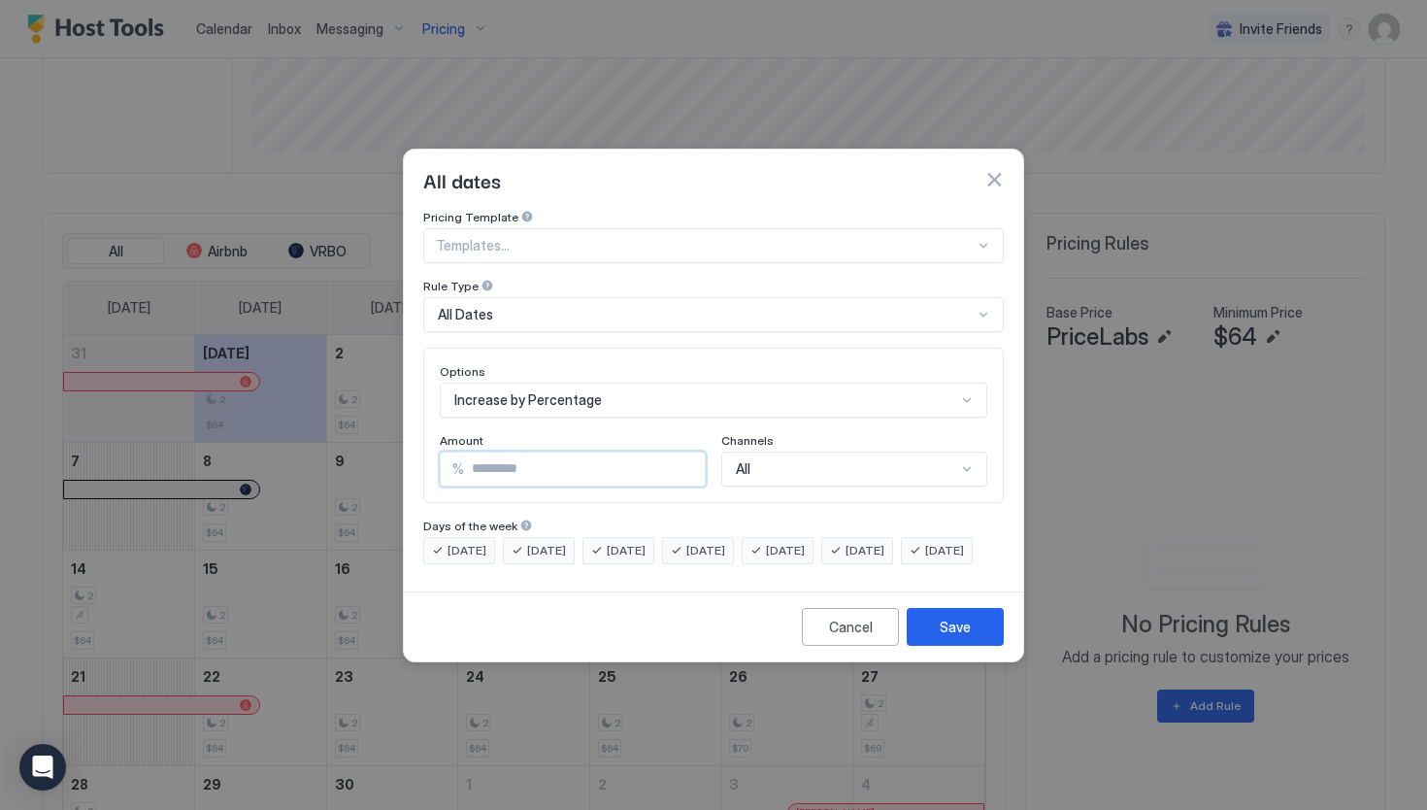
click at [572, 452] on input "*" at bounding box center [584, 468] width 241 height 33
type input "*"
type input "****"
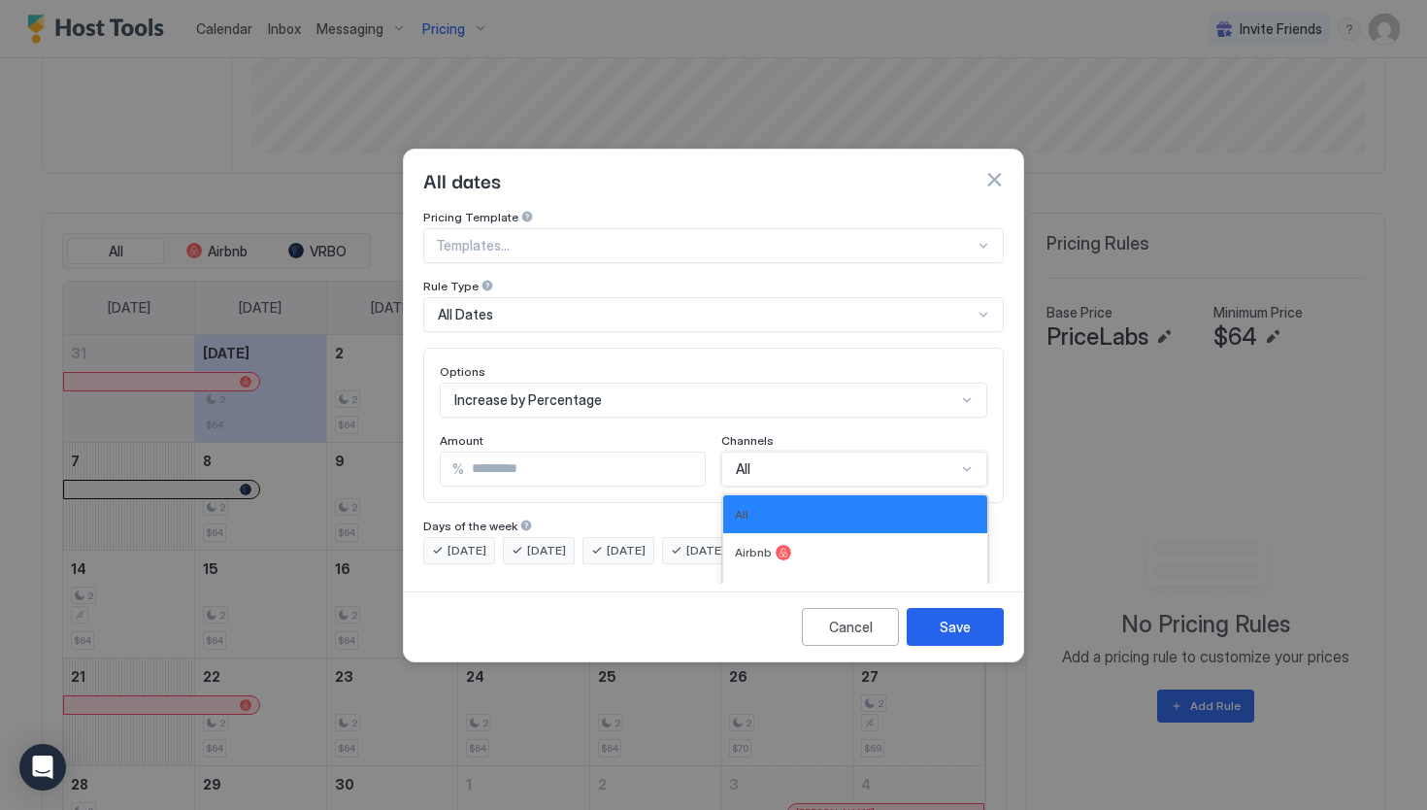
click at [823, 451] on div "All, 1 of 4. 4 results available. Use Up and Down to choose options, press Ente…" at bounding box center [854, 468] width 266 height 35
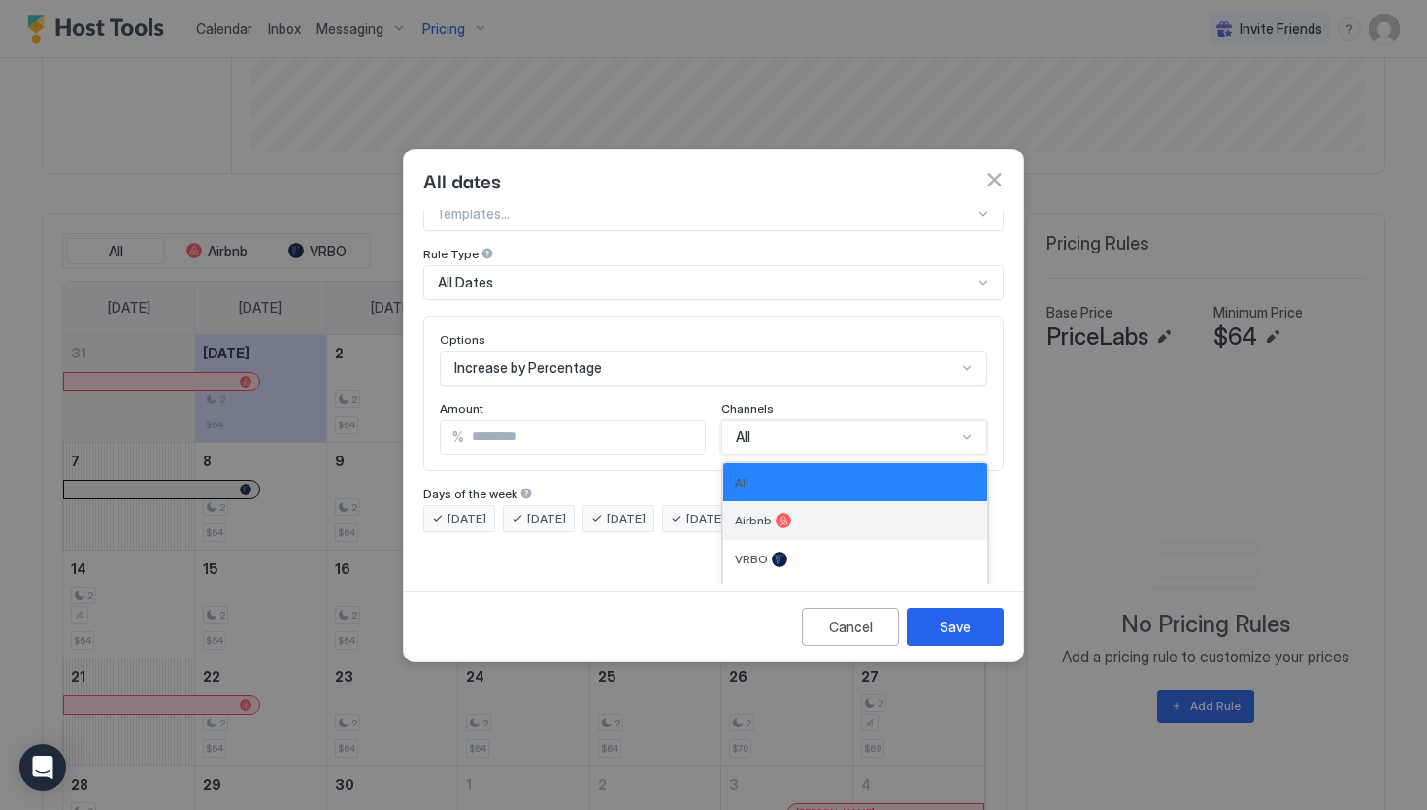
click at [815, 513] on div "Airbnb" at bounding box center [855, 521] width 241 height 16
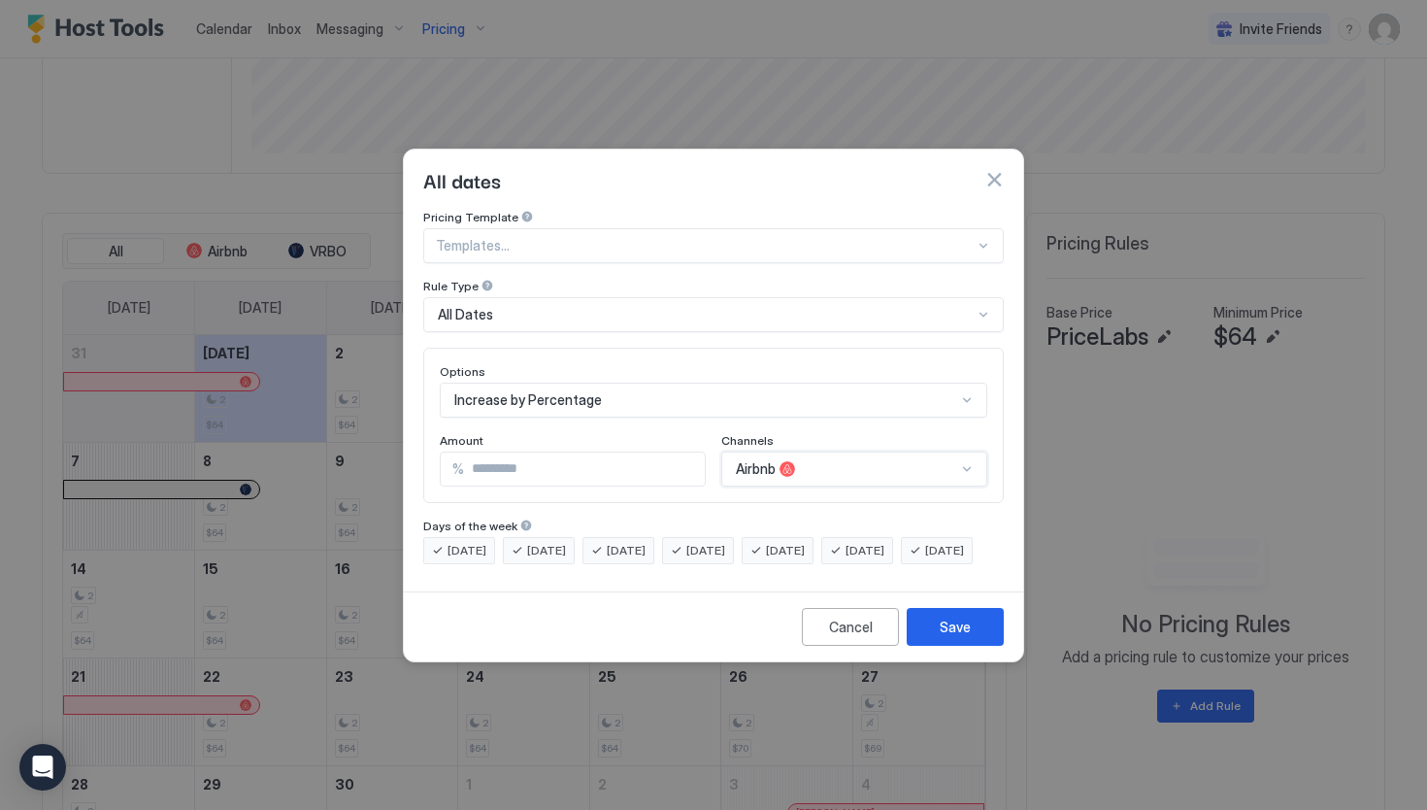
scroll to position [0, 0]
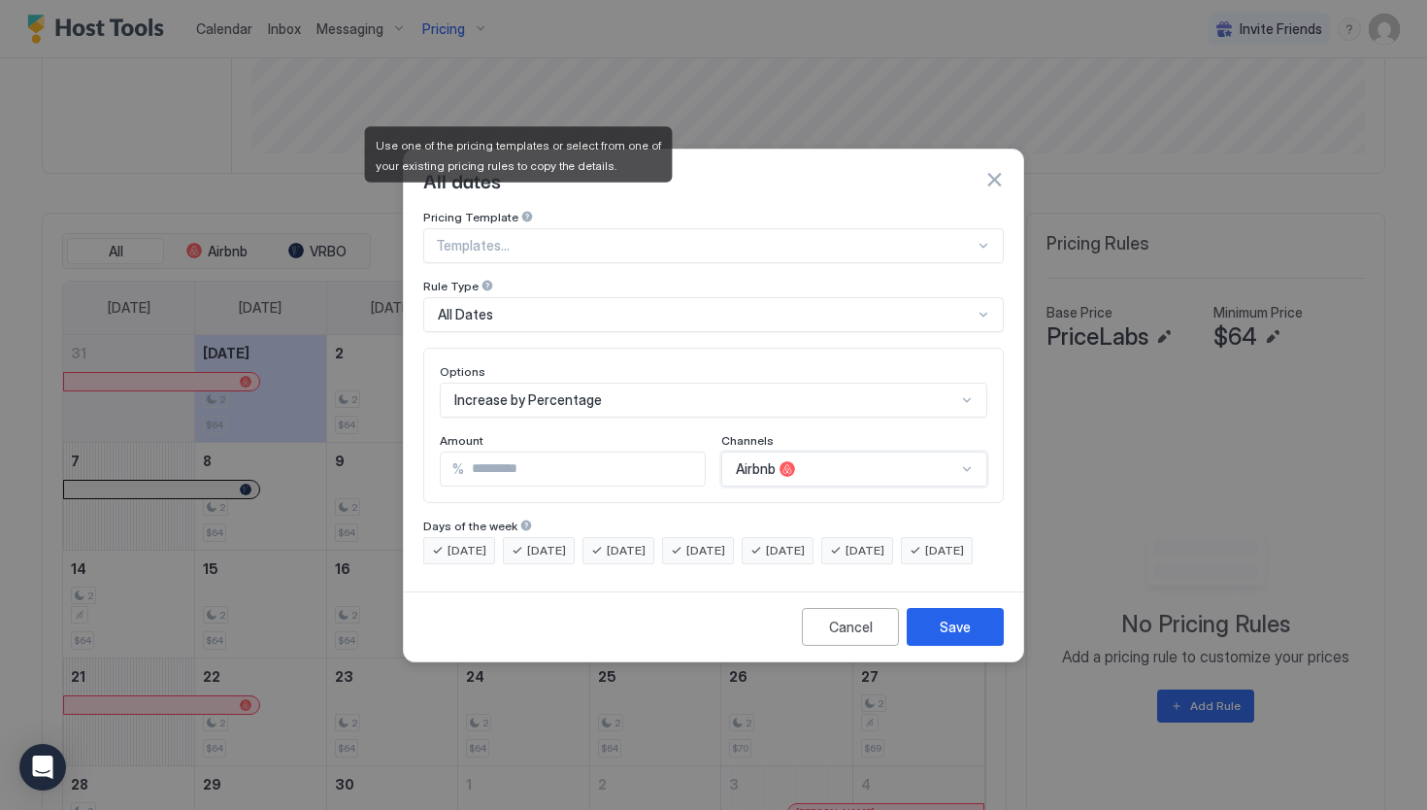
click at [520, 210] on div at bounding box center [527, 217] width 14 height 14
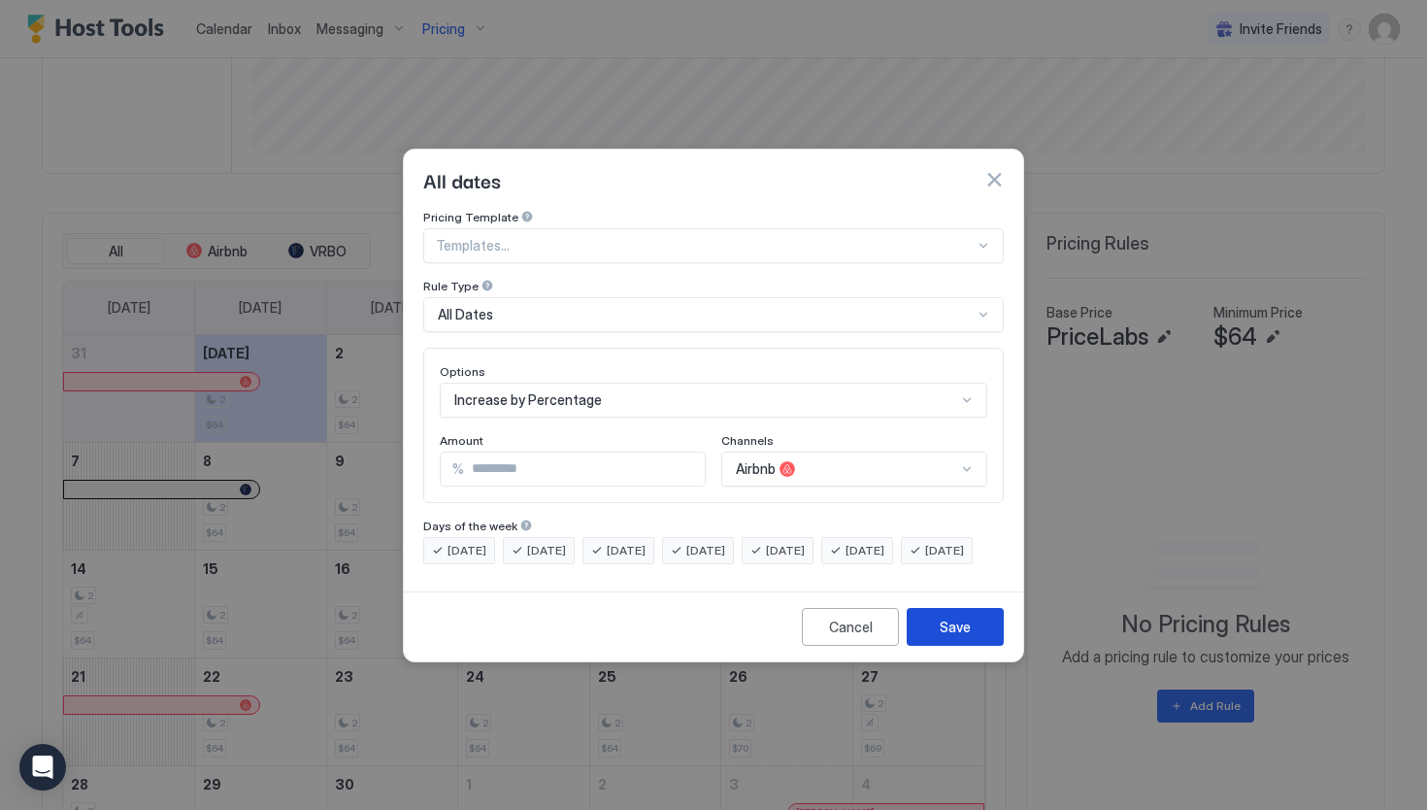
click at [958, 637] on div "Save" at bounding box center [955, 626] width 31 height 20
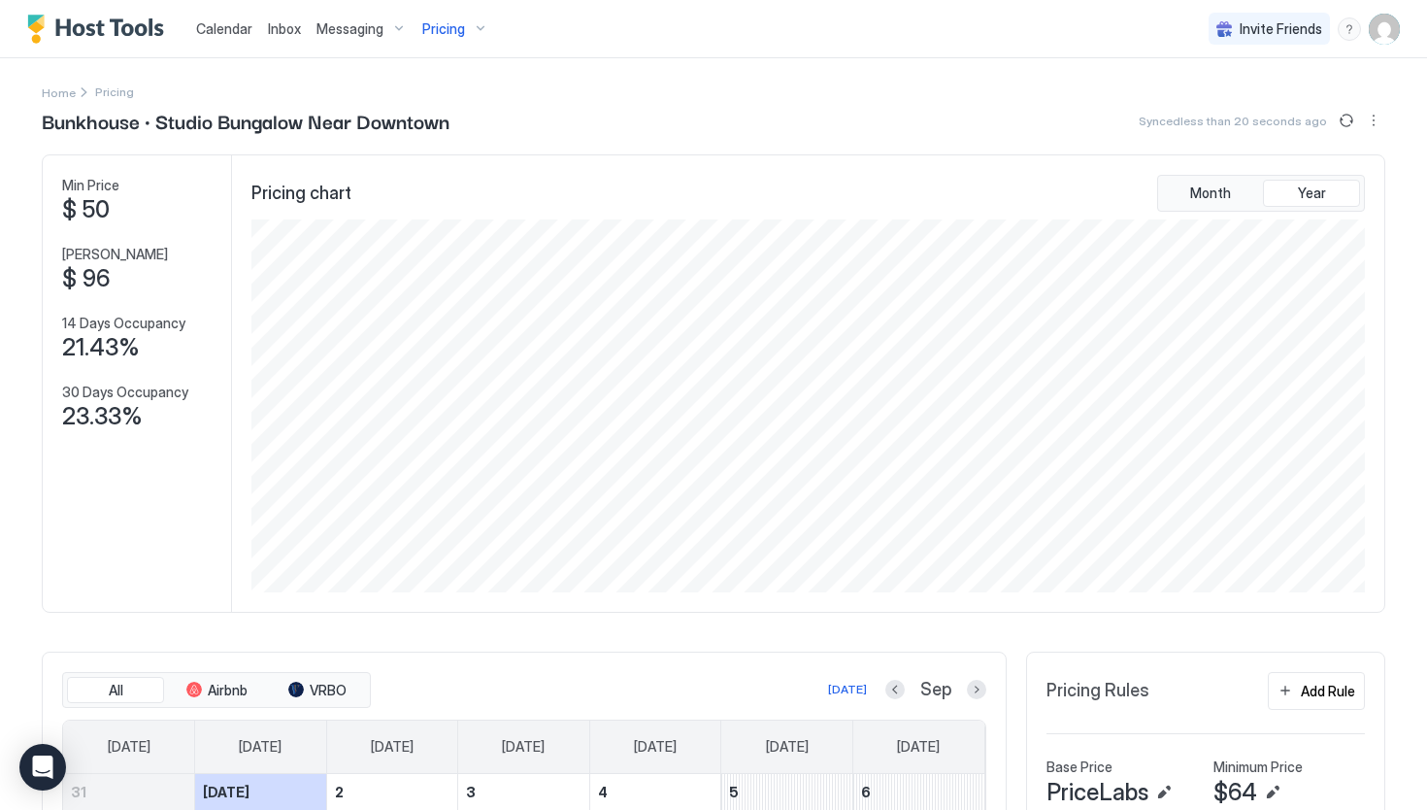
click at [477, 23] on div "Pricing" at bounding box center [456, 29] width 82 height 33
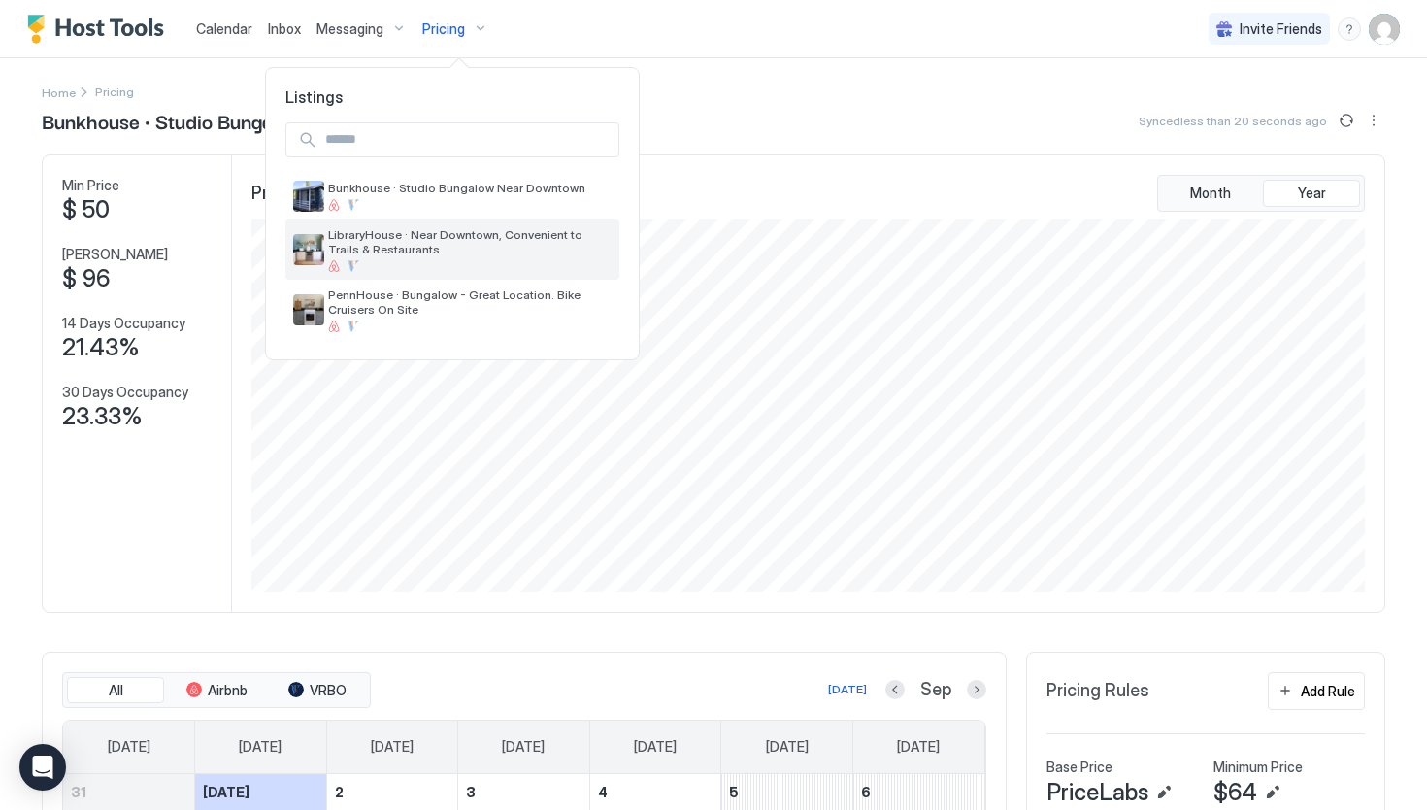
click at [457, 235] on span "LibraryHouse · Near Downtown, Convenient to Trails & Restaurants." at bounding box center [469, 241] width 283 height 29
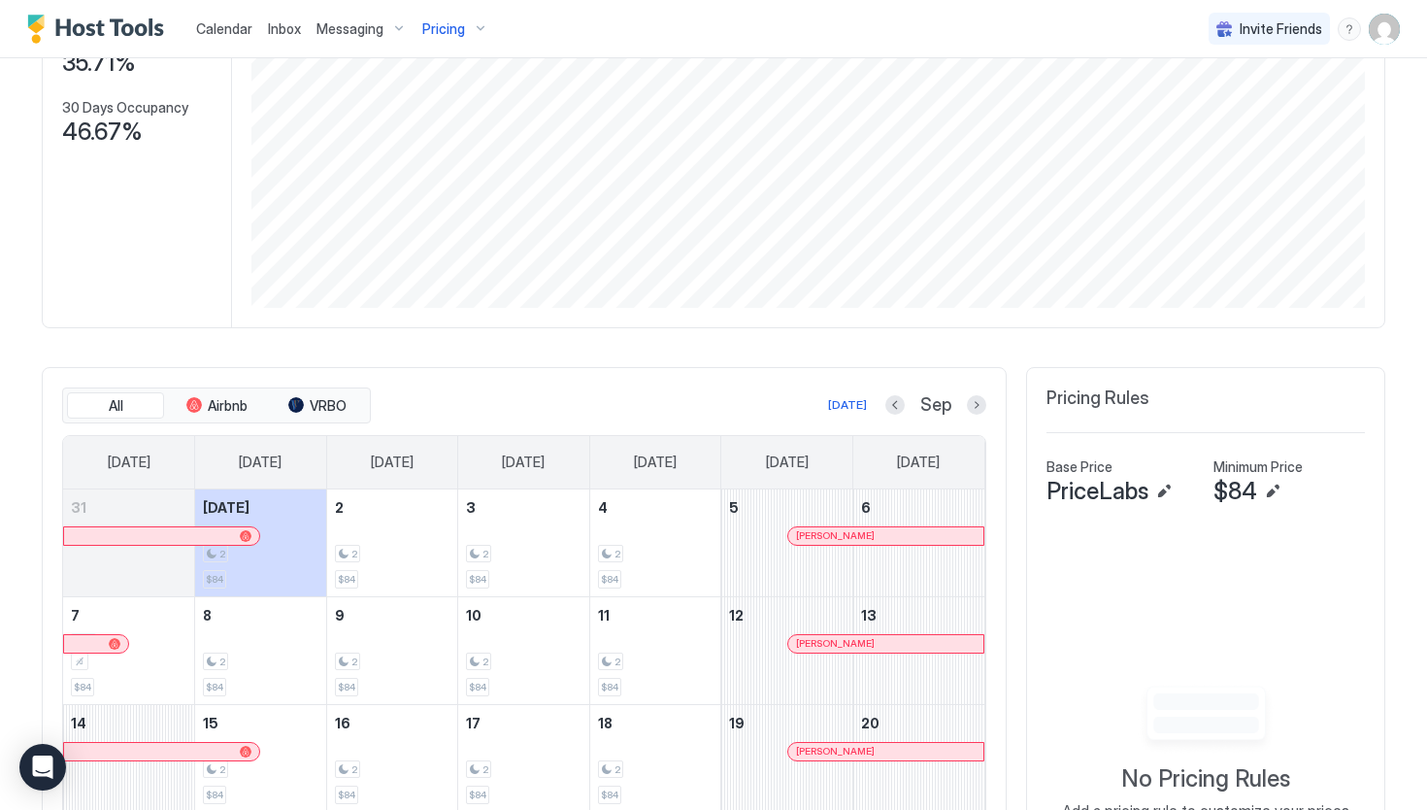
scroll to position [421, 0]
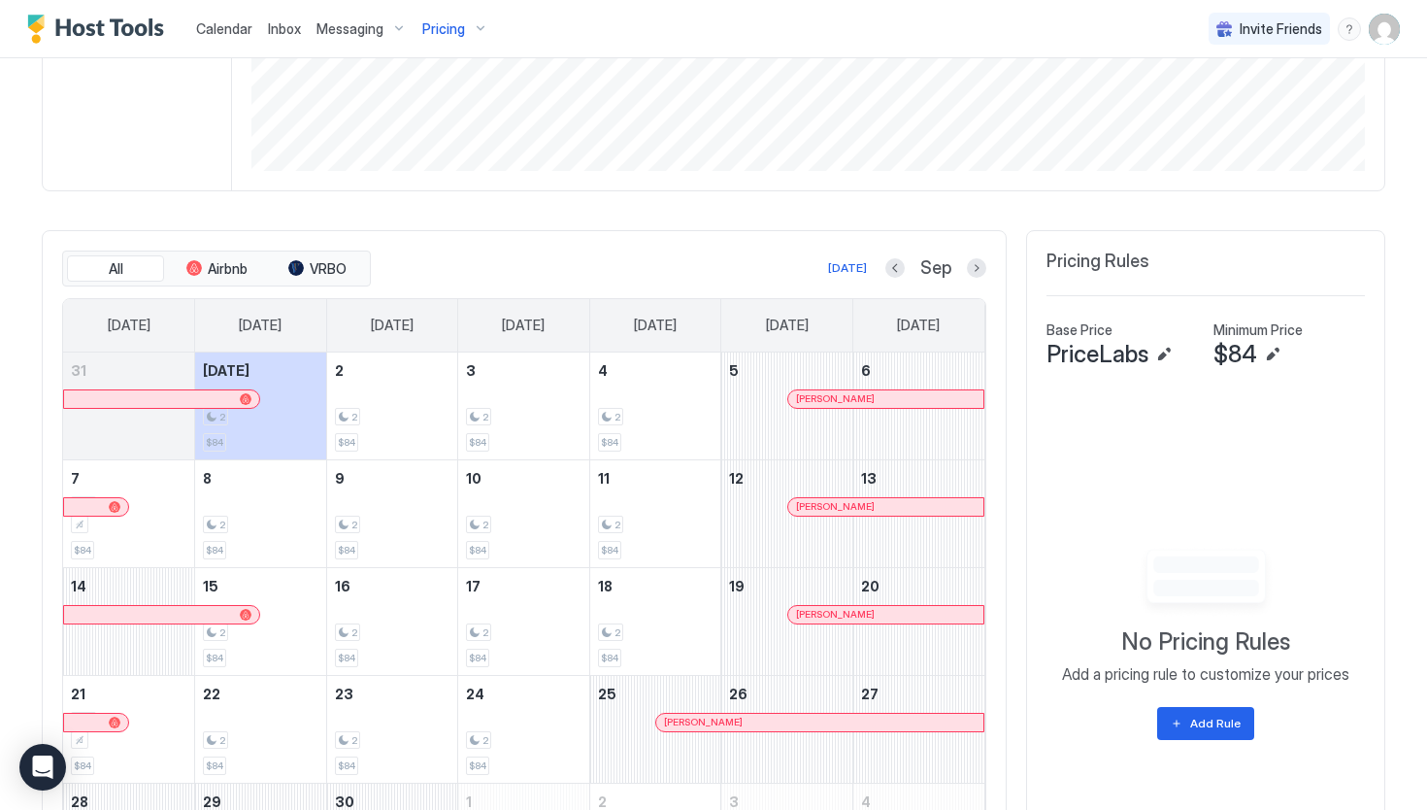
click at [1191, 588] on div "Pricing Rules Base Price PriceLabs Minimum Price $84 No Pricing Rules Add a pri…" at bounding box center [1205, 571] width 359 height 682
click at [1198, 714] on div "Add Rule" at bounding box center [1215, 722] width 50 height 17
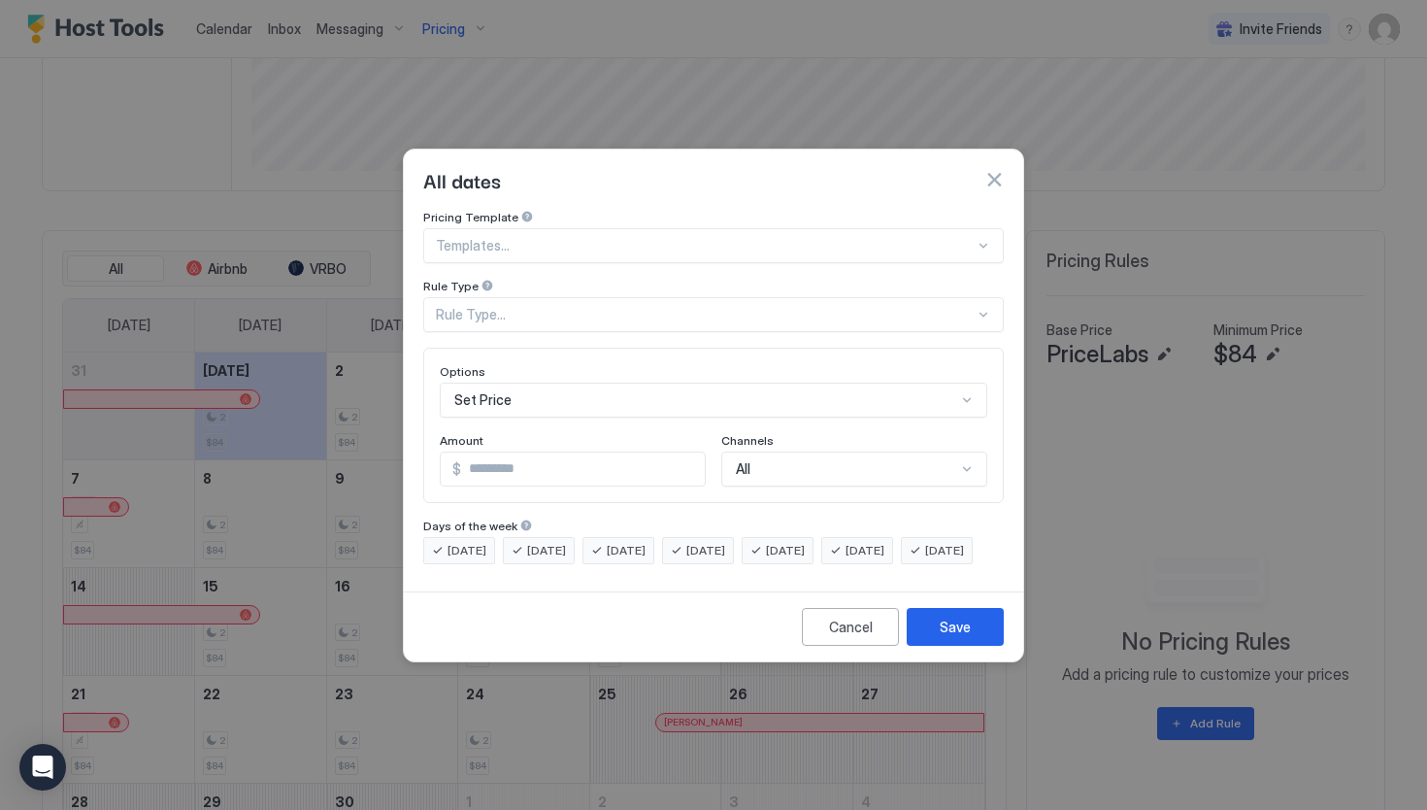
click at [972, 237] on div at bounding box center [705, 245] width 539 height 17
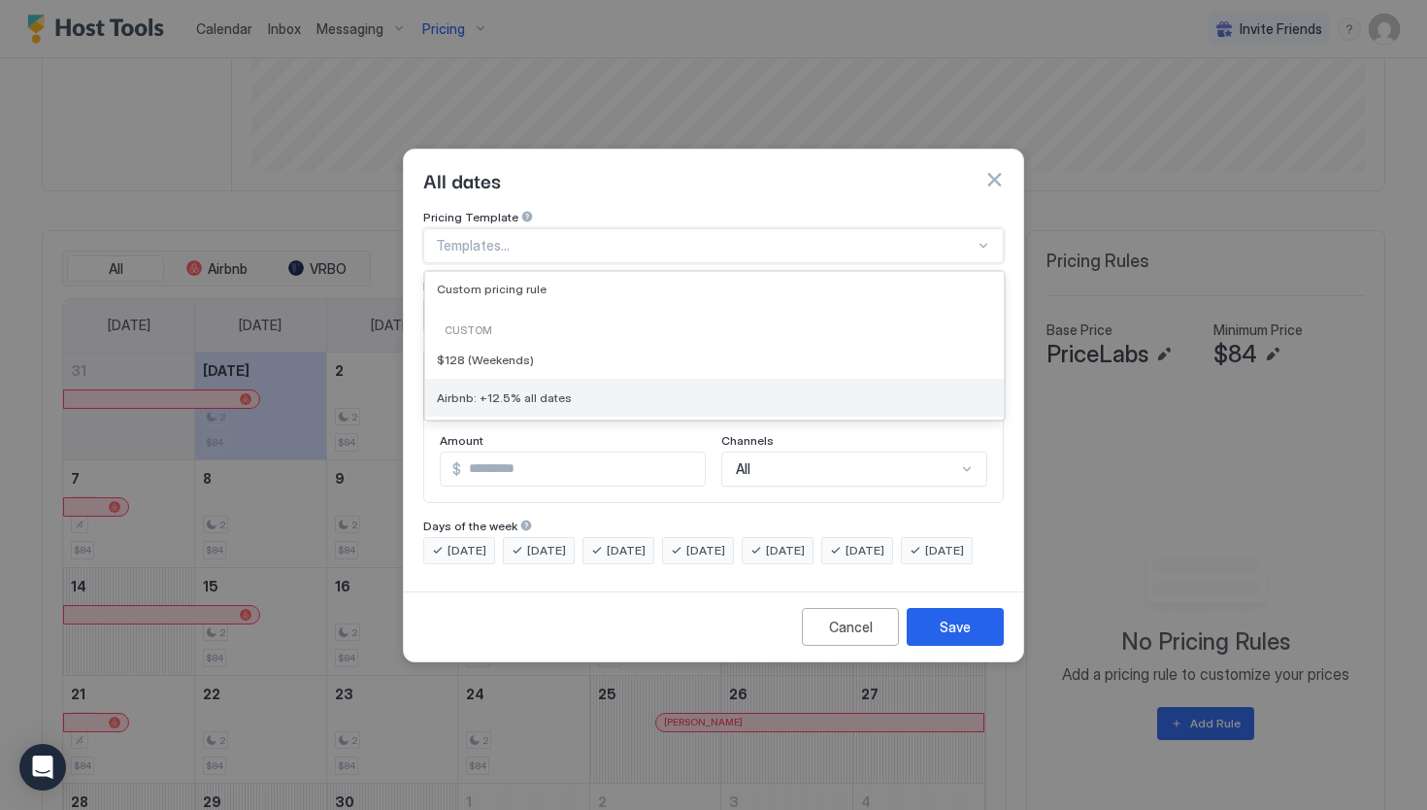
click at [691, 390] on div "Airbnb: +12.5% all dates" at bounding box center [714, 397] width 555 height 15
type input "****"
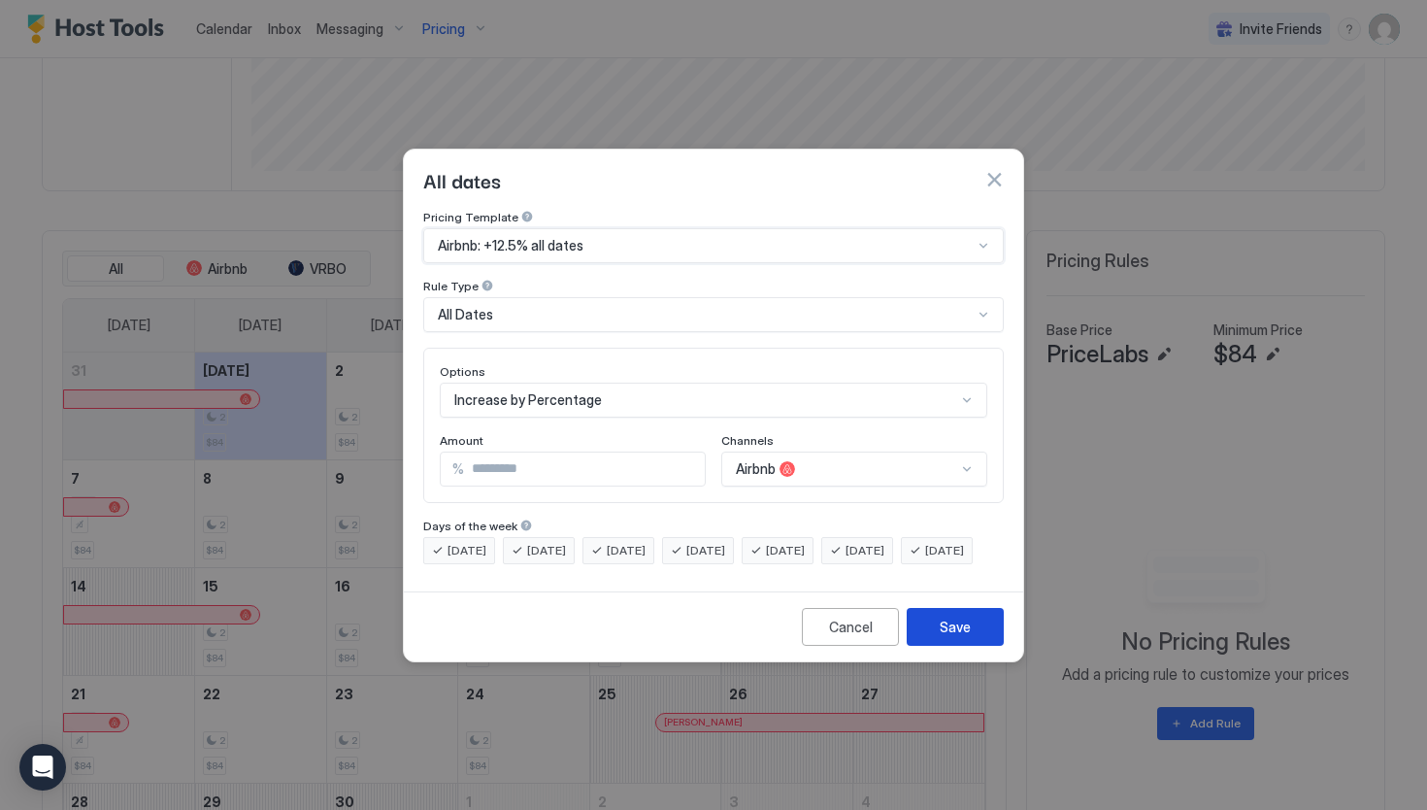
click at [951, 637] on div "Save" at bounding box center [955, 626] width 31 height 20
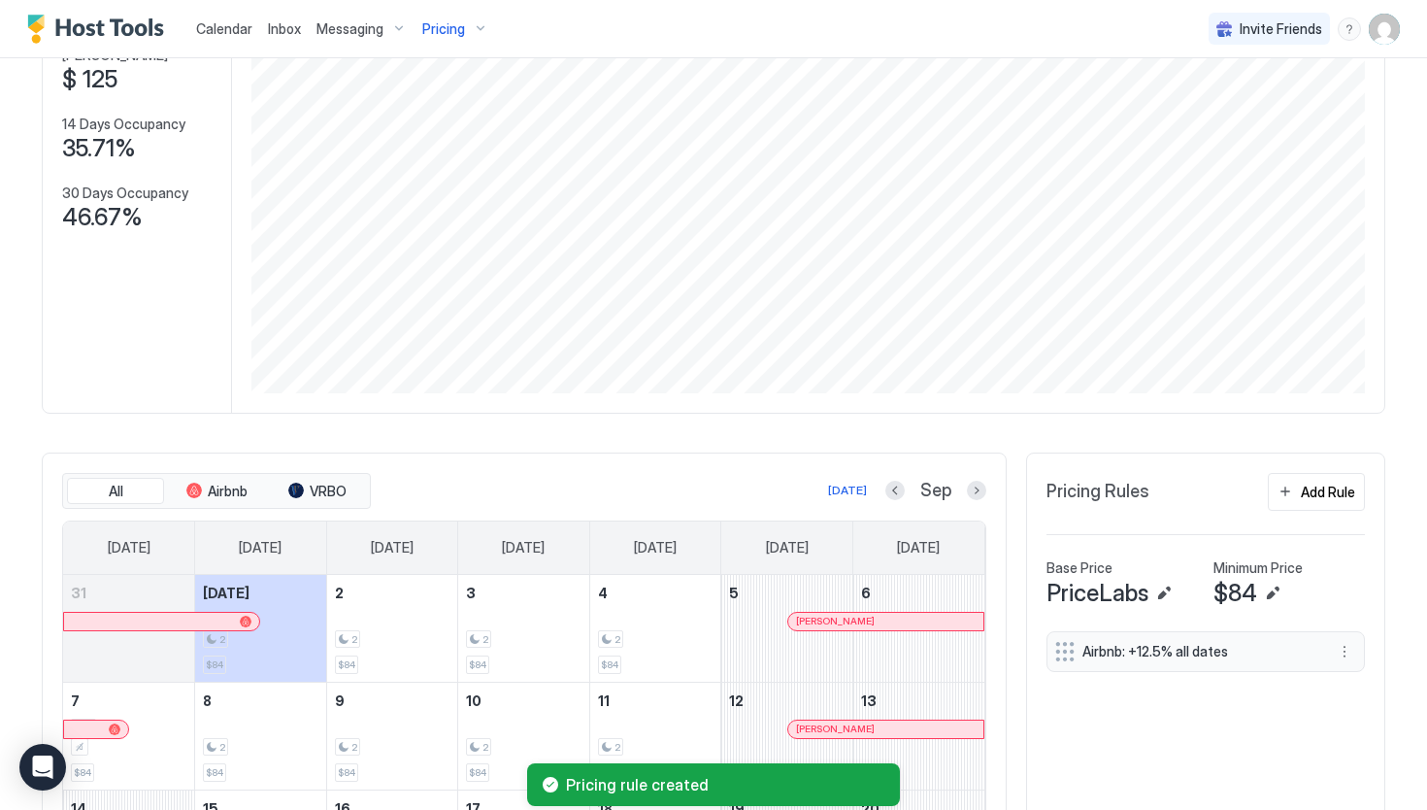
scroll to position [0, 0]
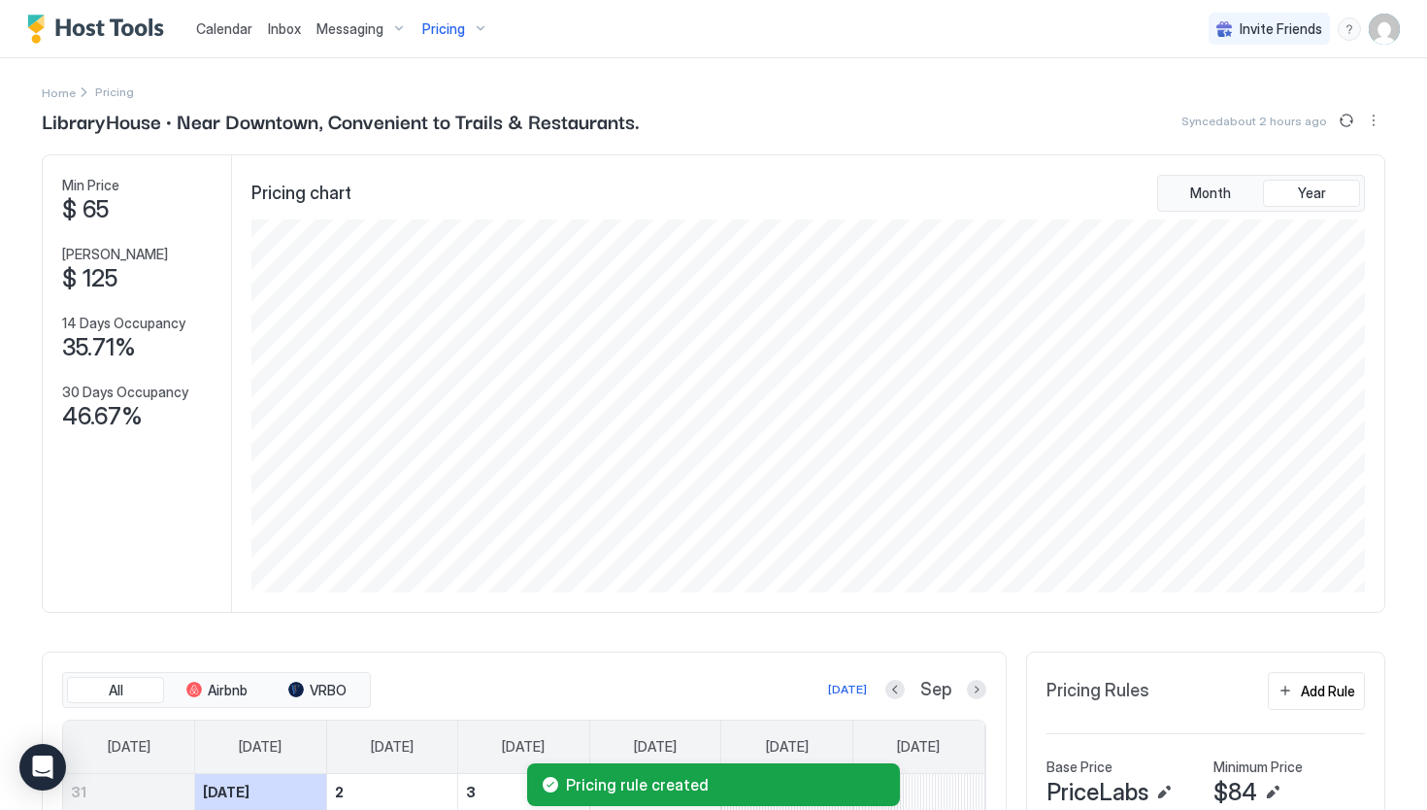
click at [476, 26] on div "Pricing" at bounding box center [456, 29] width 82 height 33
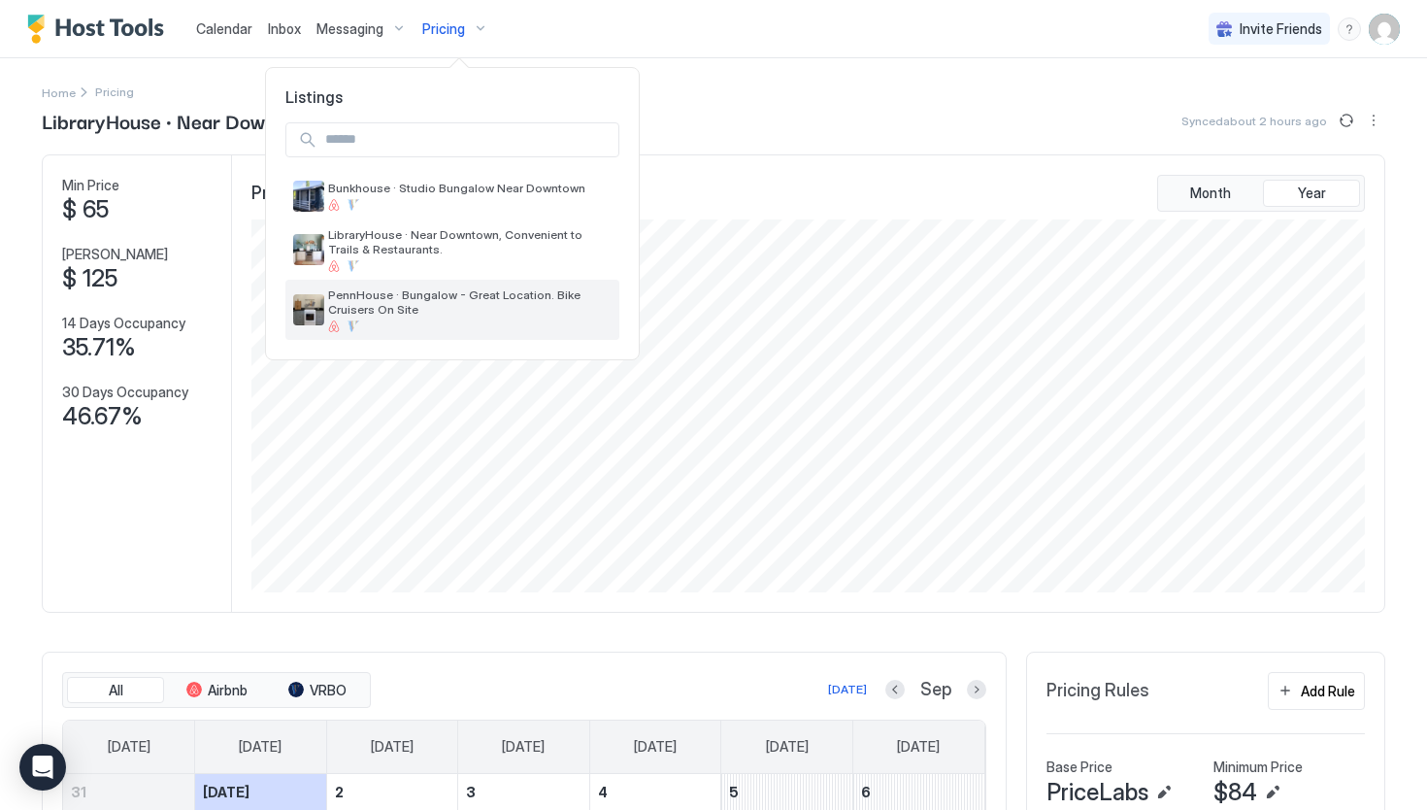
click at [493, 310] on span "PennHouse · Bungalow - Great Location. Bike Cruisers On Site" at bounding box center [469, 301] width 283 height 29
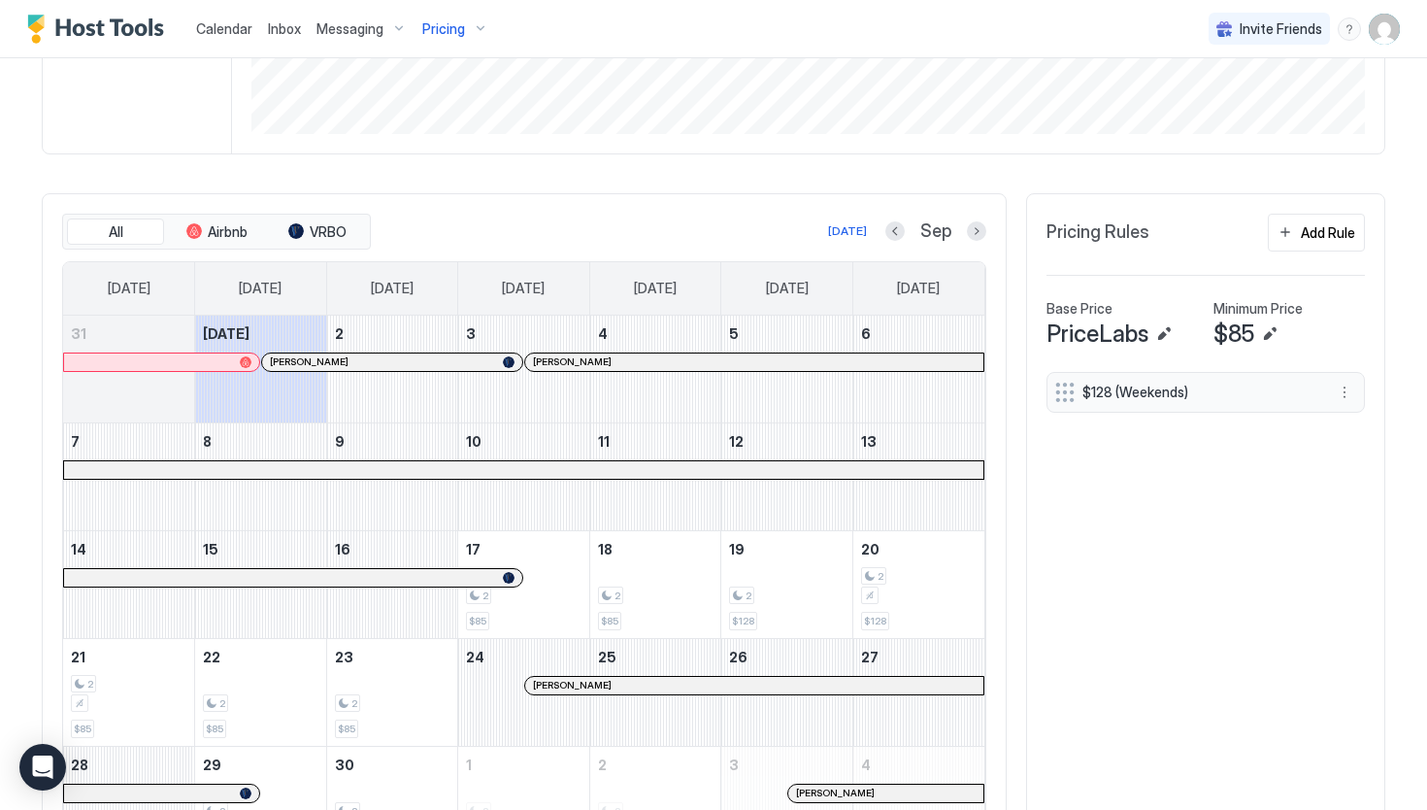
scroll to position [514, 0]
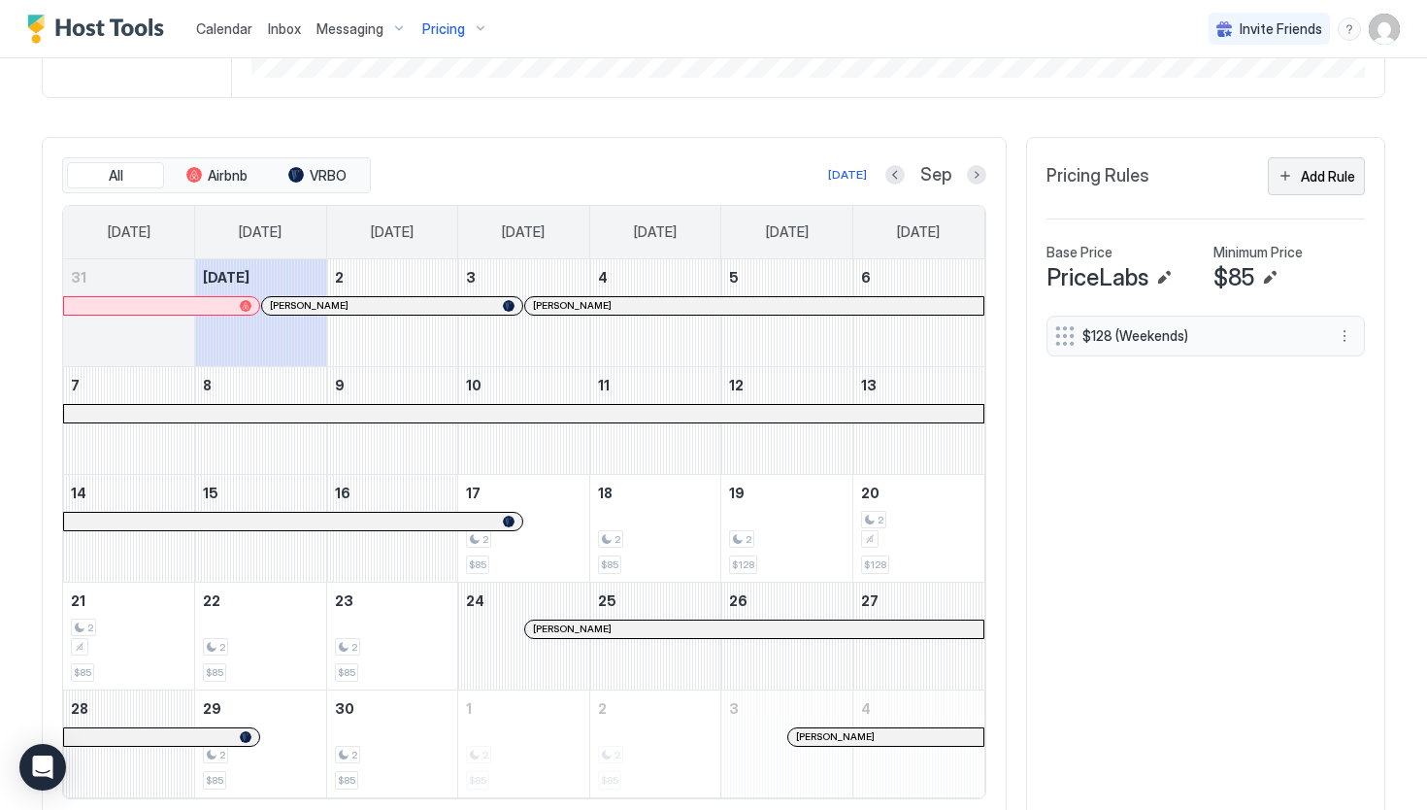
click at [1340, 167] on div "Add Rule" at bounding box center [1328, 176] width 54 height 20
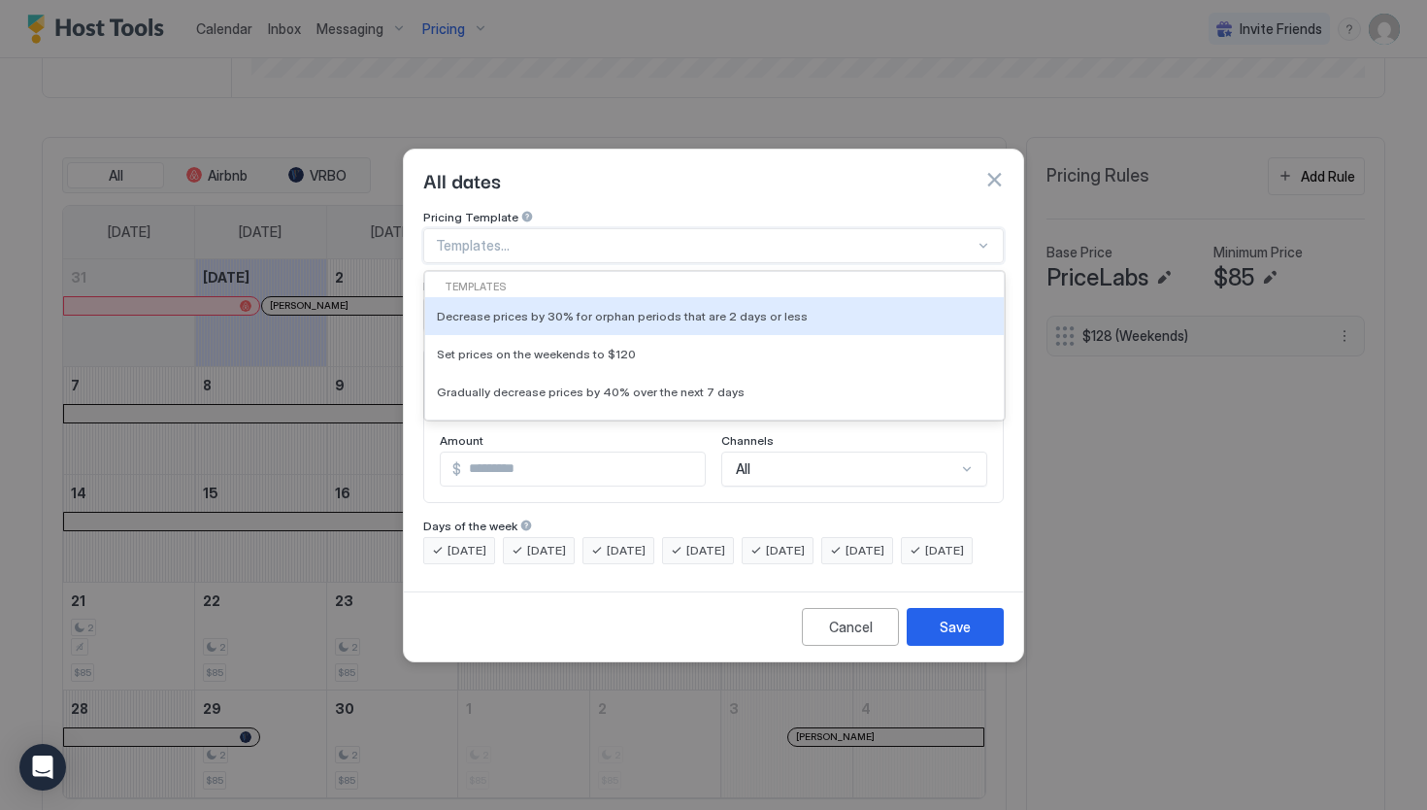
click at [983, 238] on div at bounding box center [984, 246] width 16 height 16
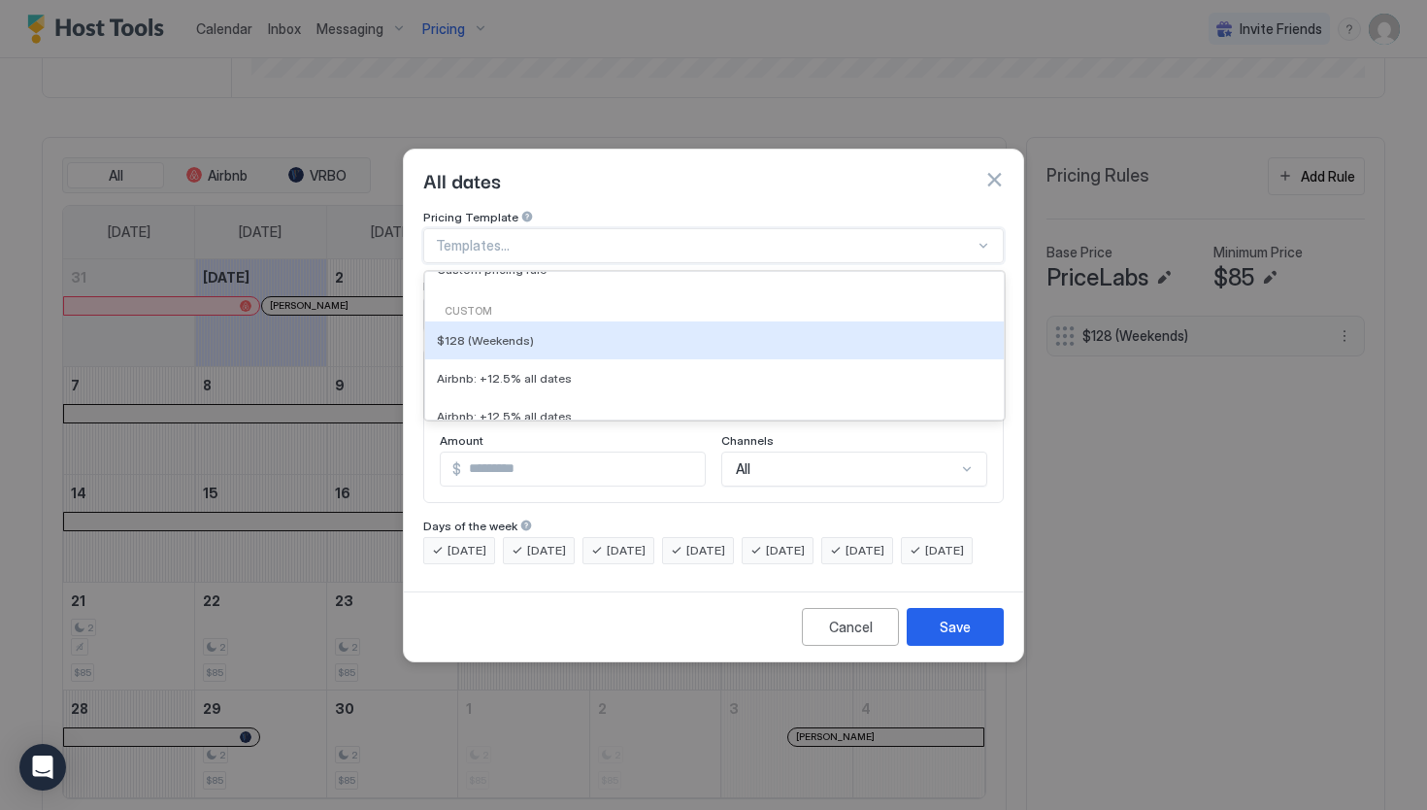
scroll to position [259, 0]
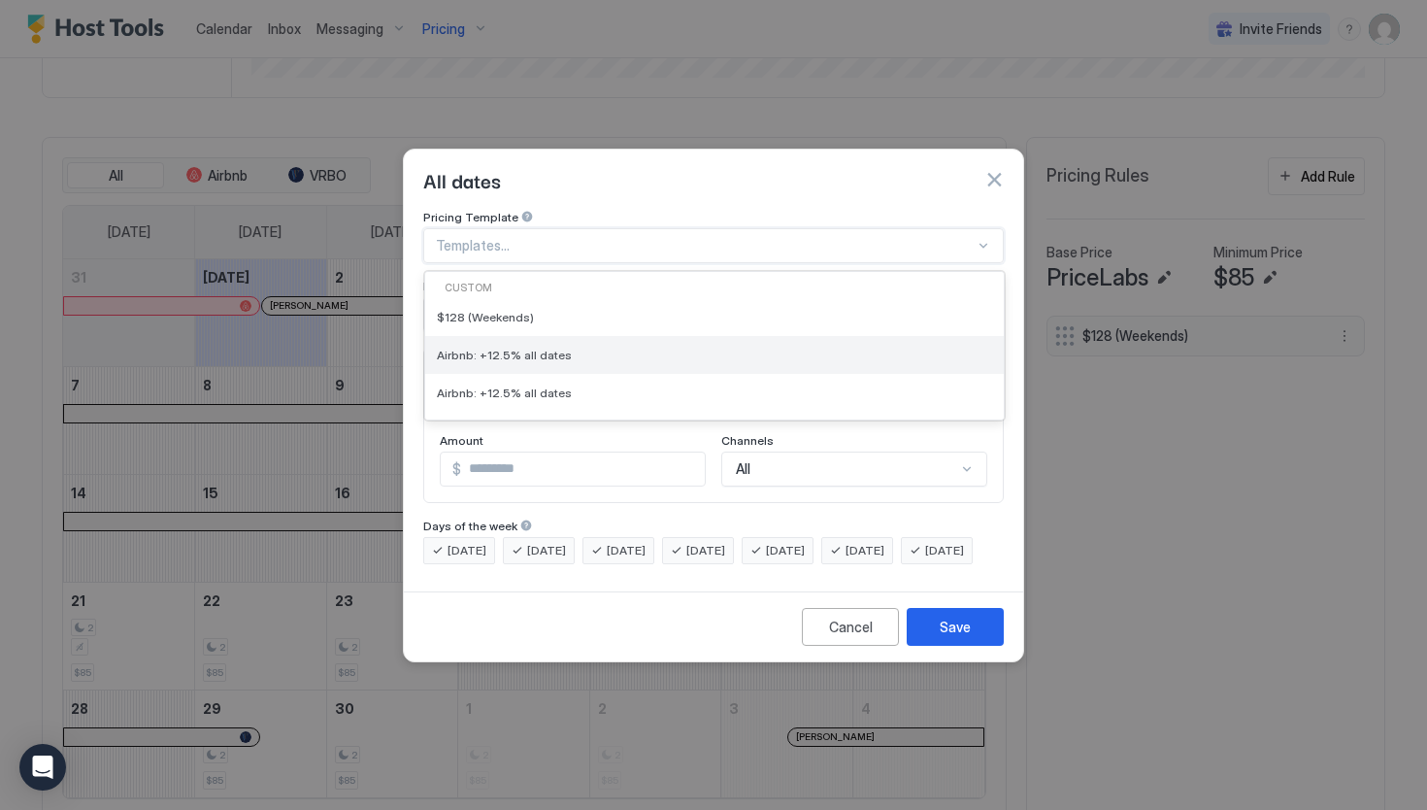
click at [805, 348] on div "Airbnb: +12.5% all dates" at bounding box center [714, 355] width 555 height 15
type input "****"
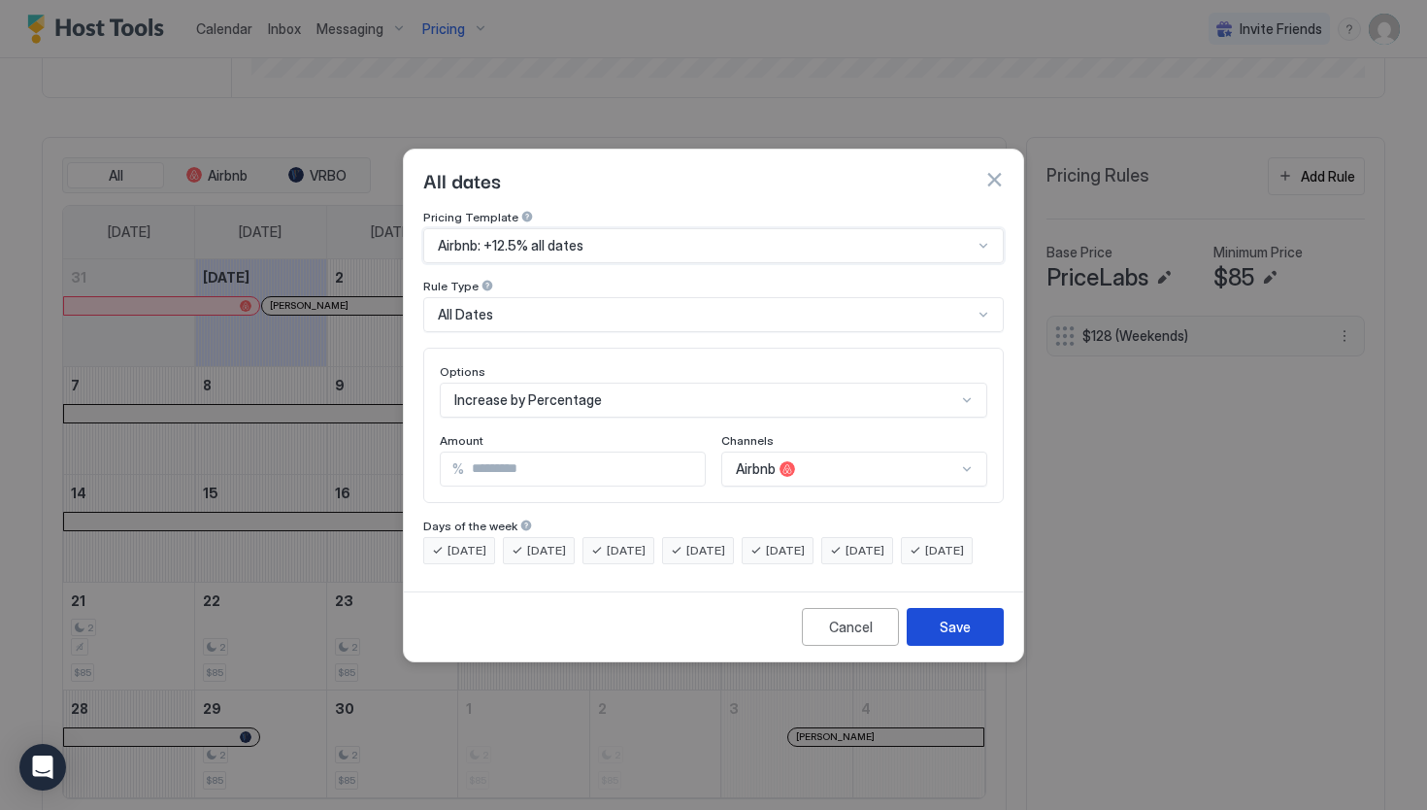
click at [944, 637] on div "Save" at bounding box center [955, 626] width 31 height 20
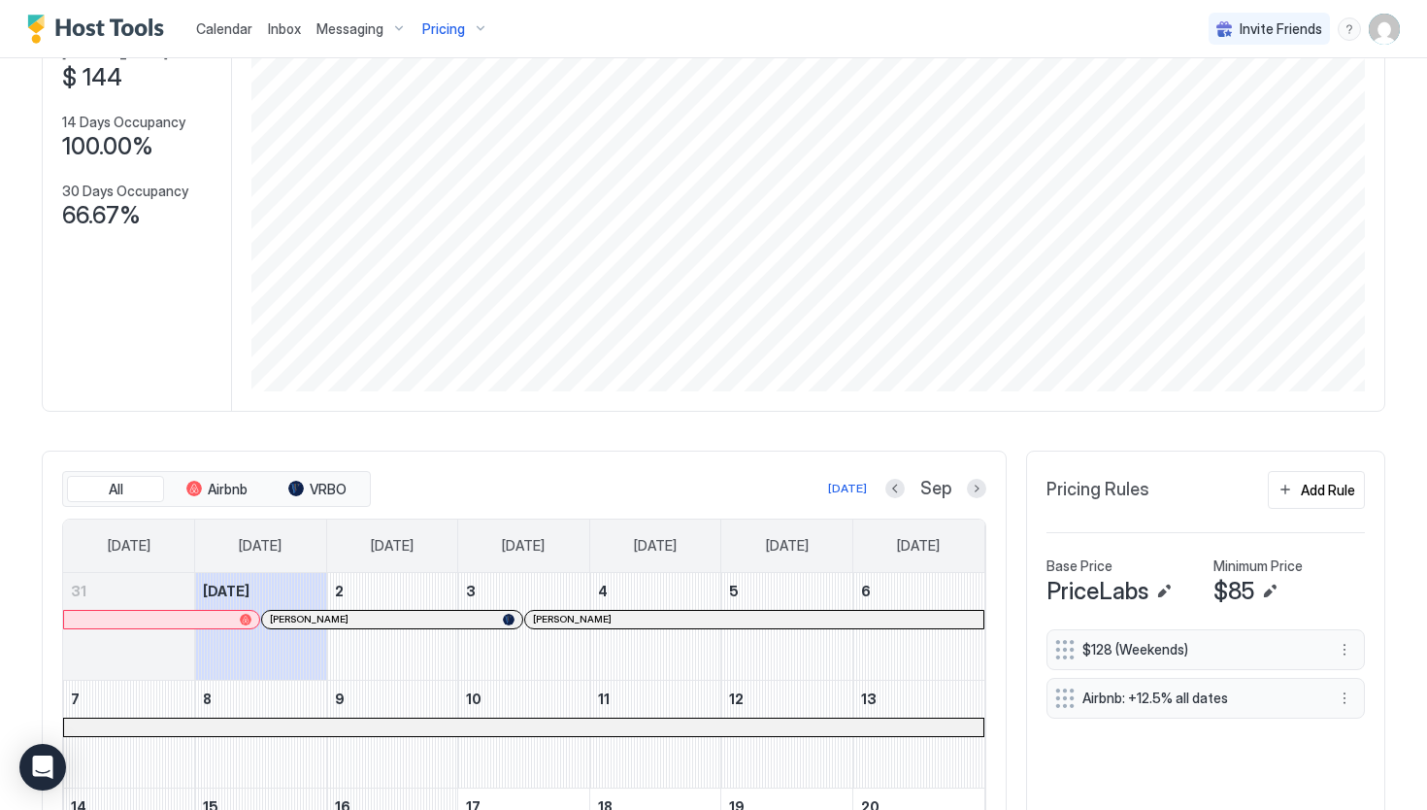
scroll to position [0, 0]
